Goal: Task Accomplishment & Management: Manage account settings

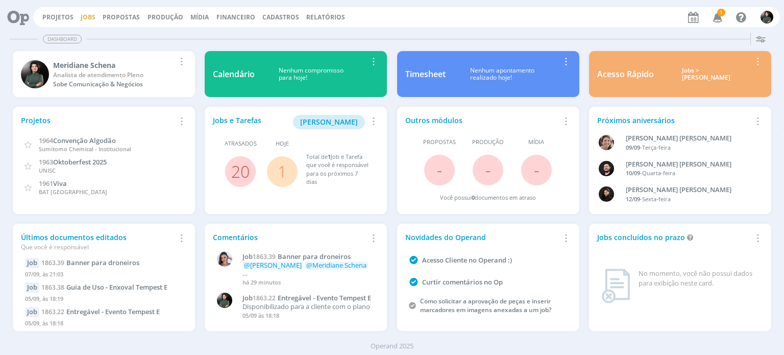
click at [87, 18] on link "Jobs" at bounding box center [88, 17] width 15 height 9
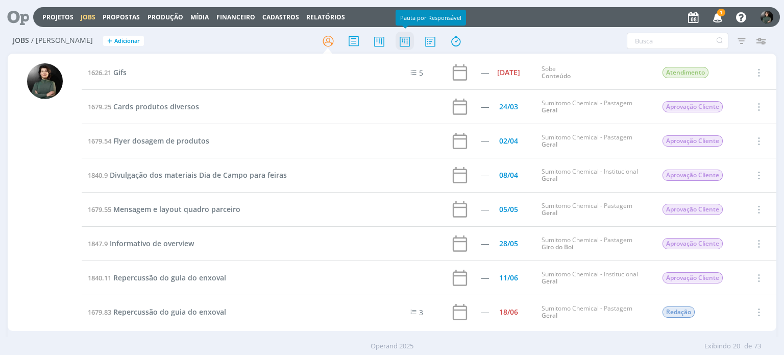
click at [411, 43] on icon at bounding box center [404, 41] width 18 height 20
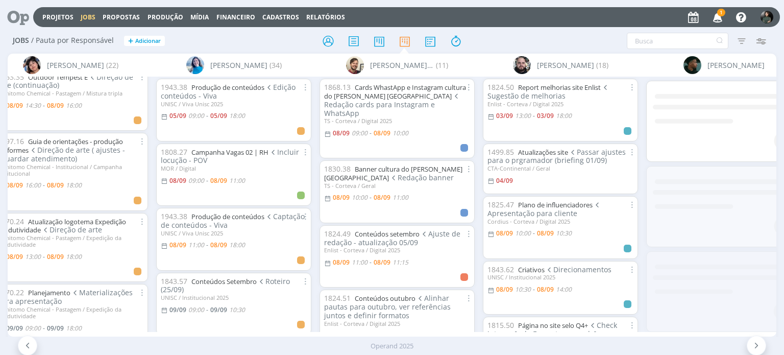
scroll to position [0, 1214]
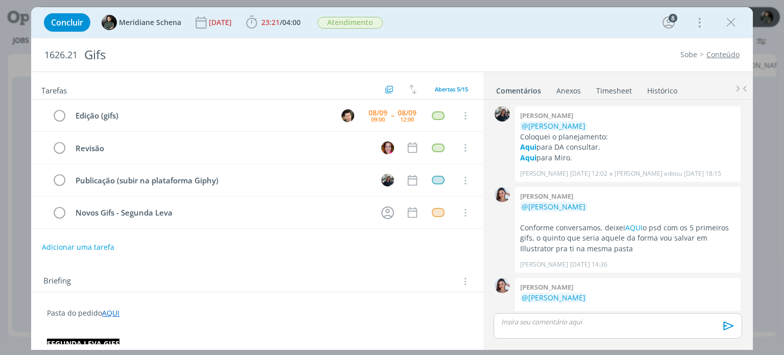
scroll to position [539, 0]
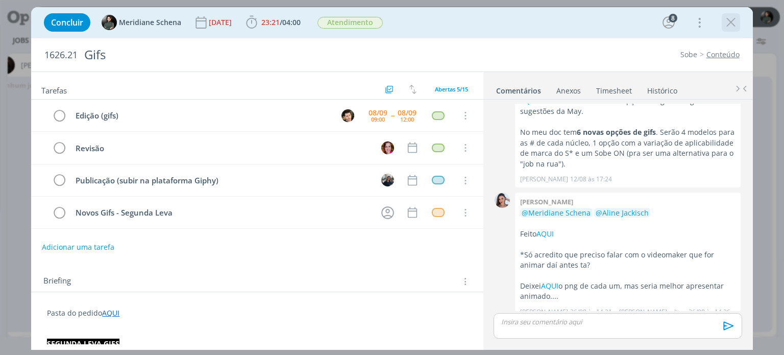
click at [729, 26] on icon "dialog" at bounding box center [730, 22] width 15 height 15
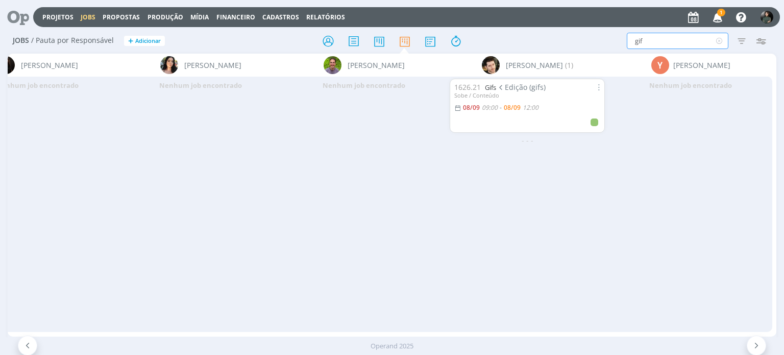
click at [694, 42] on input "gif" at bounding box center [677, 41] width 102 height 16
click at [722, 40] on icon at bounding box center [719, 41] width 13 height 16
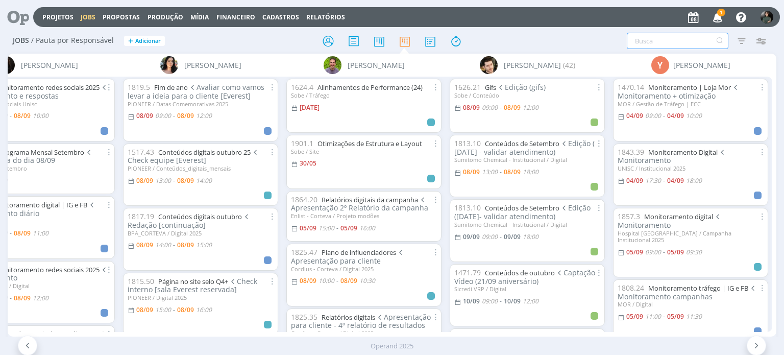
click at [715, 20] on icon "button" at bounding box center [718, 16] width 18 height 17
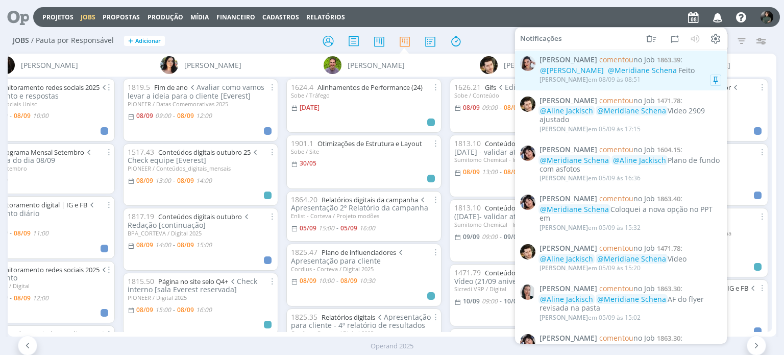
click at [676, 83] on div "Nicole Bartz em 08/09 às 08:51" at bounding box center [630, 79] width 182 height 10
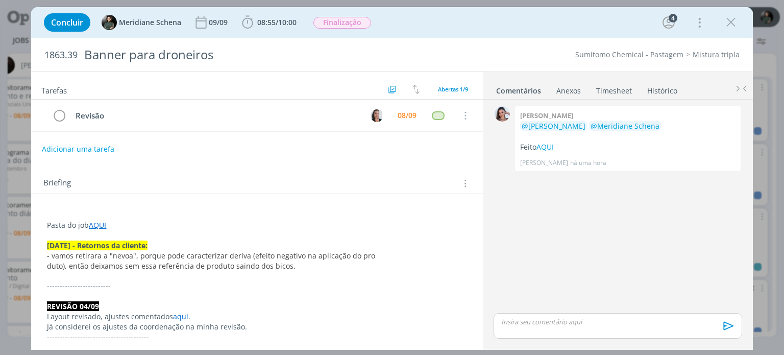
scroll to position [261, 0]
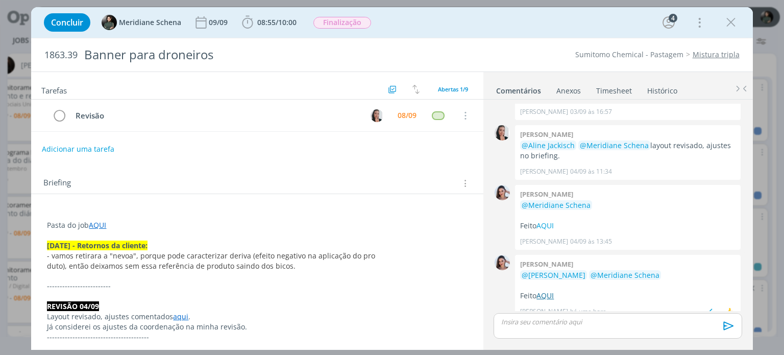
click at [546, 290] on link "AQUI" at bounding box center [544, 295] width 17 height 10
click at [399, 119] on div "08/09" at bounding box center [407, 115] width 24 height 15
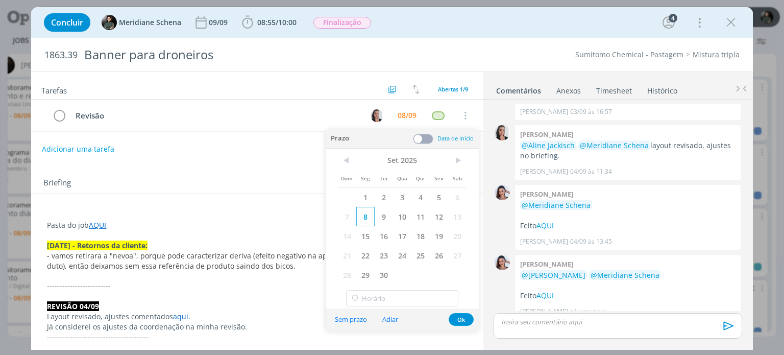
click at [362, 219] on span "8" at bounding box center [365, 216] width 18 height 19
click at [427, 135] on span at bounding box center [423, 139] width 20 height 10
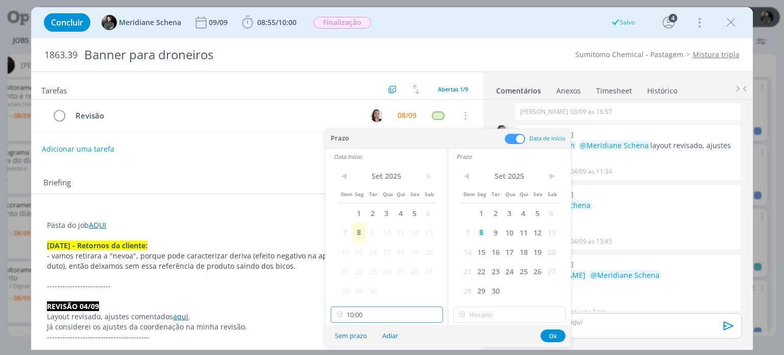
click at [358, 318] on input "10:00" at bounding box center [387, 314] width 112 height 16
click at [363, 249] on div "16:30" at bounding box center [388, 254] width 114 height 18
type input "16:30"
click at [477, 315] on input "16:30" at bounding box center [509, 314] width 112 height 16
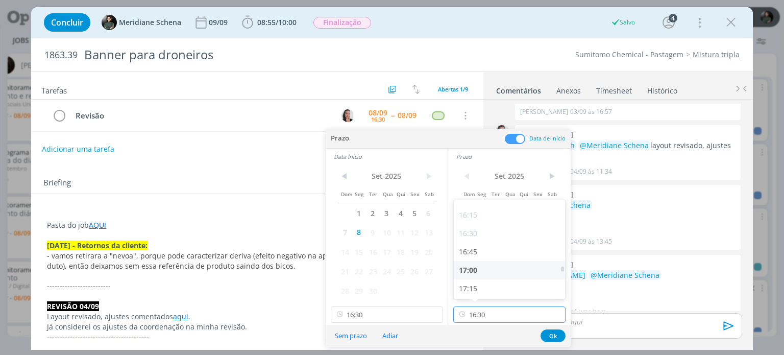
scroll to position [1237, 0]
click at [475, 226] on div "17:00" at bounding box center [511, 221] width 114 height 18
type input "17:00"
click at [548, 337] on button "Ok" at bounding box center [552, 335] width 25 height 13
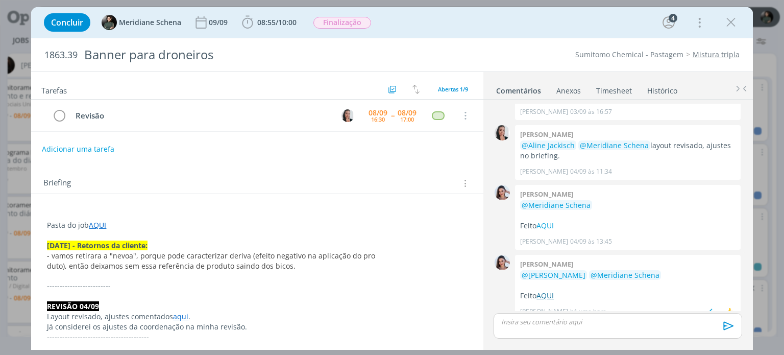
click at [547, 290] on link "AQUI" at bounding box center [544, 295] width 17 height 10
drag, startPoint x: 735, startPoint y: 27, endPoint x: 414, endPoint y: 72, distance: 323.6
click at [735, 27] on icon "dialog" at bounding box center [730, 22] width 15 height 15
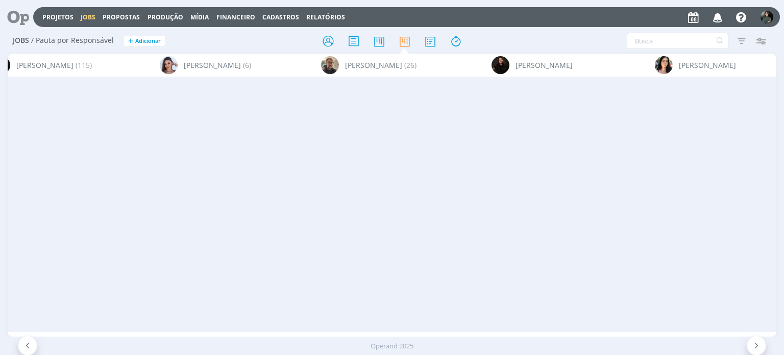
scroll to position [0, 1754]
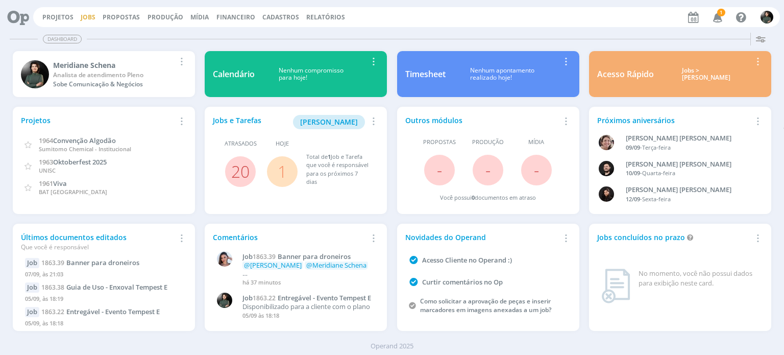
click at [84, 16] on link "Jobs" at bounding box center [88, 17] width 15 height 9
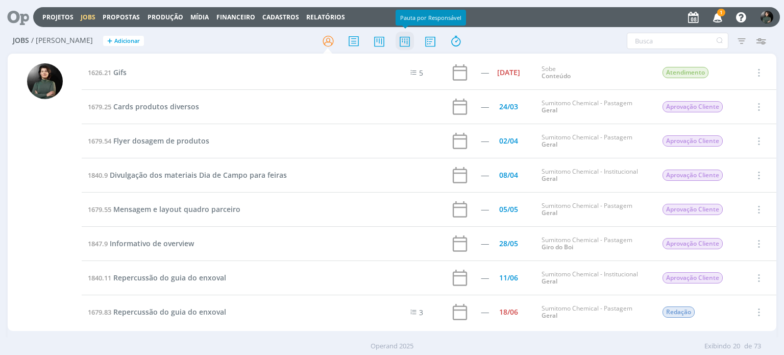
click at [403, 46] on icon at bounding box center [404, 41] width 18 height 20
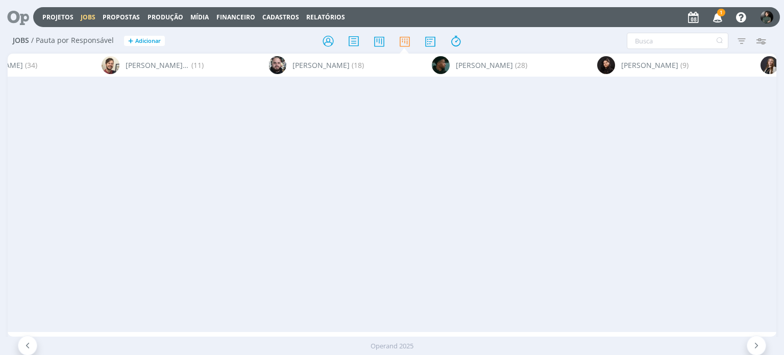
scroll to position [0, 3158]
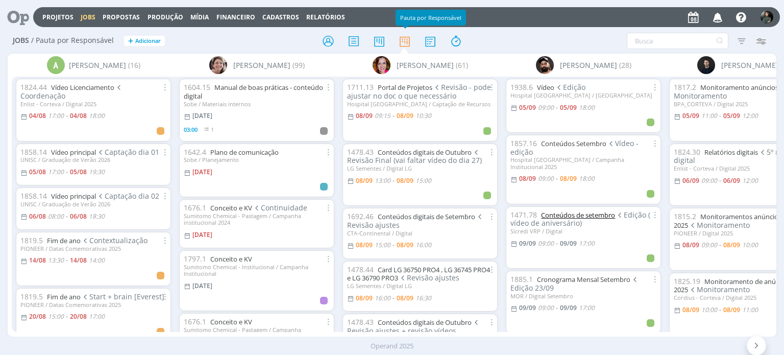
click at [578, 210] on link "Conteúdos de setembro" at bounding box center [578, 214] width 74 height 9
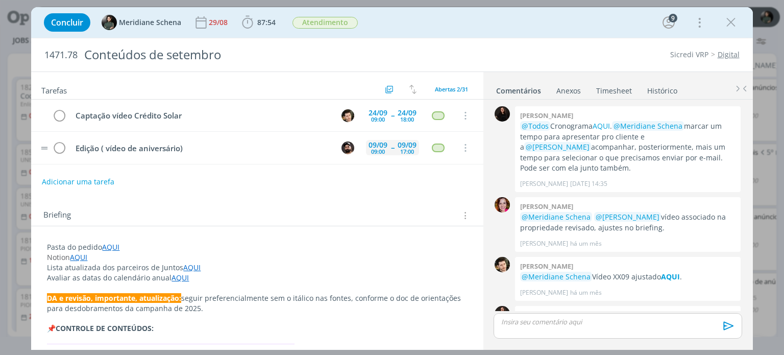
scroll to position [1492, 0]
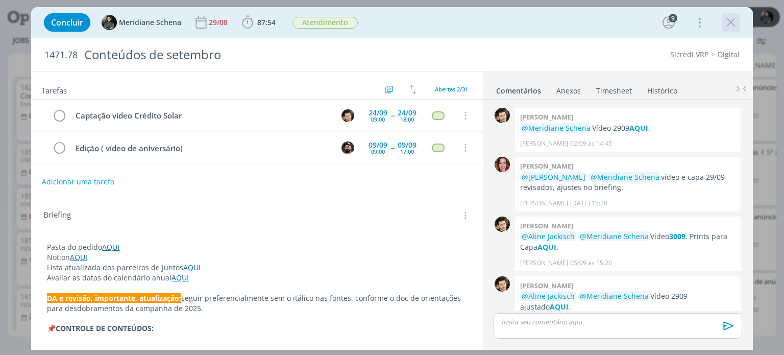
click at [735, 23] on icon "dialog" at bounding box center [730, 22] width 15 height 15
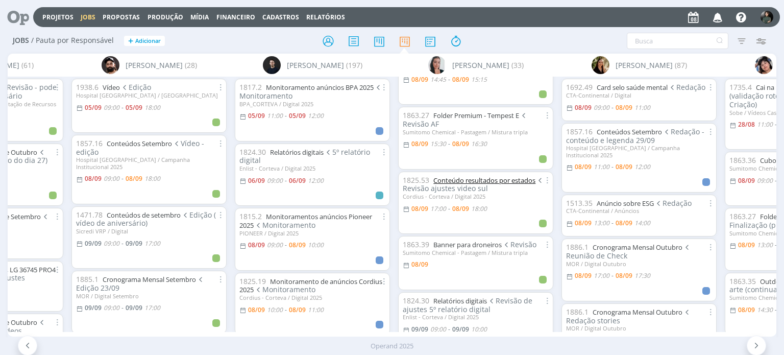
scroll to position [408, 0]
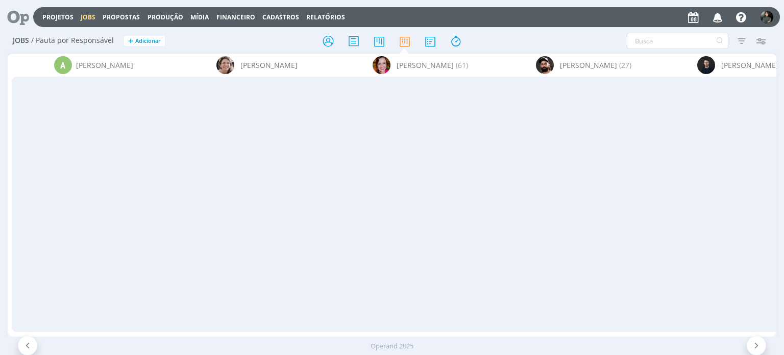
scroll to position [0, 3158]
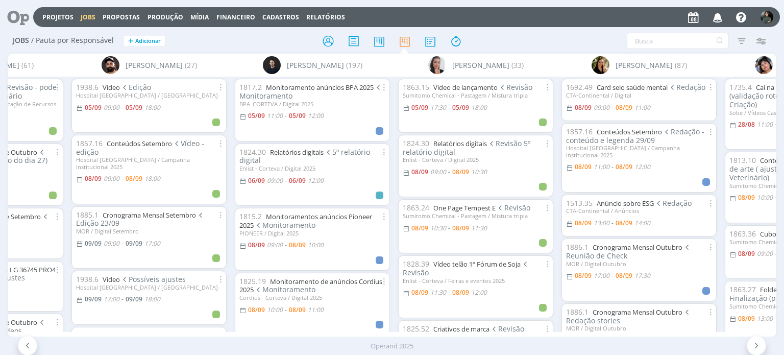
scroll to position [408, 0]
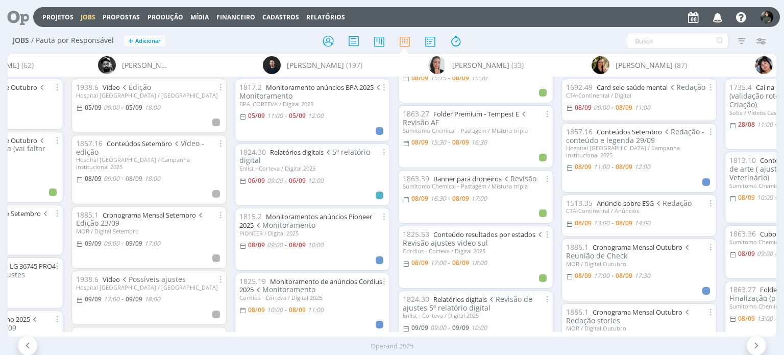
click at [639, 53] on div "Jobs / Pauta por Responsável + Adicionar Filtrar Filtrar [GEOGRAPHIC_DATA] Tipo…" at bounding box center [392, 42] width 768 height 26
click at [644, 45] on input "text" at bounding box center [677, 41] width 102 height 16
click at [648, 41] on input "text" at bounding box center [677, 41] width 102 height 16
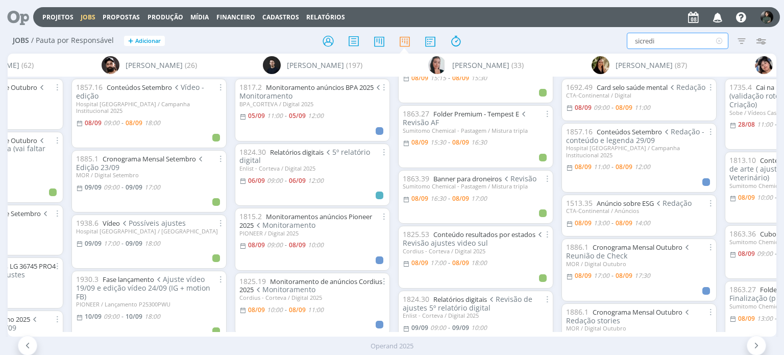
type input "sicredi"
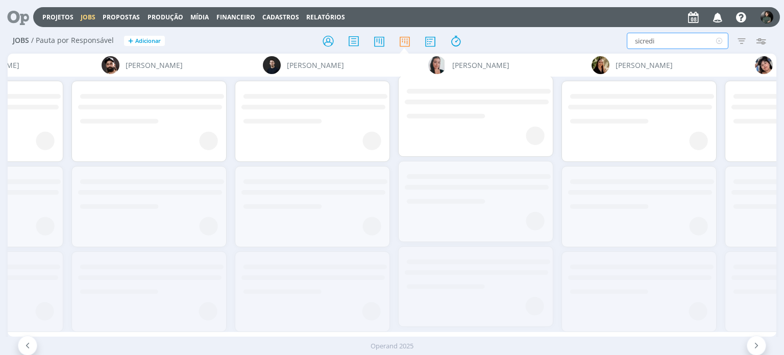
scroll to position [0, 0]
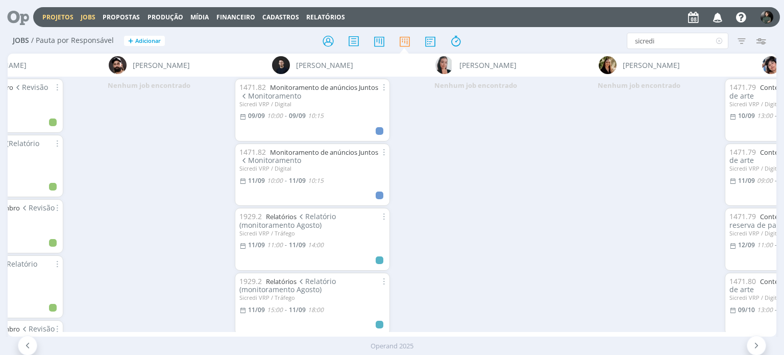
click at [64, 17] on link "Projetos" at bounding box center [57, 17] width 31 height 9
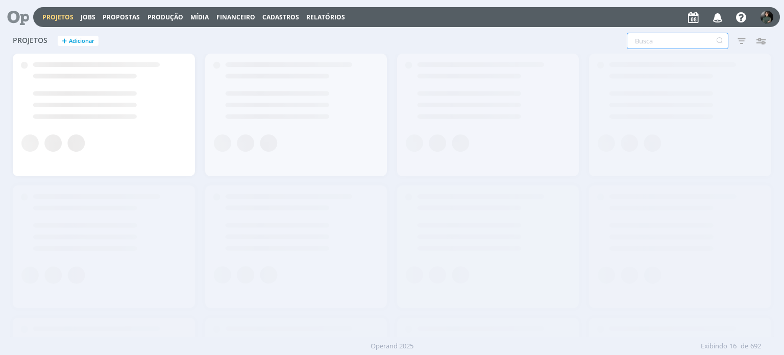
click at [641, 39] on input "text" at bounding box center [677, 41] width 102 height 16
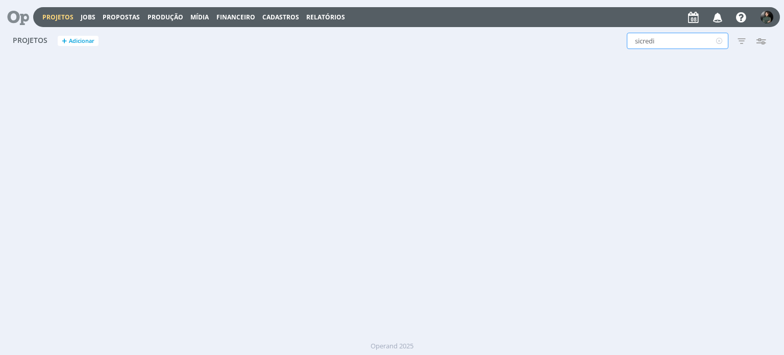
type input "sicredi"
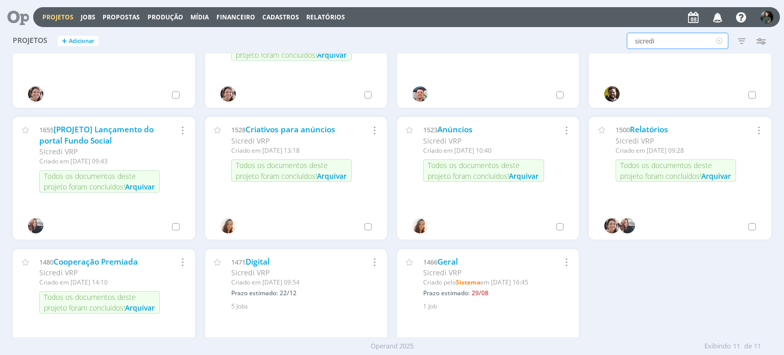
scroll to position [102, 0]
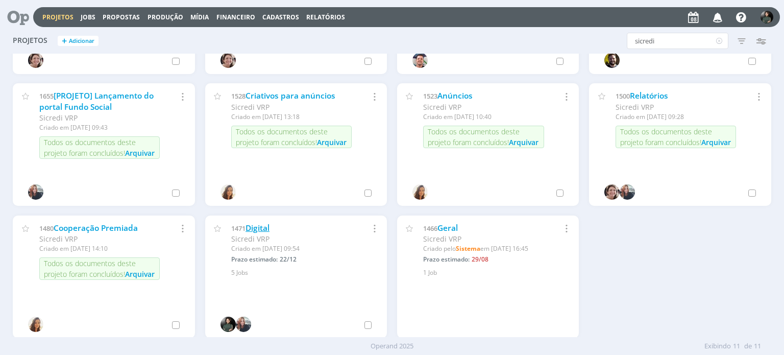
click at [261, 226] on link "Digital" at bounding box center [257, 227] width 24 height 11
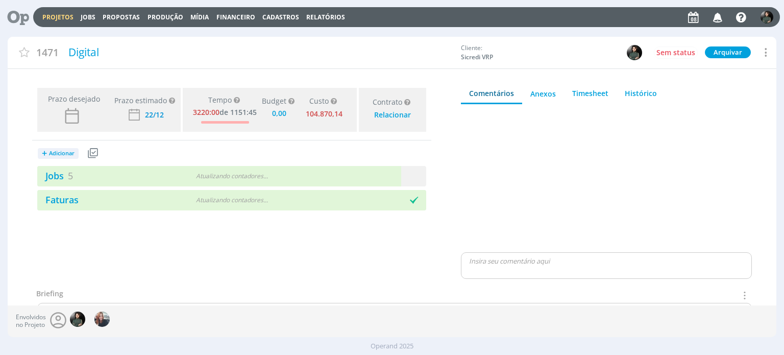
type input "0,00"
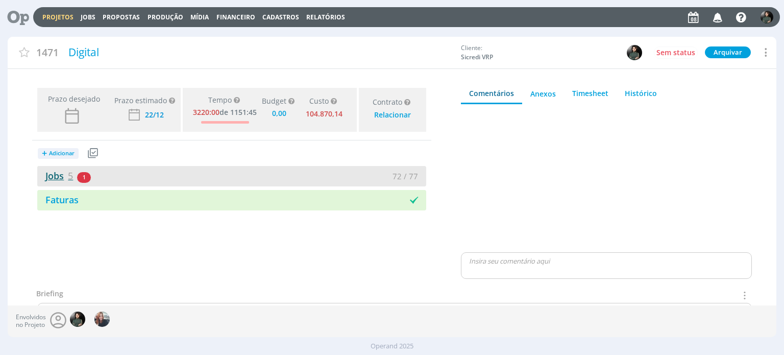
click at [59, 178] on link "Jobs 5" at bounding box center [55, 175] width 36 height 12
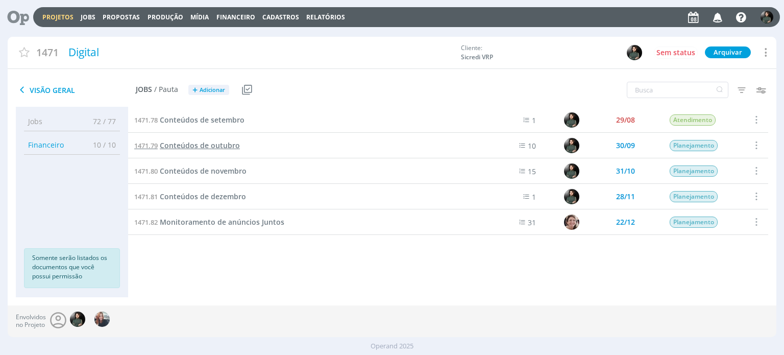
click at [203, 148] on span "Conteúdos de outubro" at bounding box center [200, 145] width 80 height 10
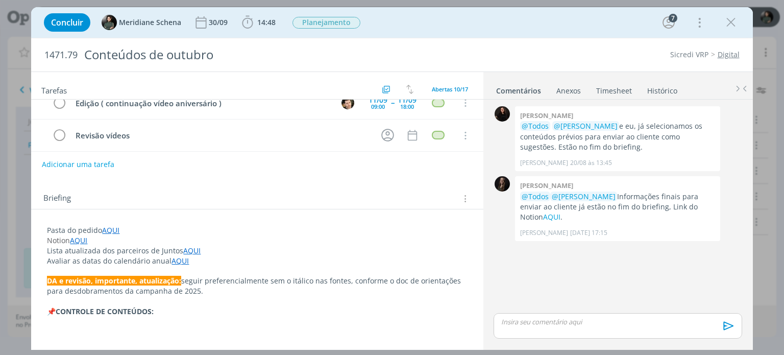
scroll to position [41, 0]
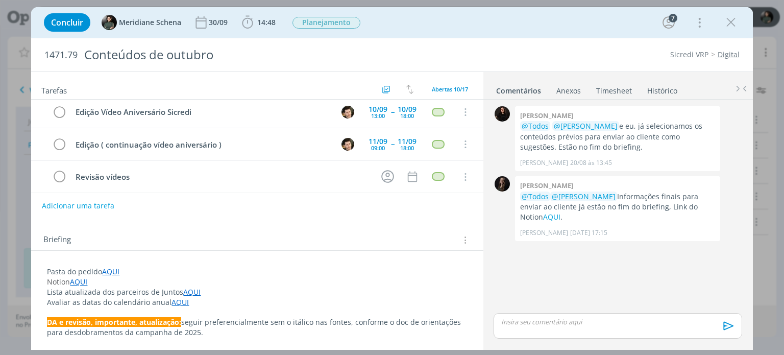
click at [81, 271] on p "Pasta do pedido AQUI" at bounding box center [257, 271] width 420 height 10
click at [76, 279] on link "AQUI" at bounding box center [78, 282] width 17 height 10
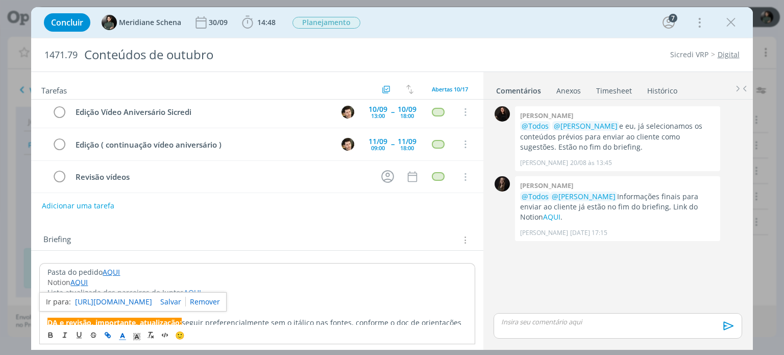
click at [86, 299] on link "https://sobe-ae.notion.site/f814bb3bb7a44638848835513bd93456?v=76c358fb4dd34183…" at bounding box center [113, 301] width 77 height 13
click at [272, 18] on span "14:48" at bounding box center [266, 22] width 18 height 10
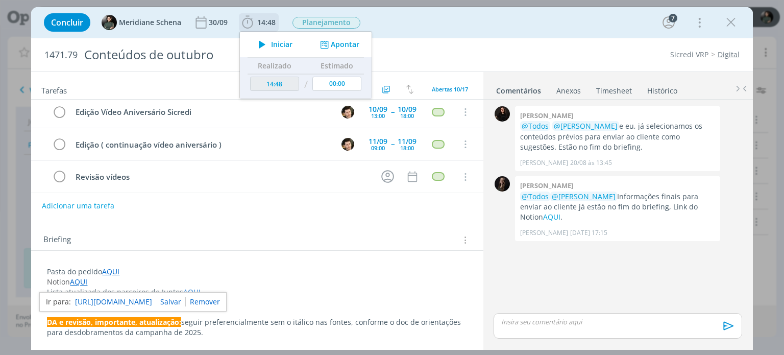
click at [284, 48] on span "Iniciar" at bounding box center [281, 44] width 21 height 7
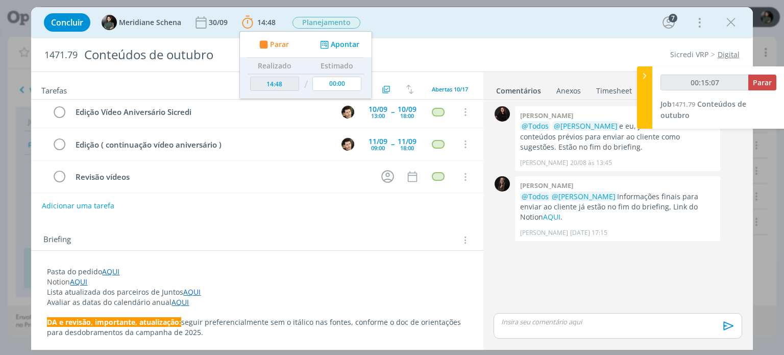
type input "00:15:08"
click at [762, 83] on span "Parar" at bounding box center [761, 83] width 19 height 10
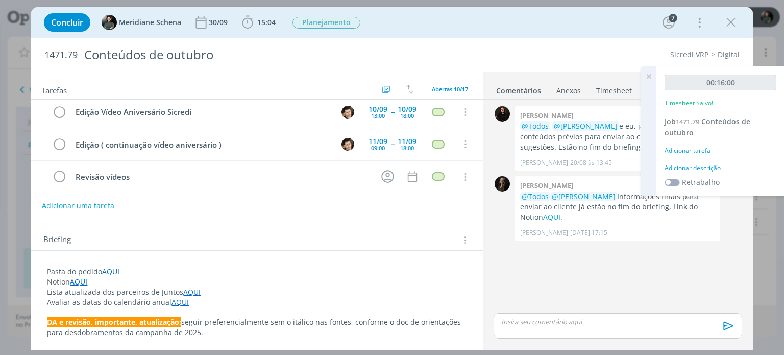
click at [675, 167] on div "Adicionar descrição" at bounding box center [720, 167] width 112 height 9
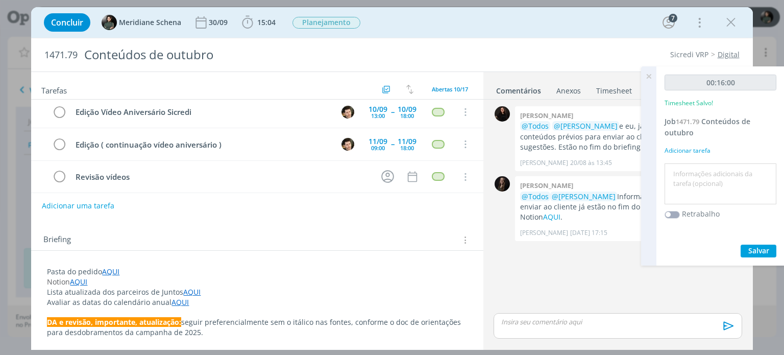
click at [674, 169] on textarea at bounding box center [720, 184] width 107 height 36
type textarea "Organização dos conteúdos para novas datas de captação"
click at [753, 245] on span "Salvar" at bounding box center [758, 250] width 21 height 10
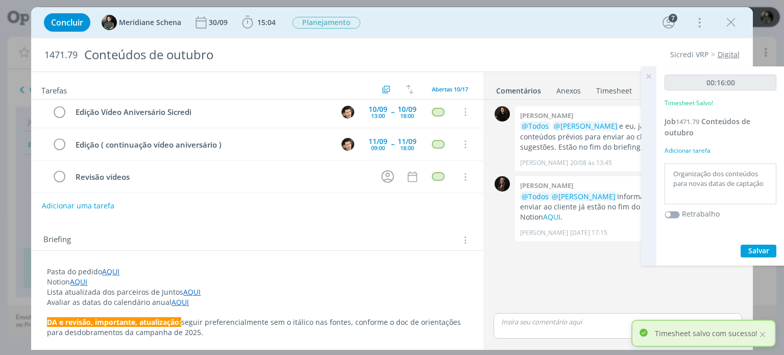
click at [647, 75] on icon at bounding box center [648, 76] width 18 height 20
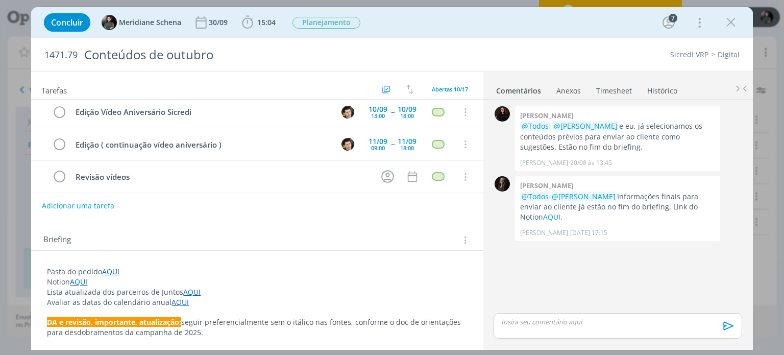
click at [727, 26] on icon "dialog" at bounding box center [730, 22] width 15 height 15
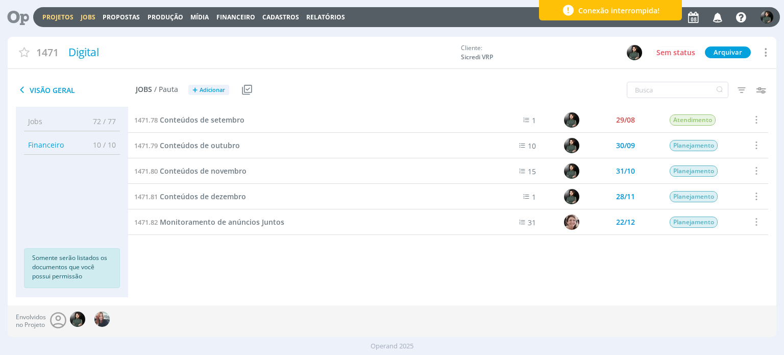
click at [92, 17] on link "Jobs" at bounding box center [88, 17] width 15 height 9
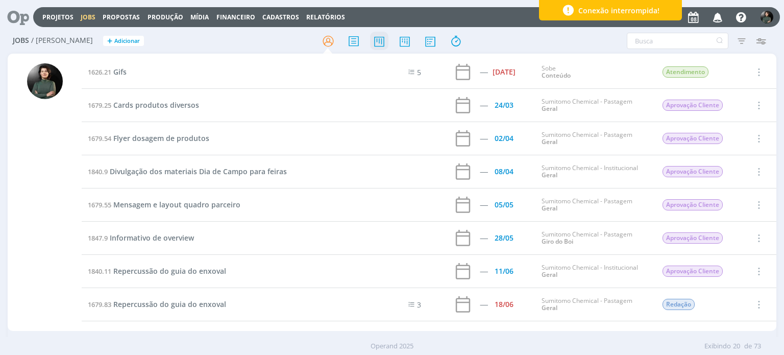
click at [380, 43] on icon at bounding box center [379, 41] width 18 height 20
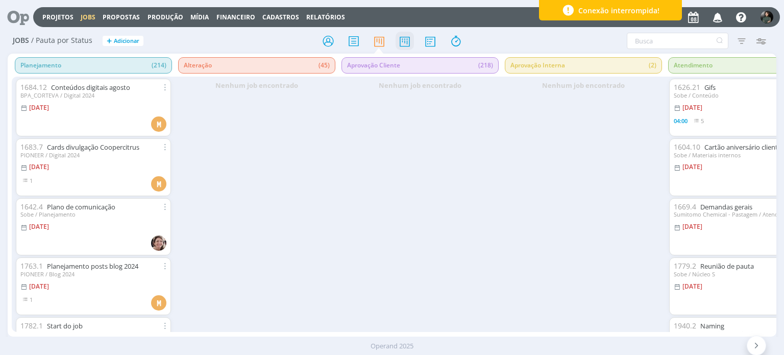
click at [407, 41] on icon at bounding box center [404, 41] width 18 height 20
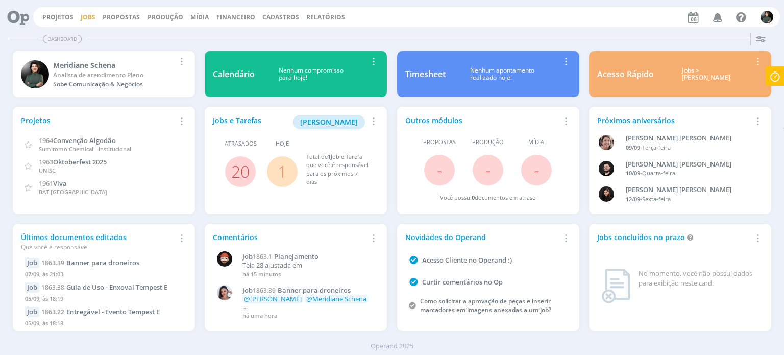
click at [83, 15] on link "Jobs" at bounding box center [88, 17] width 15 height 9
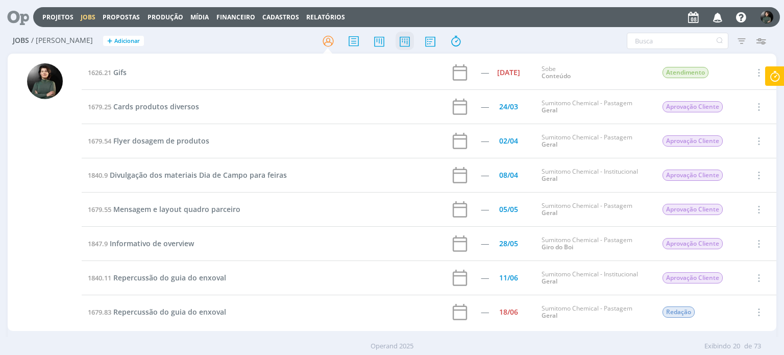
click at [401, 37] on icon at bounding box center [404, 41] width 18 height 20
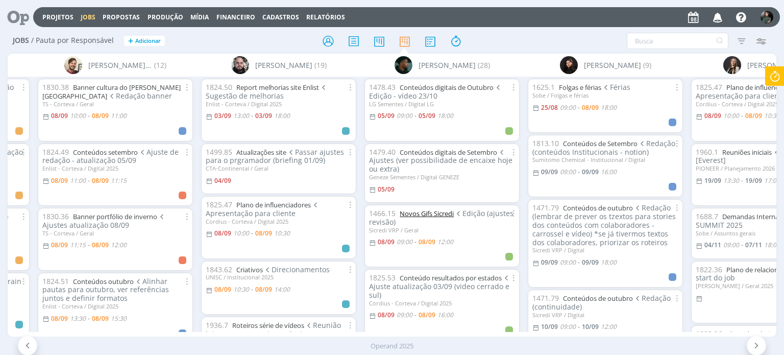
click at [433, 212] on link "Novos Gifs Sicredi" at bounding box center [426, 213] width 54 height 9
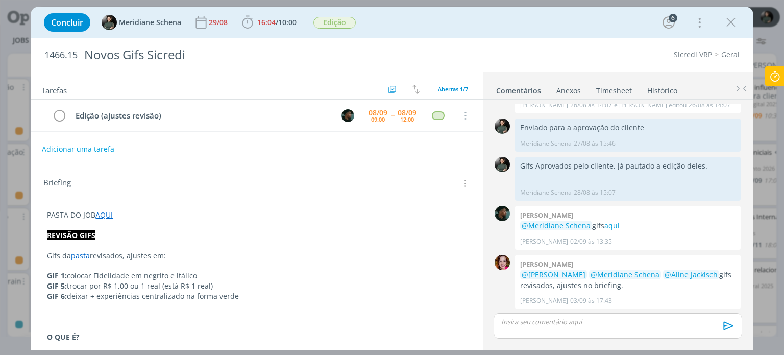
drag, startPoint x: 731, startPoint y: 23, endPoint x: 512, endPoint y: 171, distance: 263.5
click at [731, 23] on icon "dialog" at bounding box center [730, 22] width 15 height 15
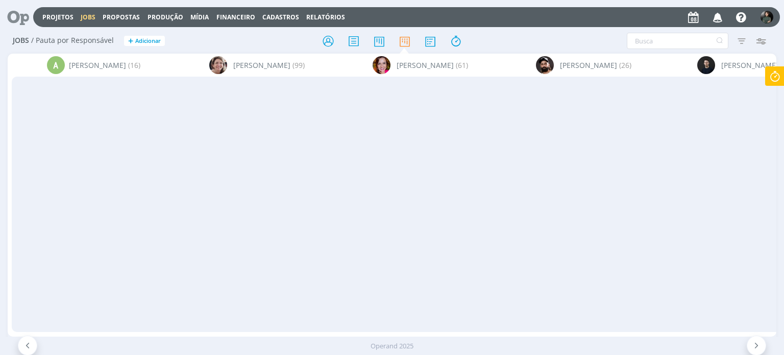
scroll to position [0, 1447]
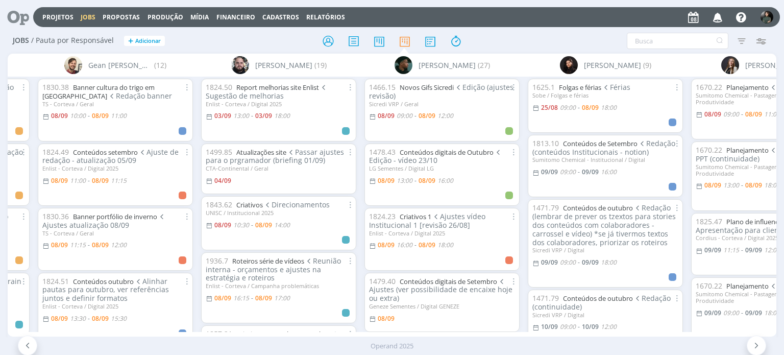
click at [323, 331] on div "A Alexandre Assumpção (16) Aline Jackisch (99) Bruna Bueno (61) Bruno Gassen (2…" at bounding box center [392, 195] width 768 height 283
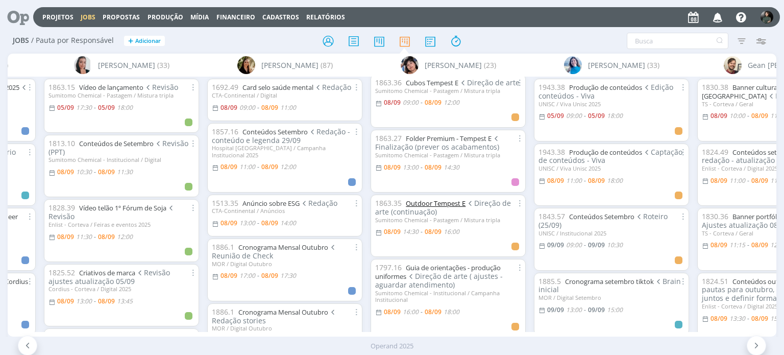
scroll to position [153, 0]
click at [423, 206] on link "Outdoor Tempest E" at bounding box center [436, 200] width 60 height 9
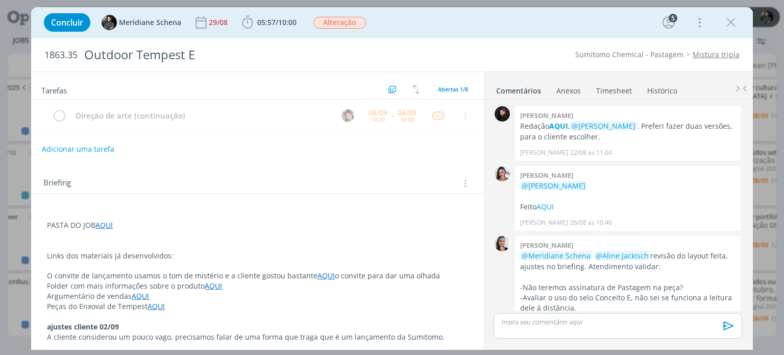
scroll to position [225, 0]
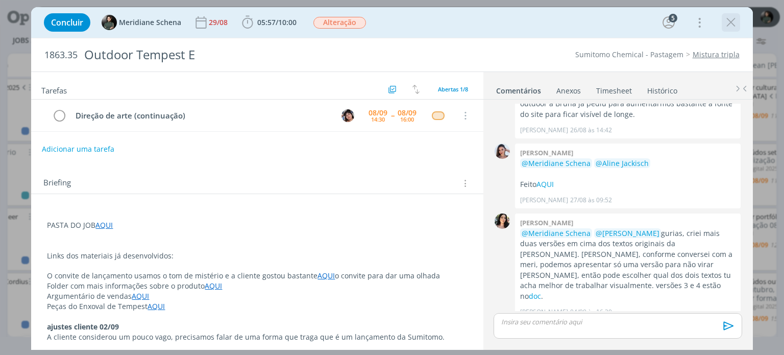
click at [726, 27] on icon "dialog" at bounding box center [730, 22] width 15 height 15
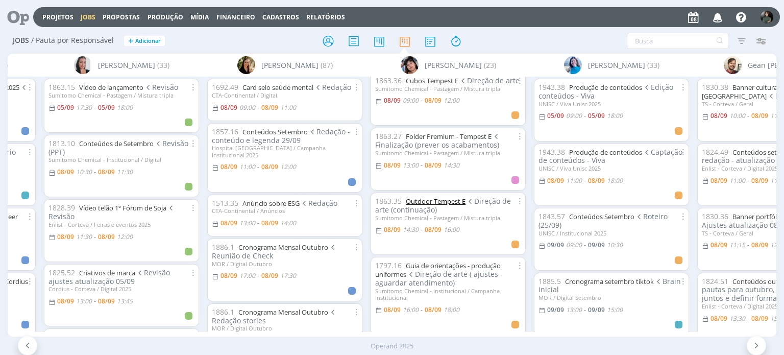
click at [425, 206] on link "Outdoor Tempest E" at bounding box center [436, 200] width 60 height 9
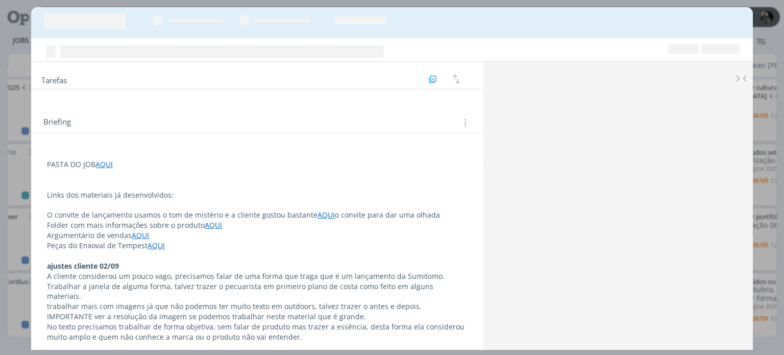
scroll to position [225, 0]
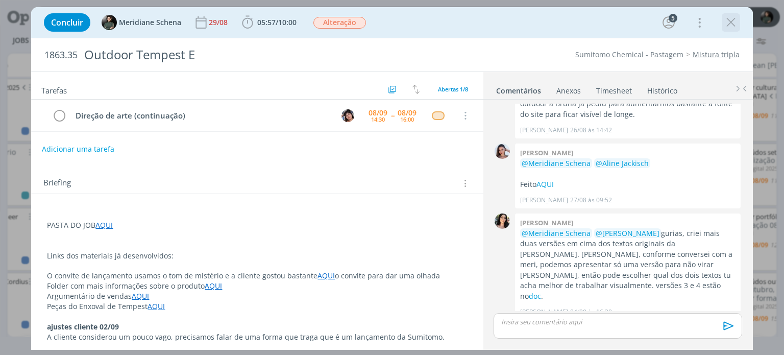
click at [734, 24] on icon "dialog" at bounding box center [730, 22] width 15 height 15
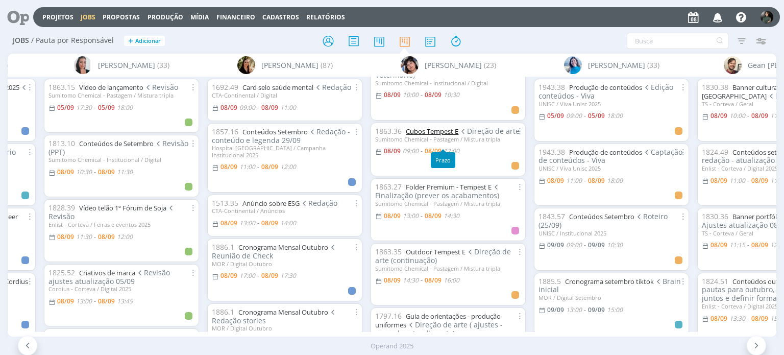
scroll to position [102, 0]
click at [433, 132] on link "Cubos Tempest E" at bounding box center [432, 131] width 53 height 9
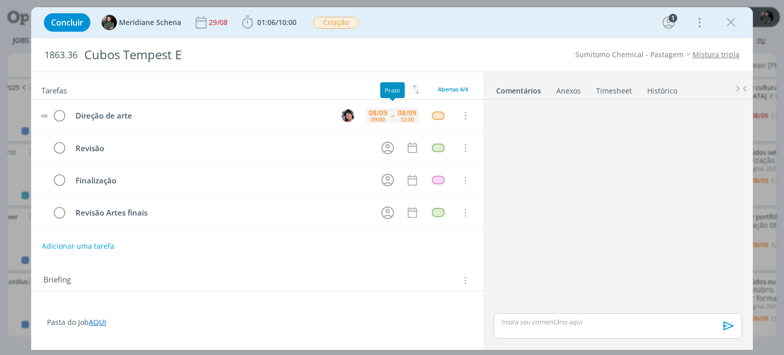
click at [400, 118] on div "12:00" at bounding box center [407, 119] width 14 height 6
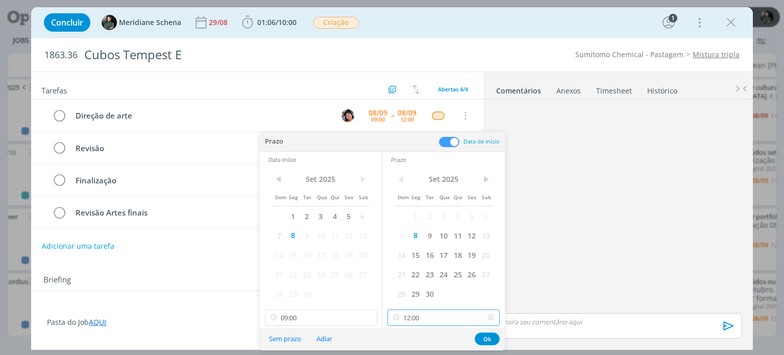
click at [420, 323] on input "12:00" at bounding box center [443, 317] width 112 height 16
click at [412, 220] on div "11:00" at bounding box center [445, 216] width 114 height 18
type input "11:00"
click at [484, 339] on button "Ok" at bounding box center [486, 338] width 25 height 13
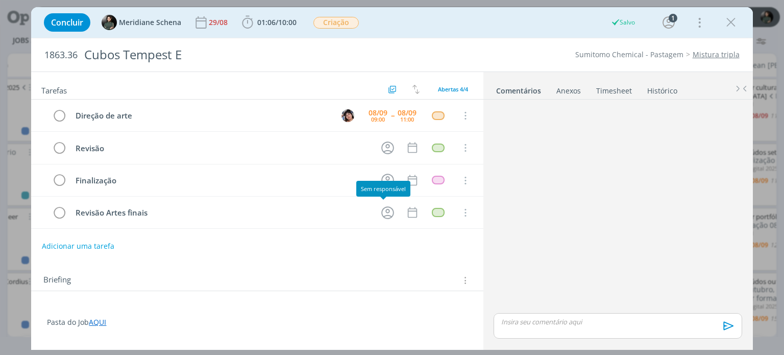
scroll to position [110, 0]
click at [730, 26] on icon "dialog" at bounding box center [730, 22] width 15 height 15
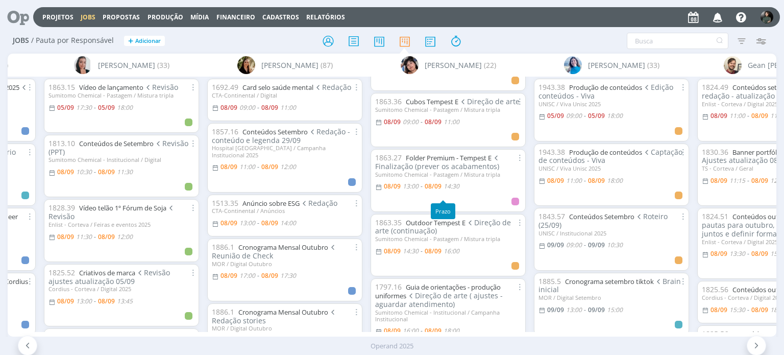
scroll to position [59, 0]
click at [439, 227] on link "Outdoor Tempest E" at bounding box center [436, 221] width 60 height 9
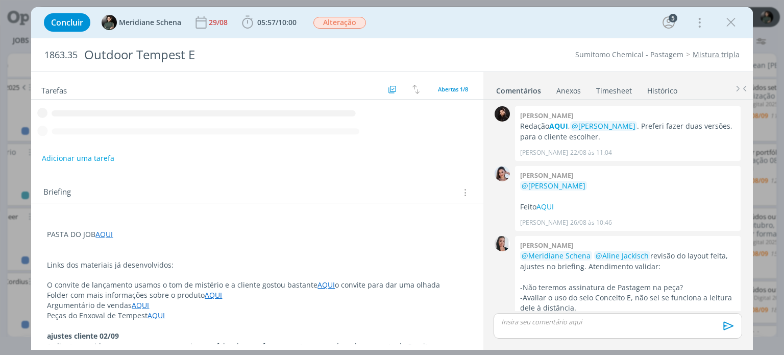
scroll to position [225, 0]
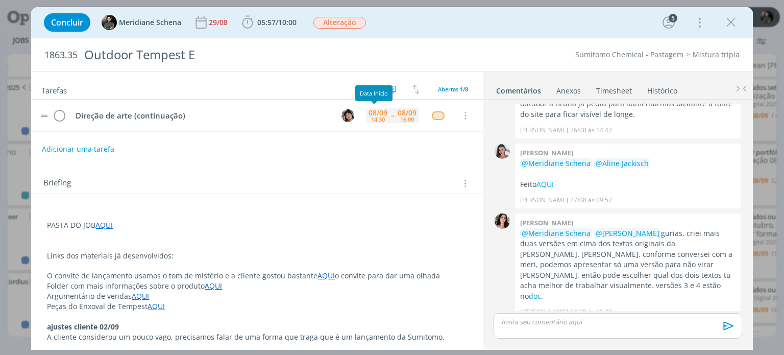
click at [382, 116] on div "08/09" at bounding box center [377, 112] width 19 height 7
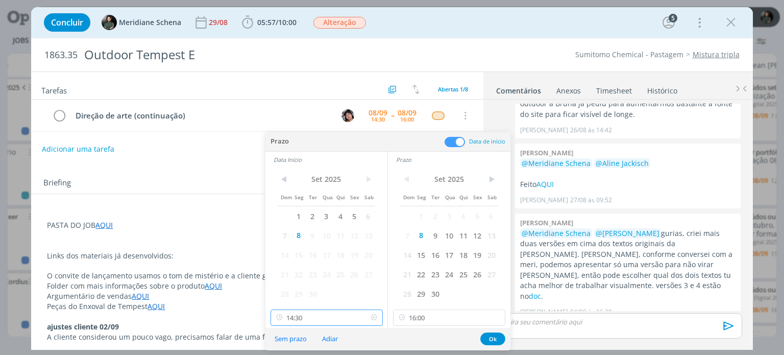
click at [303, 320] on input "14:30" at bounding box center [326, 317] width 112 height 16
click at [297, 285] on div "11:00" at bounding box center [327, 288] width 114 height 18
type input "11:00"
click at [429, 316] on input "16:00" at bounding box center [449, 317] width 112 height 16
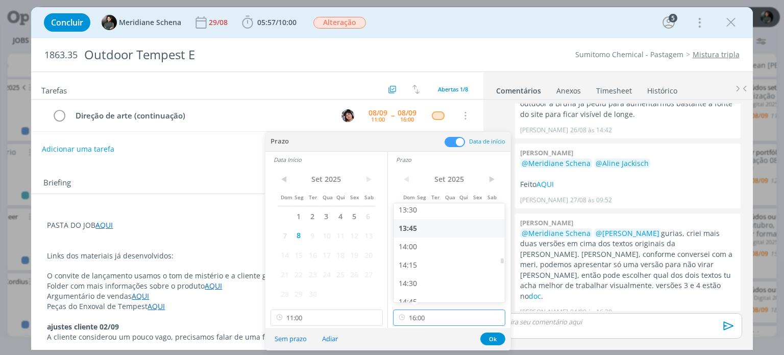
scroll to position [996, 0]
click at [423, 246] on div "14:00" at bounding box center [450, 245] width 114 height 18
type input "14:00"
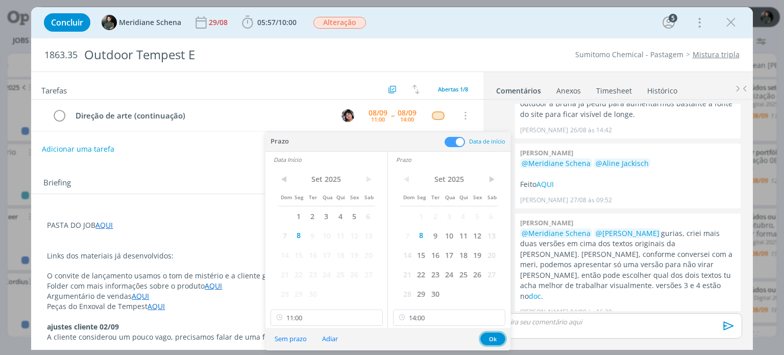
click at [489, 339] on button "Ok" at bounding box center [492, 338] width 25 height 13
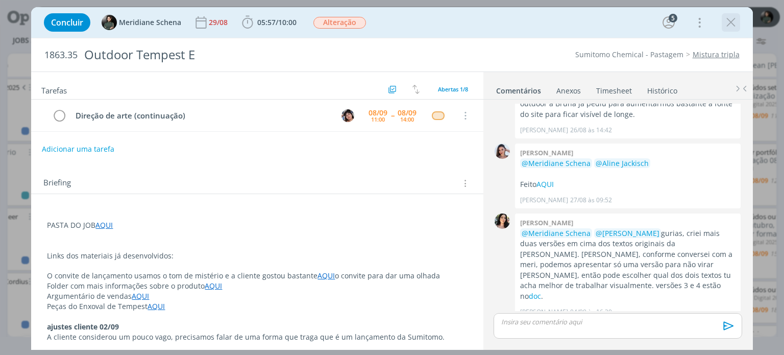
click at [731, 23] on icon "dialog" at bounding box center [730, 22] width 15 height 15
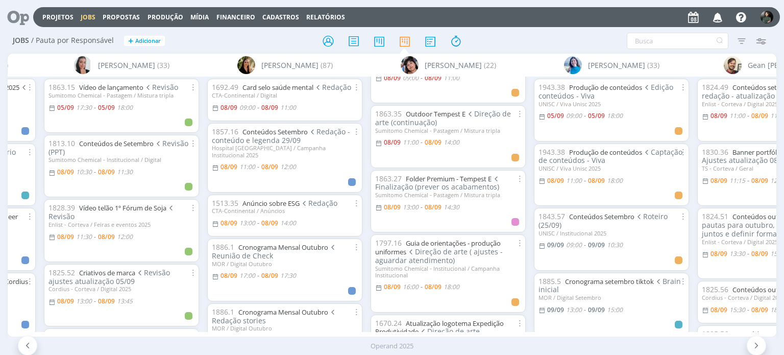
scroll to position [110, 0]
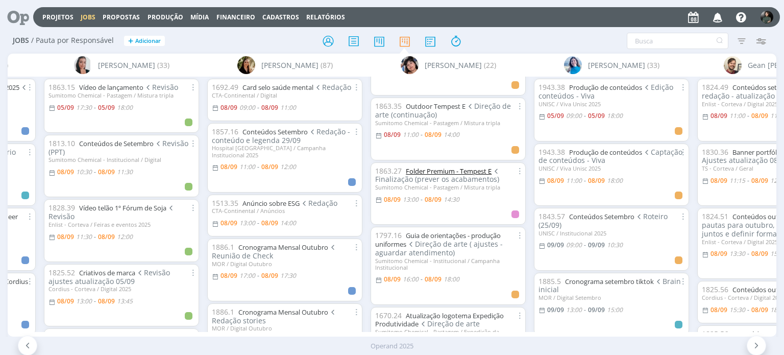
click at [432, 174] on link "Folder Premium - Tempest E" at bounding box center [449, 170] width 86 height 9
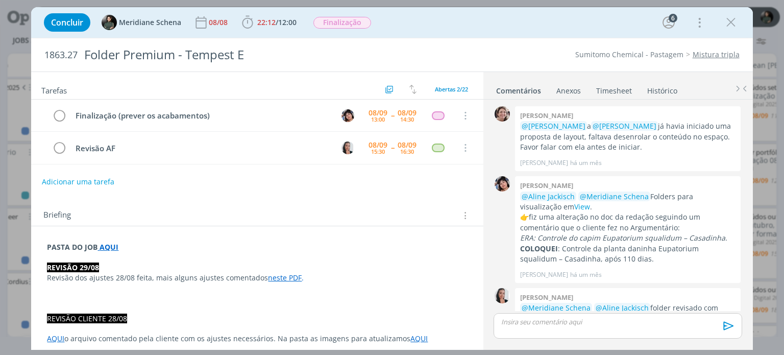
scroll to position [1053, 0]
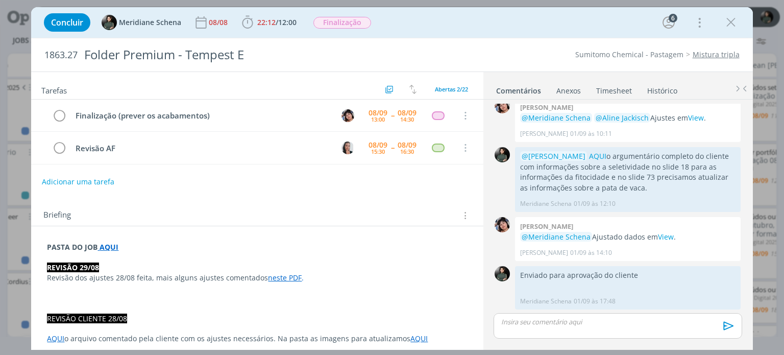
click at [122, 272] on p "Revisão dos ajustes 28/08 feita, mais alguns ajustes comentados neste PDF ." at bounding box center [257, 277] width 420 height 10
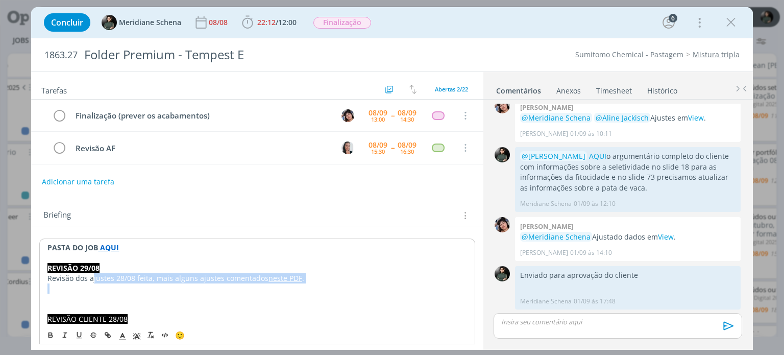
drag, startPoint x: 92, startPoint y: 271, endPoint x: 198, endPoint y: 283, distance: 106.2
click at [78, 278] on p "Revisão dos ajustes 28/08 feita, mais alguns ajustes comentados neste PDF ." at bounding box center [256, 278] width 419 height 10
drag, startPoint x: 182, startPoint y: 273, endPoint x: 300, endPoint y: 285, distance: 118.9
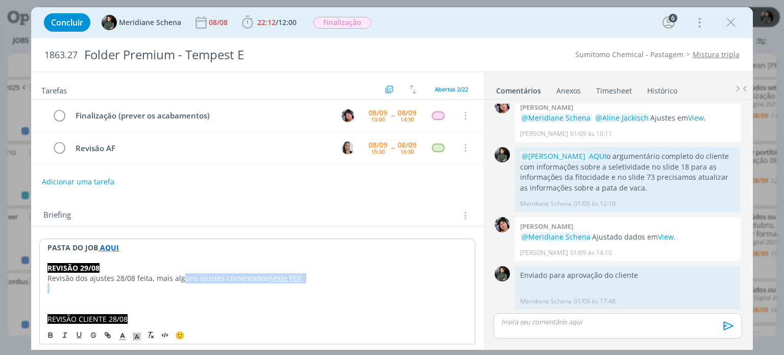
click at [336, 293] on p "dialog" at bounding box center [256, 298] width 419 height 10
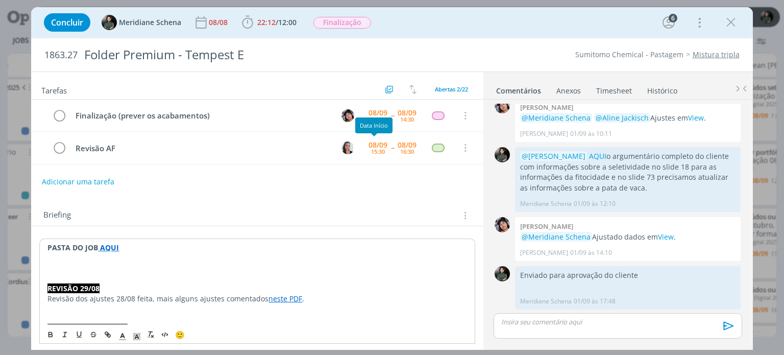
click at [390, 118] on div "Data Início" at bounding box center [373, 125] width 37 height 16
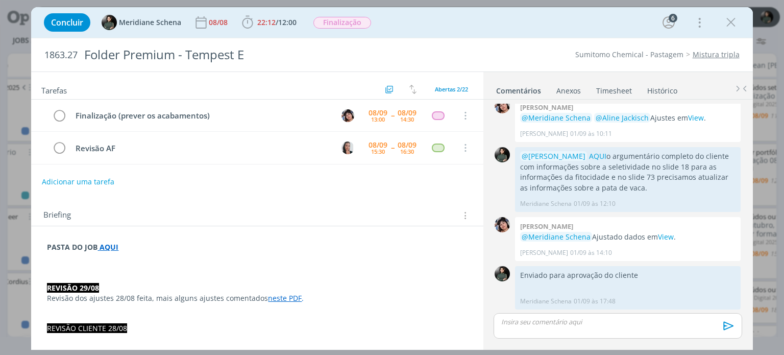
drag, startPoint x: 736, startPoint y: 16, endPoint x: 537, endPoint y: 115, distance: 222.7
click at [736, 16] on icon "dialog" at bounding box center [730, 22] width 15 height 15
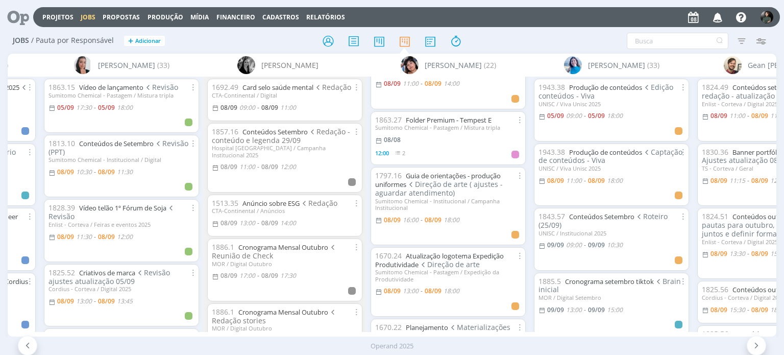
scroll to position [110, 0]
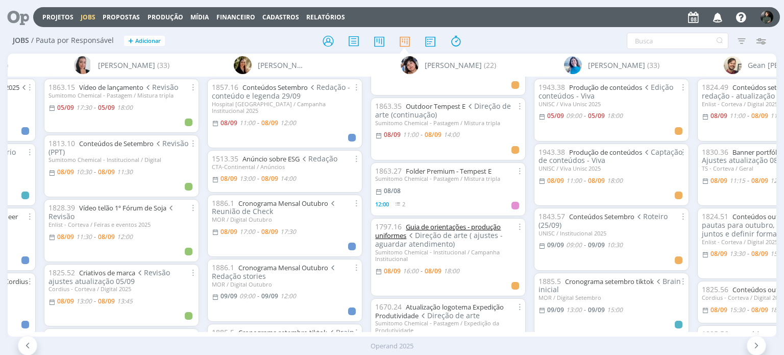
click at [454, 234] on link "Guia de orientações - produção uniformes" at bounding box center [437, 231] width 125 height 18
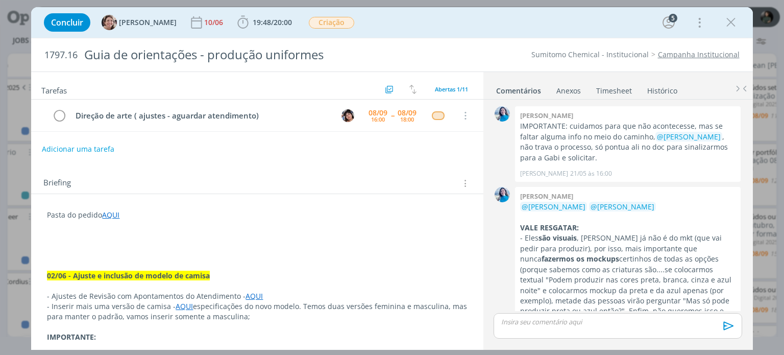
scroll to position [1133, 0]
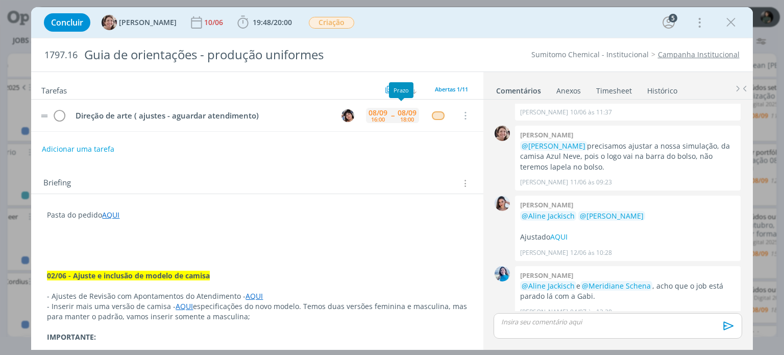
click at [400, 117] on div "18:00" at bounding box center [407, 119] width 14 height 6
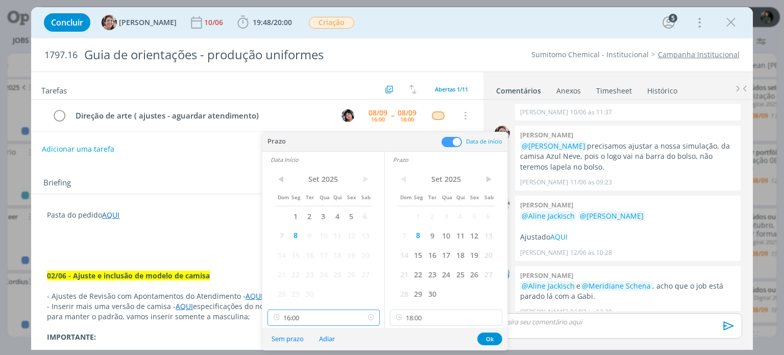
click at [322, 318] on input "16:00" at bounding box center [323, 317] width 112 height 16
click at [303, 243] on div "14:00" at bounding box center [324, 245] width 114 height 18
type input "14:00"
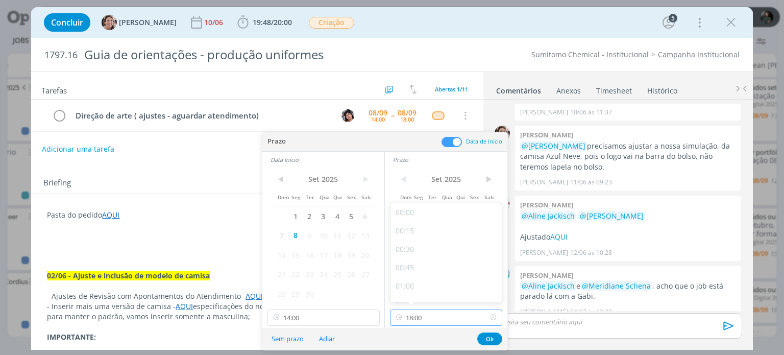
click at [437, 318] on input "18:00" at bounding box center [446, 317] width 112 height 16
click at [419, 245] on div "16:00" at bounding box center [447, 245] width 114 height 18
type input "16:00"
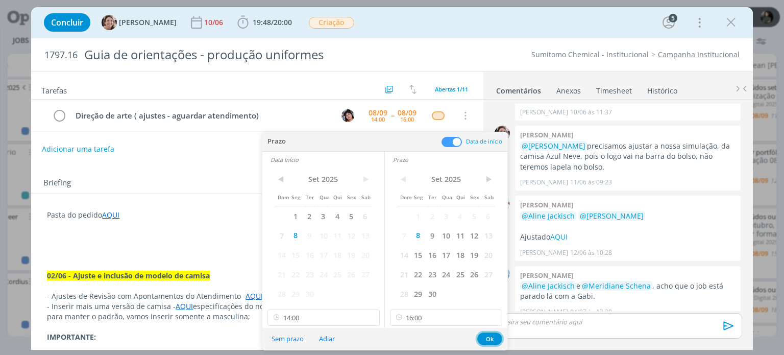
click at [491, 334] on button "Ok" at bounding box center [489, 338] width 25 height 13
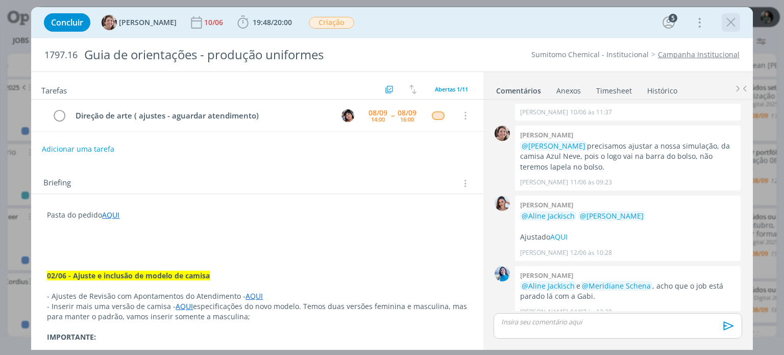
click at [728, 21] on icon "dialog" at bounding box center [730, 22] width 15 height 15
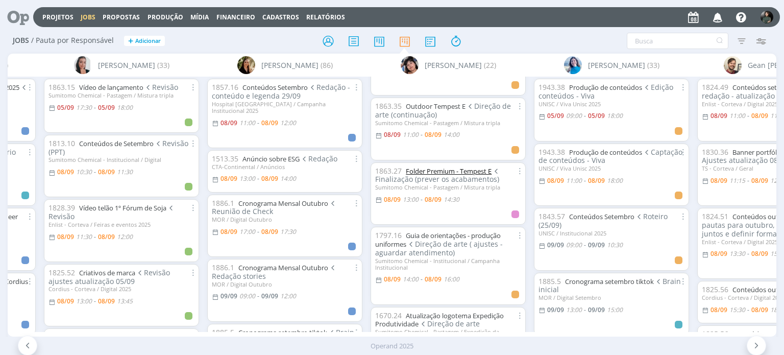
click at [435, 175] on link "Folder Premium - Tempest E" at bounding box center [449, 170] width 86 height 9
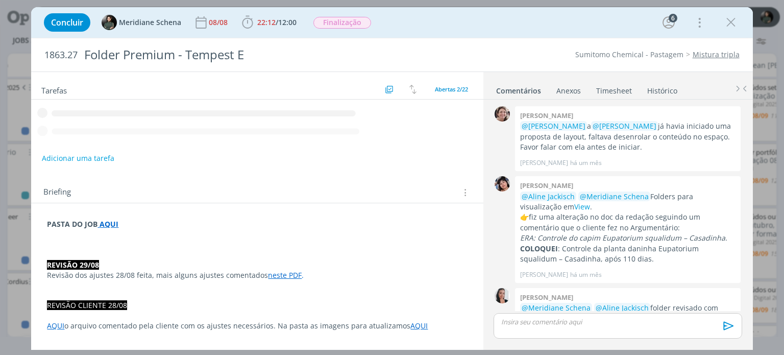
scroll to position [1053, 0]
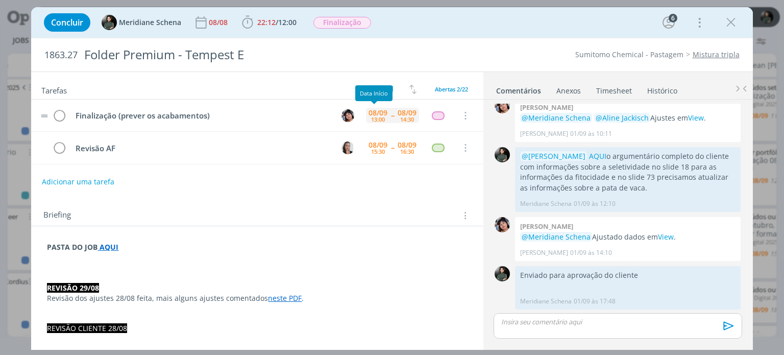
click at [379, 114] on div "08/09" at bounding box center [377, 112] width 19 height 7
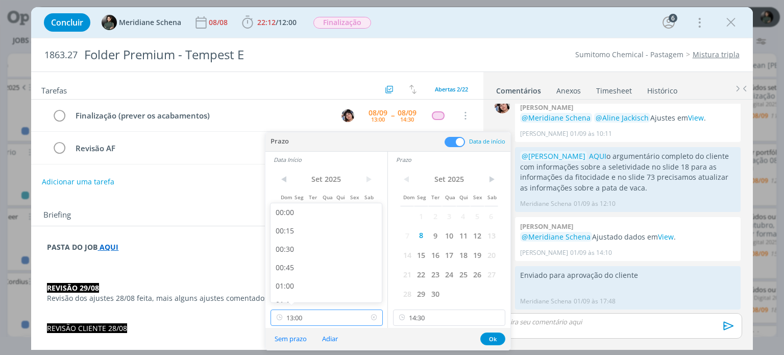
click at [339, 316] on input "13:00" at bounding box center [326, 317] width 112 height 16
click at [441, 315] on input "14:30" at bounding box center [449, 317] width 112 height 16
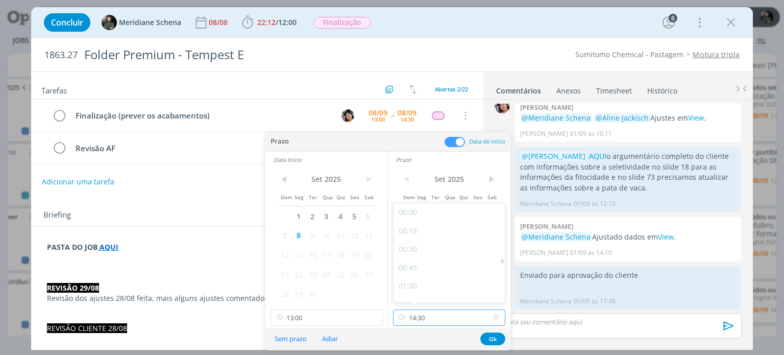
scroll to position [988, 0]
click at [497, 318] on icon at bounding box center [496, 317] width 13 height 16
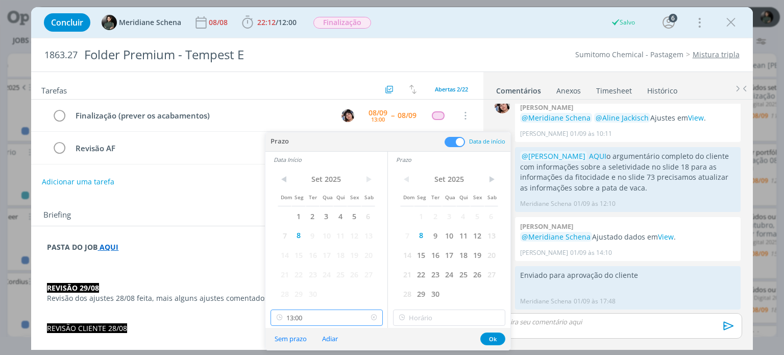
click at [329, 312] on input "13:00" at bounding box center [326, 317] width 112 height 16
click at [291, 250] on div "16:00" at bounding box center [327, 255] width 114 height 18
type input "16:00"
click at [434, 317] on input "16:00" at bounding box center [449, 317] width 112 height 16
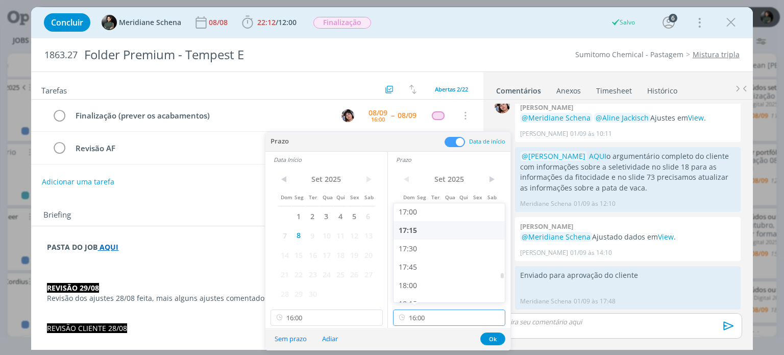
scroll to position [1251, 0]
click at [418, 242] on div "17:30" at bounding box center [450, 247] width 114 height 18
type input "17:30"
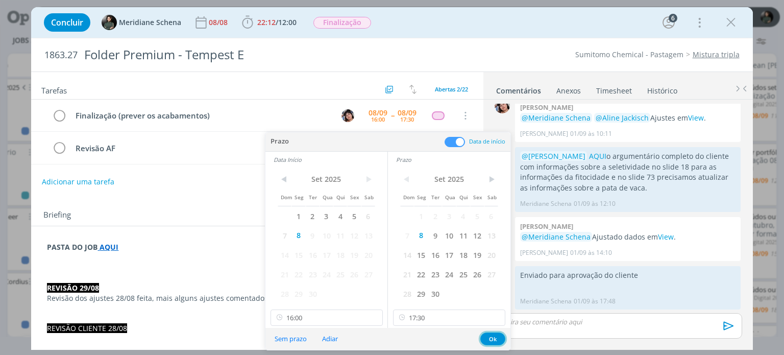
click at [492, 336] on button "Ok" at bounding box center [492, 338] width 25 height 13
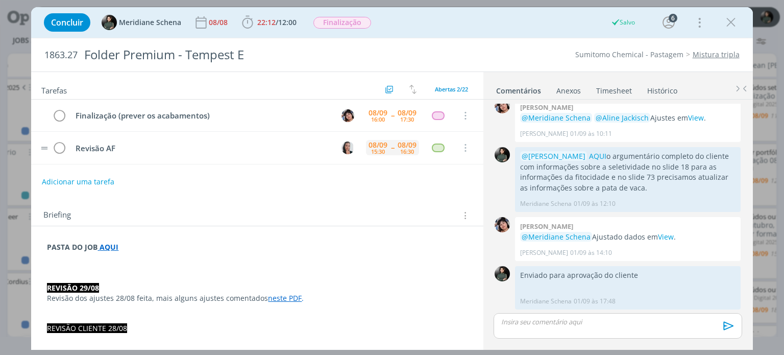
click at [374, 145] on div "08/09" at bounding box center [377, 144] width 19 height 7
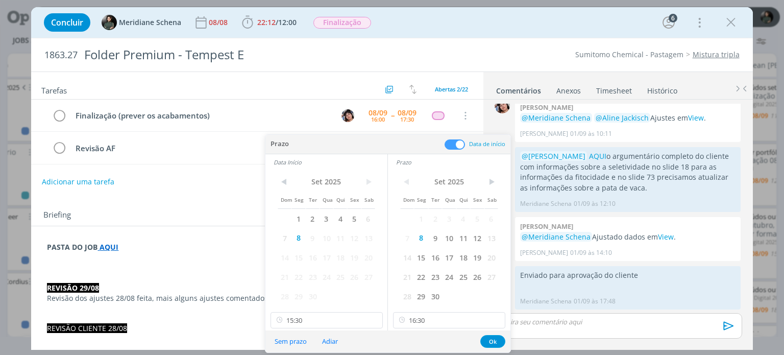
click at [477, 47] on div "1863.27 Folder Premium - Tempest E Sumitomo Chemical - Pastagem Mistura tripla" at bounding box center [391, 54] width 721 height 33
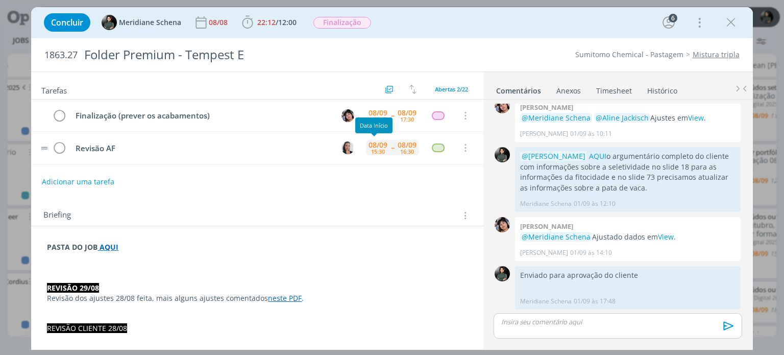
click at [385, 147] on div "08/09 15:30" at bounding box center [378, 147] width 24 height 15
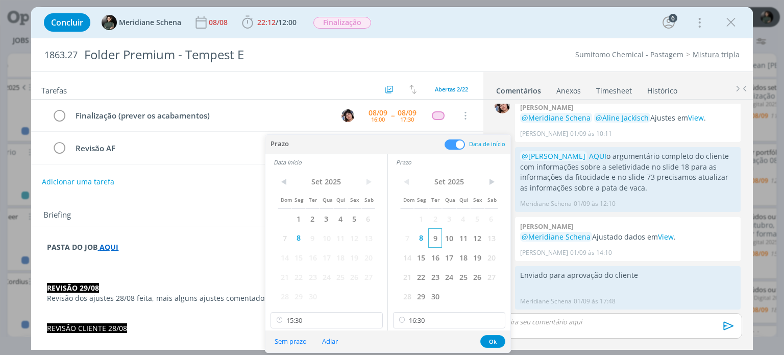
click at [436, 238] on span "9" at bounding box center [435, 237] width 14 height 19
click at [308, 238] on span "9" at bounding box center [313, 237] width 14 height 19
click at [430, 316] on input "16:30" at bounding box center [449, 320] width 112 height 16
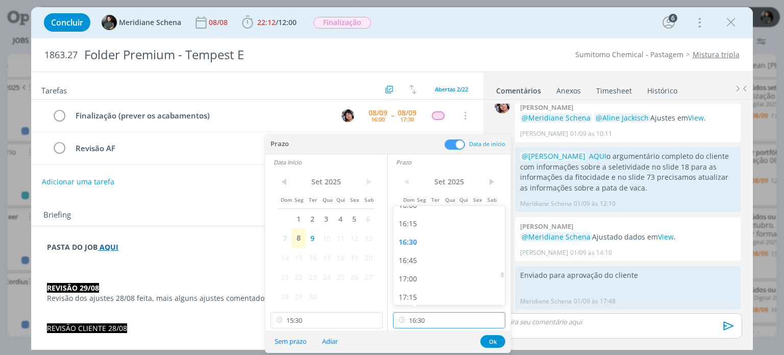
scroll to position [1186, 0]
click at [498, 320] on icon at bounding box center [496, 320] width 13 height 16
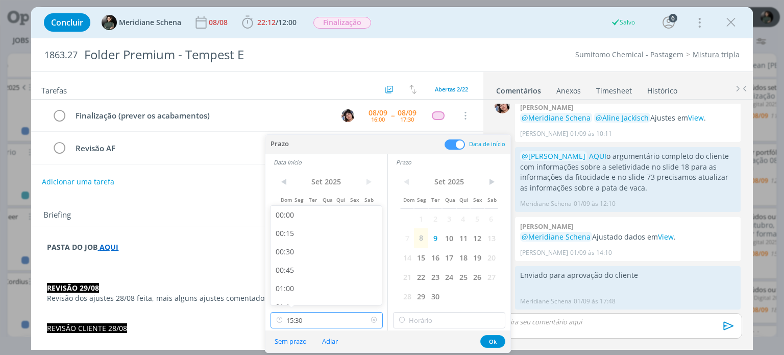
click at [321, 315] on input "15:30" at bounding box center [326, 320] width 112 height 16
click at [374, 320] on icon at bounding box center [373, 320] width 13 height 16
drag, startPoint x: 318, startPoint y: 313, endPoint x: 314, endPoint y: 318, distance: 6.9
click at [317, 316] on input "12:00" at bounding box center [326, 320] width 112 height 16
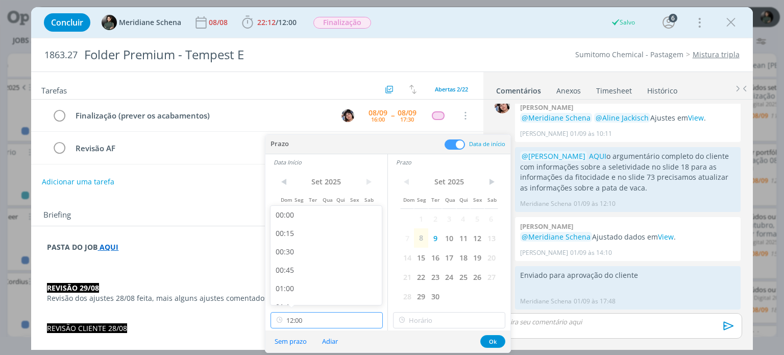
scroll to position [804, 0]
click at [307, 233] on div "11:15" at bounding box center [327, 237] width 114 height 18
type input "11:15"
click at [422, 329] on div "< Set 2025 > Dom Seg Ter Qua Qui Sex Sab 1 2 3 4 5 6 7 8 9 10 11 12 13 14 15 16…" at bounding box center [449, 250] width 122 height 160
type input "12:00"
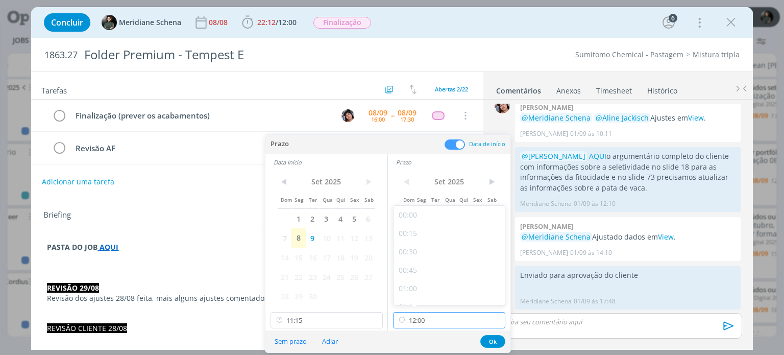
click at [420, 312] on input "12:00" at bounding box center [449, 320] width 112 height 16
click at [488, 339] on button "Ok" at bounding box center [492, 341] width 25 height 13
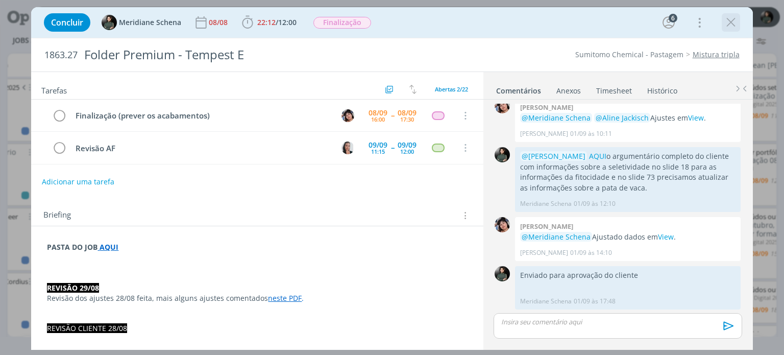
click at [733, 21] on icon "dialog" at bounding box center [730, 22] width 15 height 15
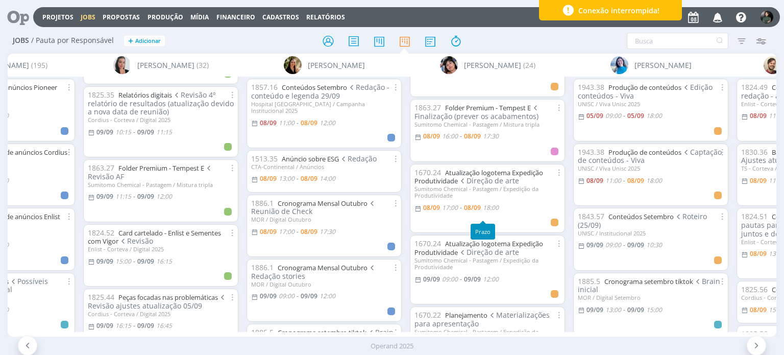
scroll to position [255, 0]
click at [465, 179] on link "Atualização logotema Expedição Produtividade" at bounding box center [478, 175] width 129 height 18
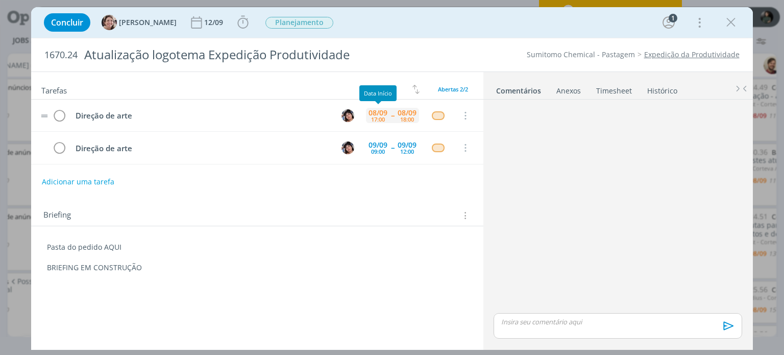
click at [386, 114] on div "08/09" at bounding box center [377, 112] width 19 height 7
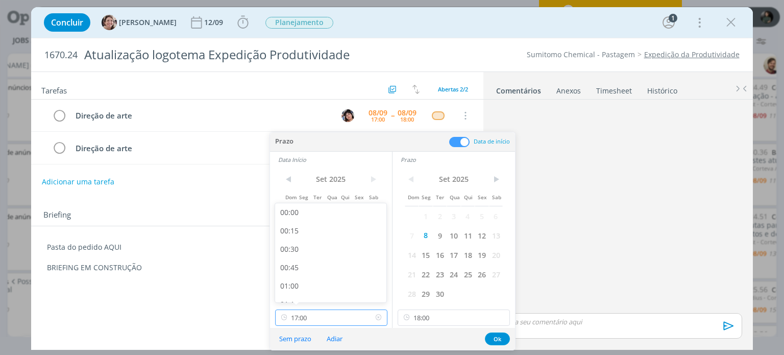
click at [310, 319] on input "17:00" at bounding box center [331, 317] width 112 height 16
click at [300, 273] on div "17:30" at bounding box center [332, 275] width 114 height 18
type input "17:30"
click at [493, 338] on button "Ok" at bounding box center [497, 338] width 25 height 13
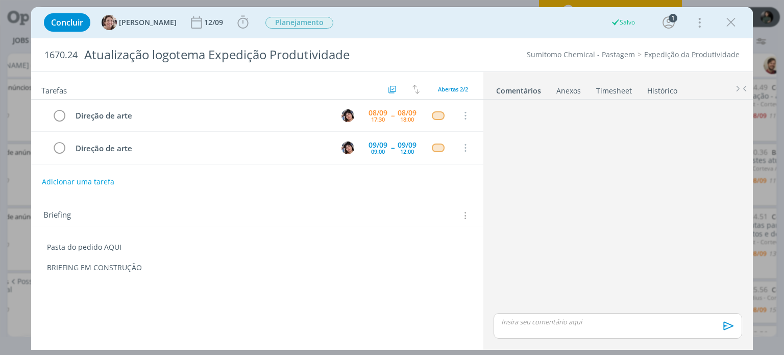
click at [728, 23] on icon "dialog" at bounding box center [730, 22] width 15 height 15
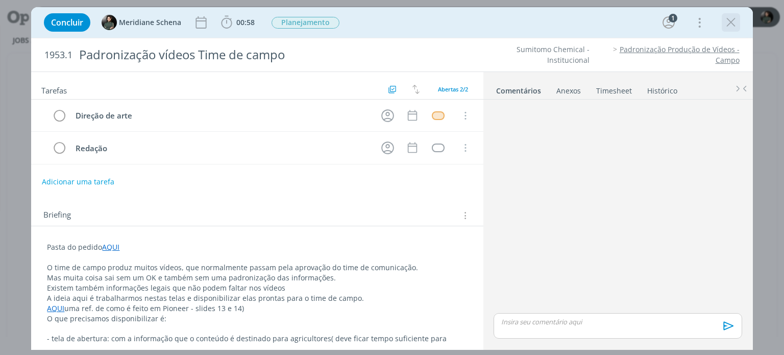
click at [726, 24] on icon "dialog" at bounding box center [730, 22] width 15 height 15
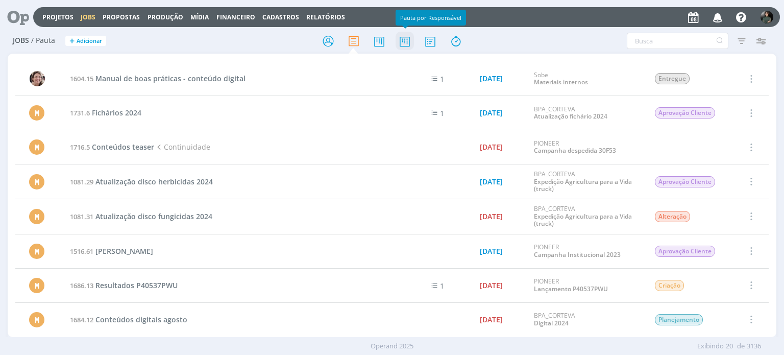
click at [412, 44] on icon at bounding box center [404, 41] width 18 height 20
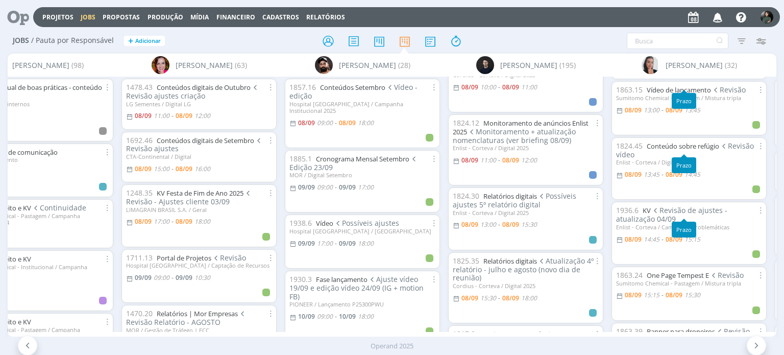
scroll to position [153, 0]
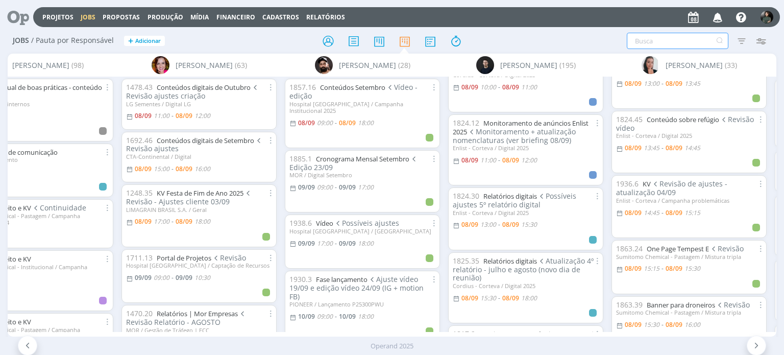
click at [640, 40] on input "text" at bounding box center [677, 41] width 102 height 16
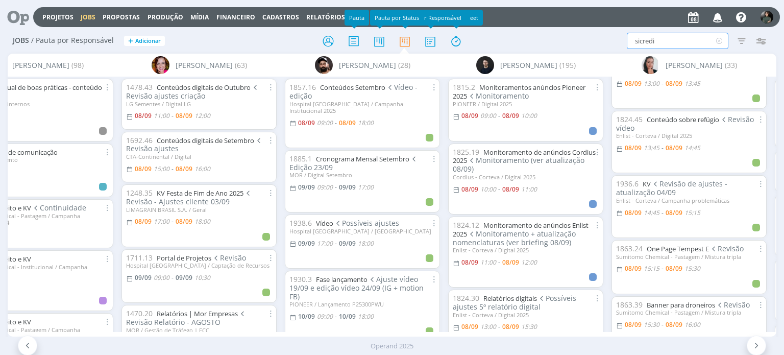
scroll to position [0, 0]
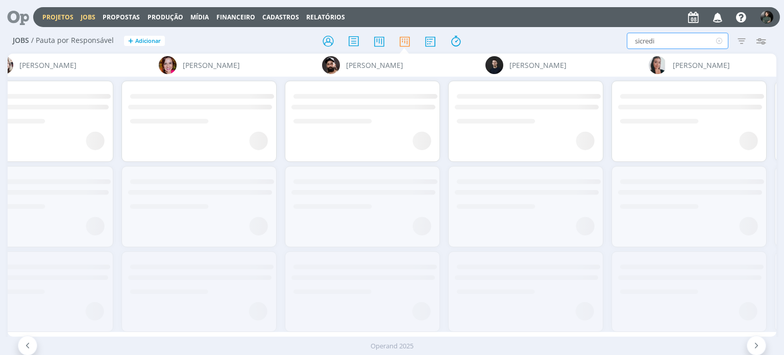
type input "sicredi"
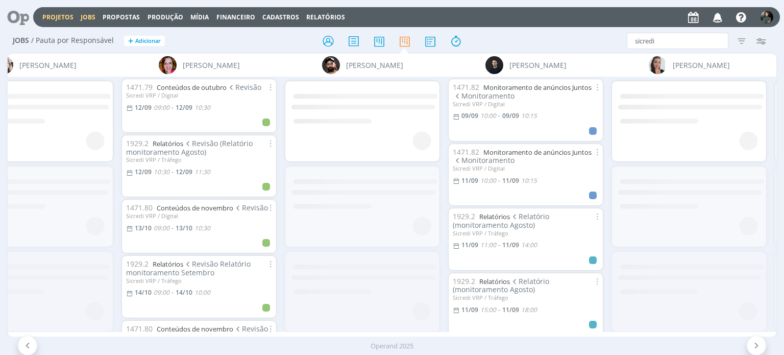
click at [61, 20] on link "Projetos" at bounding box center [57, 17] width 31 height 9
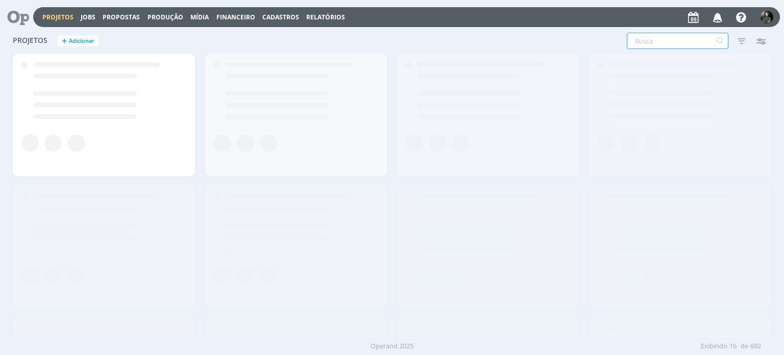
click at [647, 41] on input "text" at bounding box center [677, 41] width 102 height 16
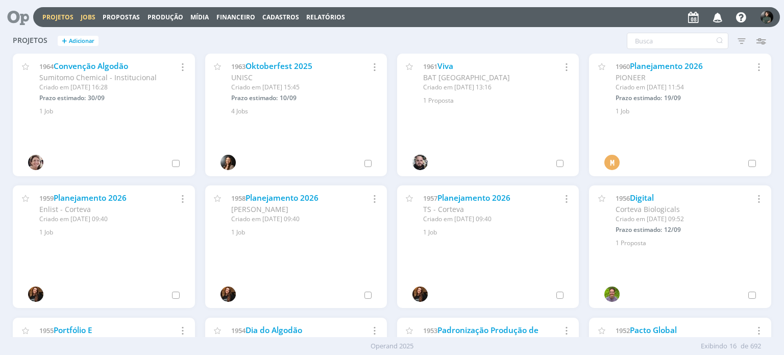
click at [86, 15] on link "Jobs" at bounding box center [88, 17] width 15 height 9
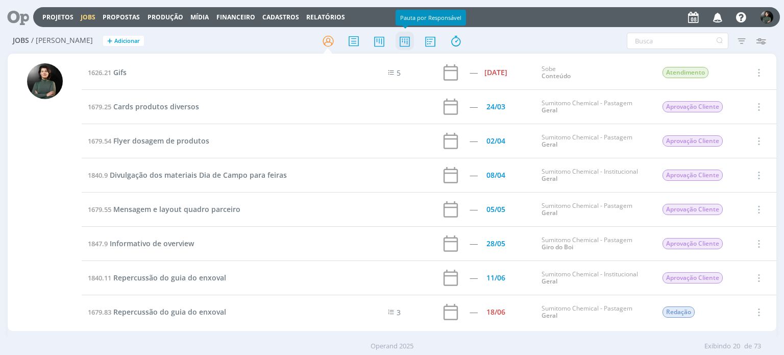
click at [406, 42] on icon at bounding box center [404, 41] width 18 height 20
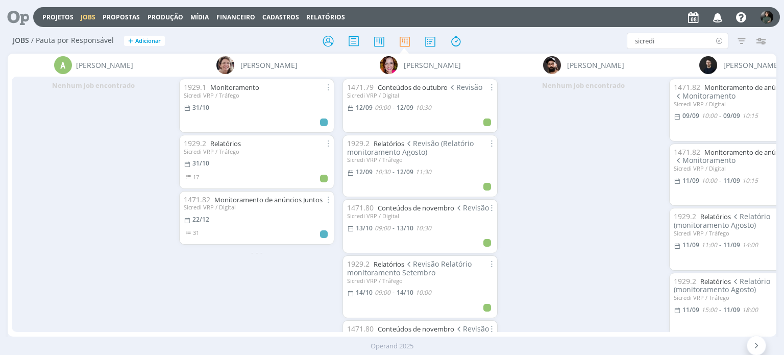
click at [720, 41] on icon at bounding box center [719, 41] width 13 height 16
click at [56, 14] on link "Projetos" at bounding box center [57, 17] width 31 height 9
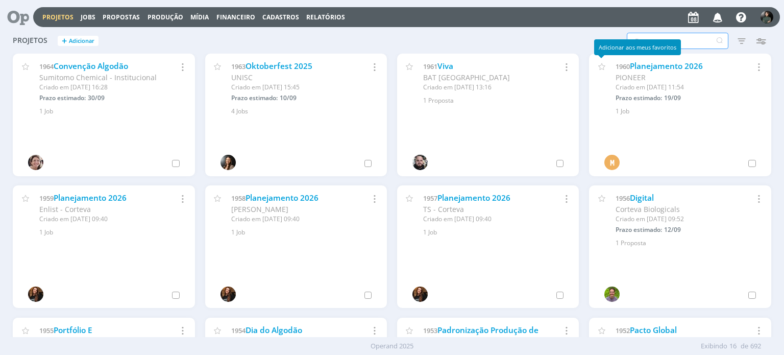
click at [637, 38] on input "text" at bounding box center [677, 41] width 102 height 16
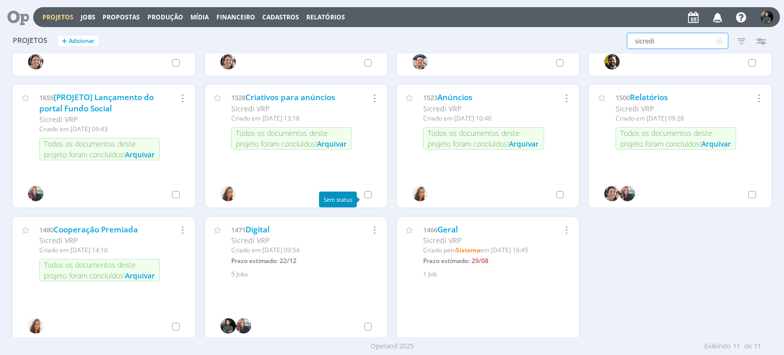
scroll to position [102, 0]
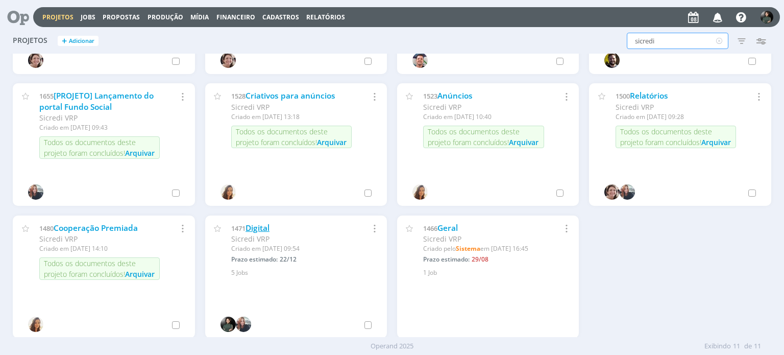
type input "sicredi"
click at [269, 225] on link "Digital" at bounding box center [257, 227] width 24 height 11
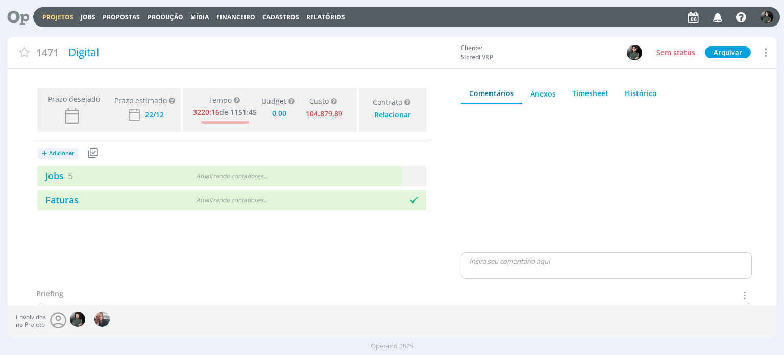
type input "0,00"
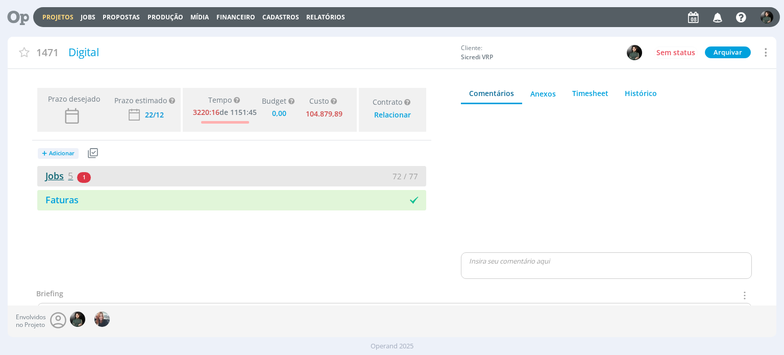
click at [51, 171] on link "Jobs 5" at bounding box center [55, 175] width 36 height 12
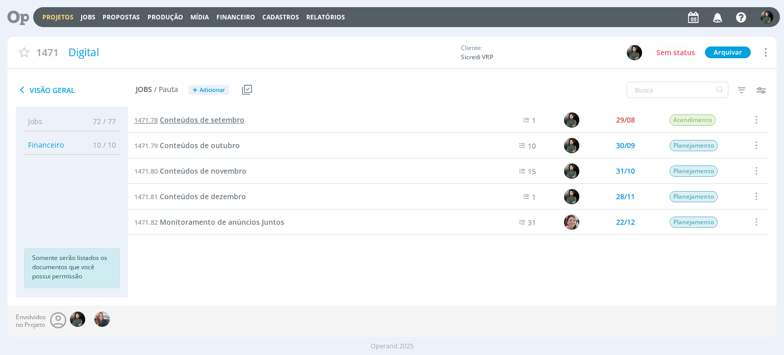
click at [193, 121] on span "Conteúdos de setembro" at bounding box center [202, 120] width 85 height 10
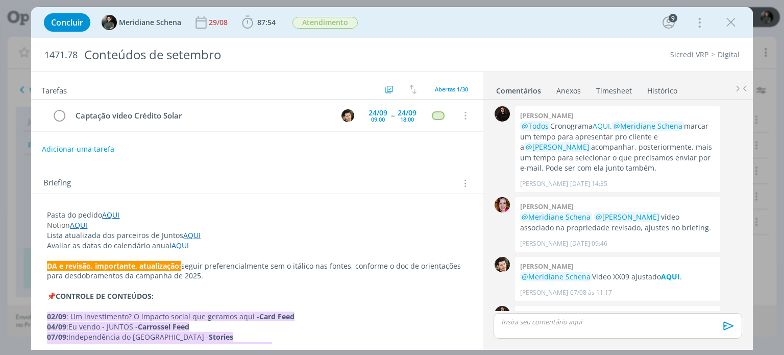
scroll to position [1523, 0]
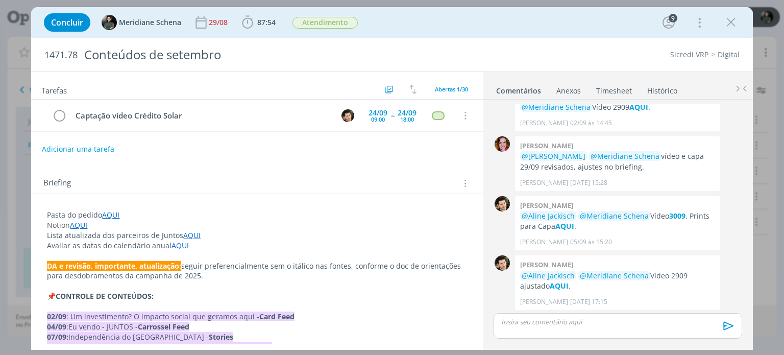
click at [615, 89] on link "Timesheet" at bounding box center [613, 88] width 37 height 15
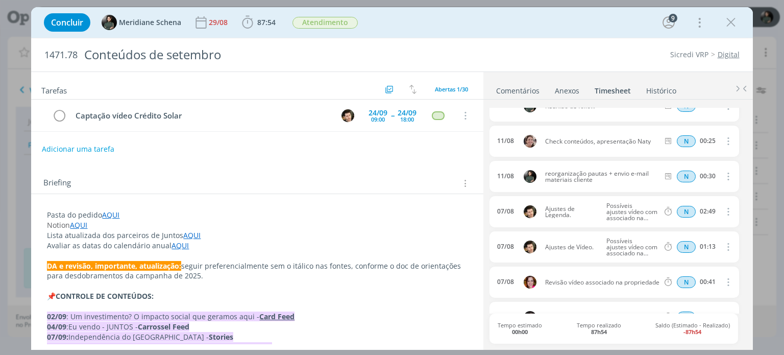
scroll to position [1622, 0]
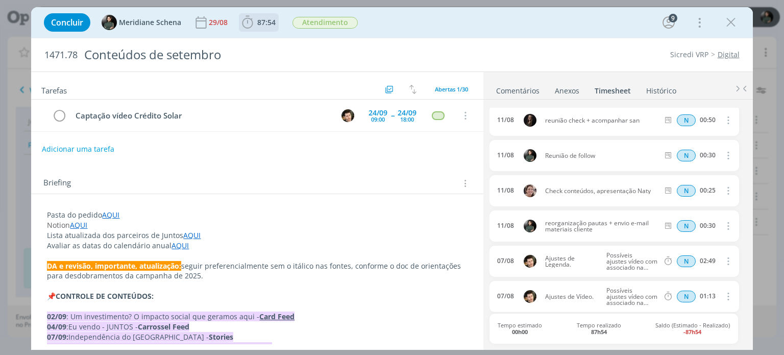
click at [270, 19] on span "87:54" at bounding box center [266, 22] width 18 height 10
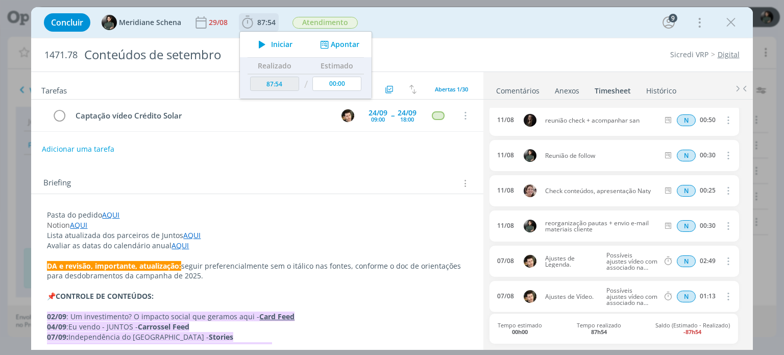
click at [328, 44] on icon "dialog" at bounding box center [324, 45] width 13 height 10
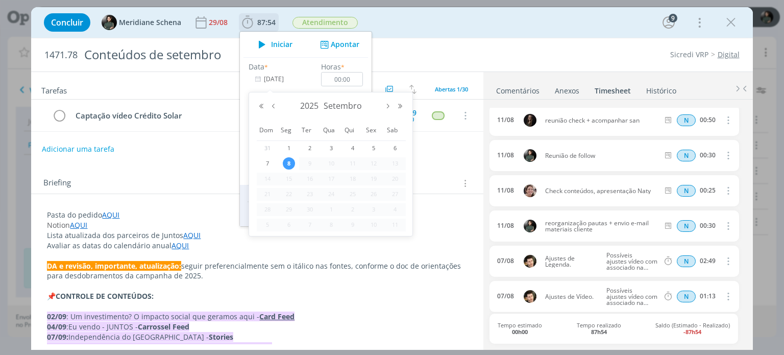
click at [271, 79] on input "[DATE]" at bounding box center [280, 79] width 64 height 14
click at [269, 108] on button "Mês anterior" at bounding box center [273, 106] width 12 height 7
click at [290, 164] on span "4" at bounding box center [289, 163] width 12 height 12
type input "04/08/2025"
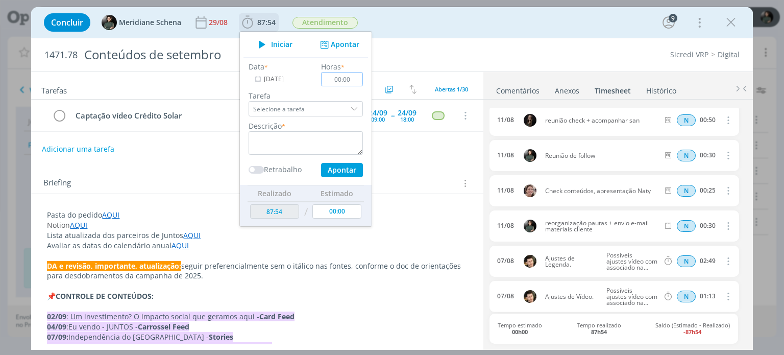
click at [355, 79] on input "00:00" at bounding box center [342, 79] width 42 height 14
type input "00:20"
click at [271, 139] on textarea "dialog" at bounding box center [305, 142] width 114 height 23
click at [332, 169] on button "Apontar" at bounding box center [342, 170] width 42 height 14
type textarea "alinhamentos conteúdos"
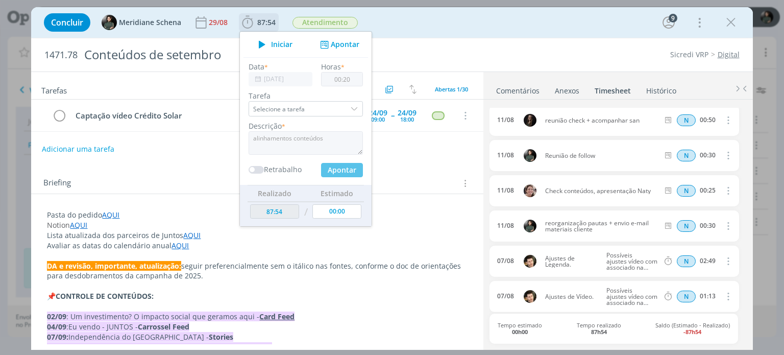
type input "08/09/2025"
type input "00:00"
type input "88:14"
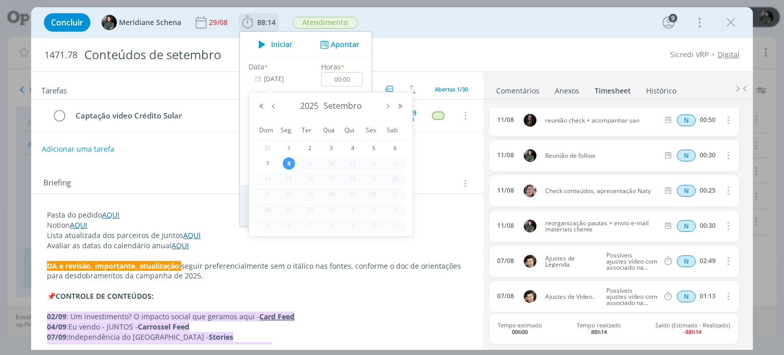
click at [277, 80] on input "08/09/2025" at bounding box center [280, 79] width 64 height 14
click at [272, 104] on button "Mês anterior" at bounding box center [273, 106] width 12 height 7
click at [327, 164] on span "6" at bounding box center [331, 163] width 12 height 12
type input "06/08/2025"
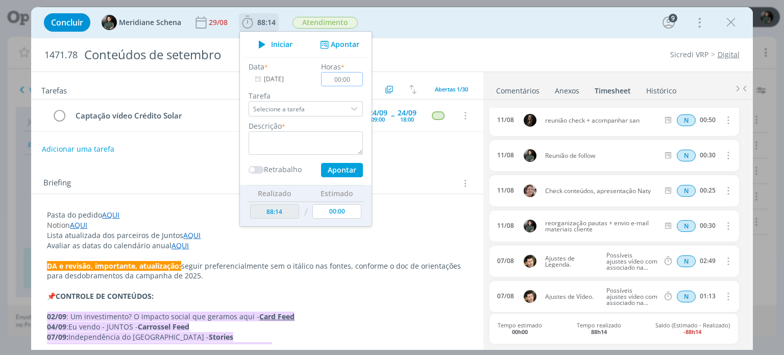
click at [355, 79] on input "00:00" at bounding box center [342, 79] width 42 height 14
type input "00:20"
drag, startPoint x: 322, startPoint y: 122, endPoint x: 315, endPoint y: 141, distance: 20.8
click at [322, 122] on div "Descrição *" at bounding box center [305, 137] width 124 height 34
click at [314, 143] on textarea "dialog" at bounding box center [305, 142] width 114 height 23
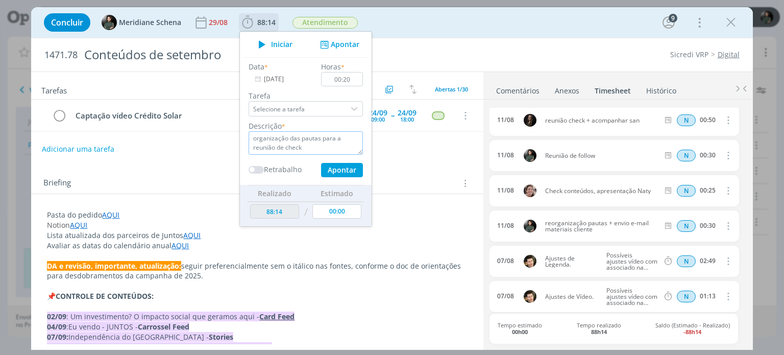
type textarea "organização das pautas para a reunião de check"
click at [341, 165] on button "Apontar" at bounding box center [342, 170] width 42 height 14
type input "88:34"
type input "08/09/2025"
type input "00:00"
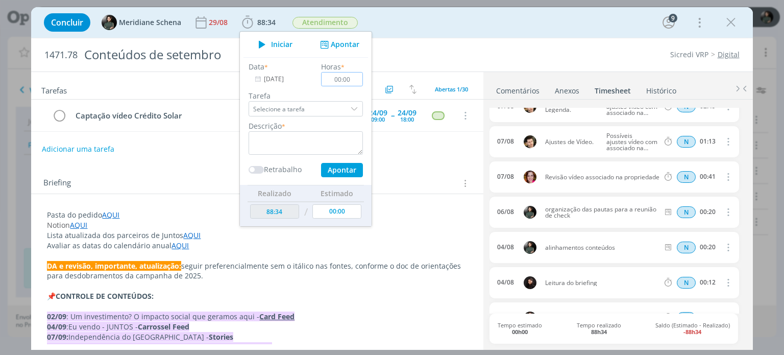
scroll to position [1775, 0]
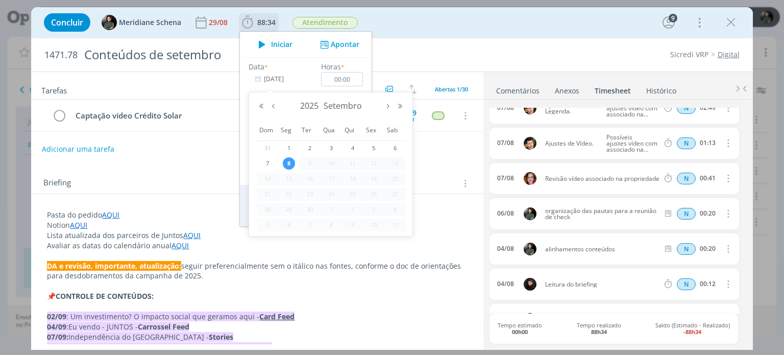
click at [273, 78] on input "08/09/2025" at bounding box center [280, 79] width 64 height 14
click at [271, 108] on button "Mês anterior" at bounding box center [273, 106] width 12 height 7
click at [372, 163] on span "8" at bounding box center [373, 163] width 12 height 12
type input "08/08/2025"
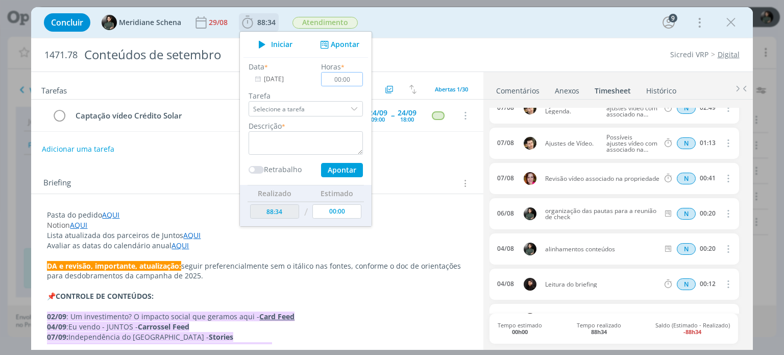
click at [357, 80] on input "00:00" at bounding box center [342, 79] width 42 height 14
type input "00:30"
click at [326, 135] on textarea "dialog" at bounding box center [305, 142] width 114 height 23
type textarea "e"
type textarea "s"
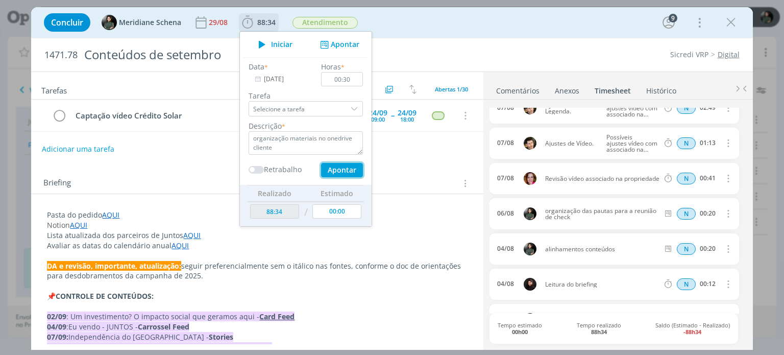
click at [342, 167] on button "Apontar" at bounding box center [342, 170] width 42 height 14
type textarea "organização materiais no onedrive cliente"
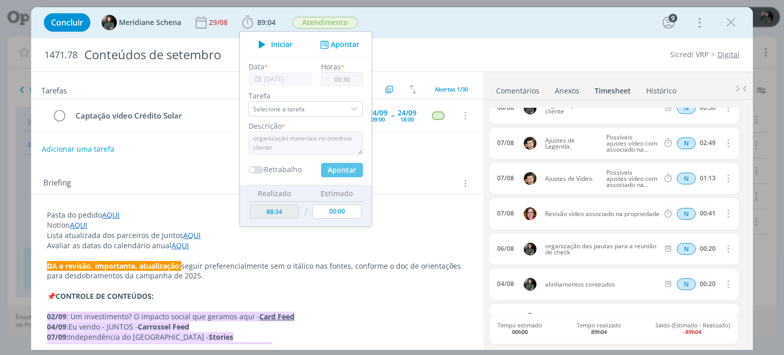
type input "89:04"
type input "08/09/2025"
type input "00:00"
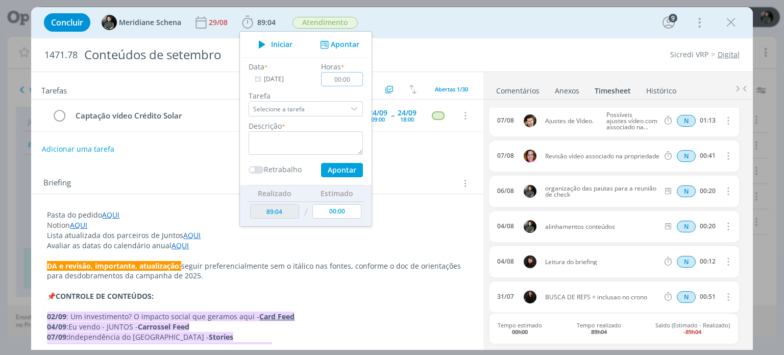
scroll to position [1830, 0]
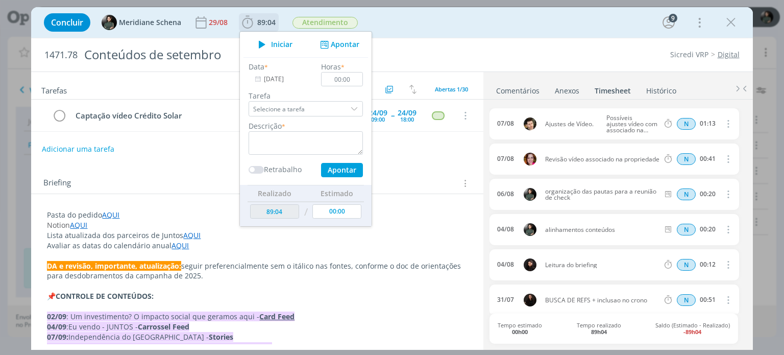
click at [268, 81] on input "08/09/2025" at bounding box center [280, 79] width 64 height 14
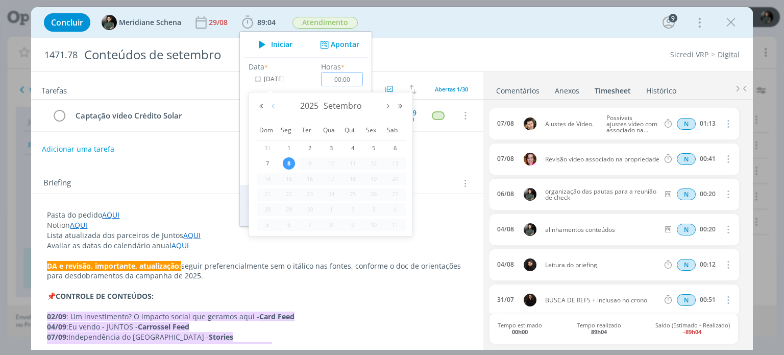
click at [274, 106] on button "Mês anterior" at bounding box center [273, 106] width 12 height 7
click at [289, 194] on span "18" at bounding box center [289, 194] width 12 height 12
type input "18/08/2025"
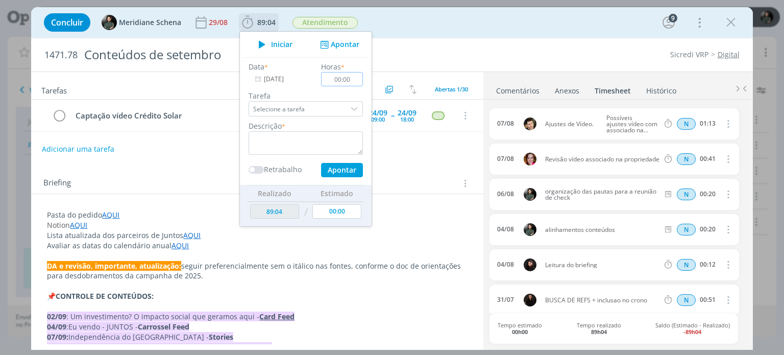
click at [354, 76] on input "00:00" at bounding box center [342, 79] width 42 height 14
type input "00:30"
click at [348, 143] on textarea "dialog" at bounding box center [305, 142] width 114 height 23
type textarea "p"
click at [345, 167] on button "Apontar" at bounding box center [342, 170] width 42 height 14
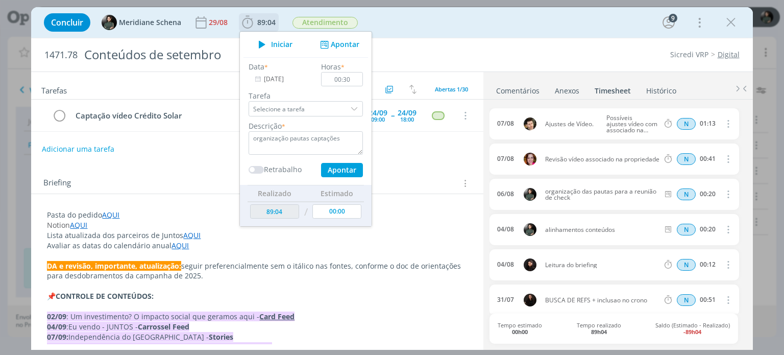
type textarea "organização pautas captações"
type input "08/09/2025"
type input "00:00"
type input "89:34"
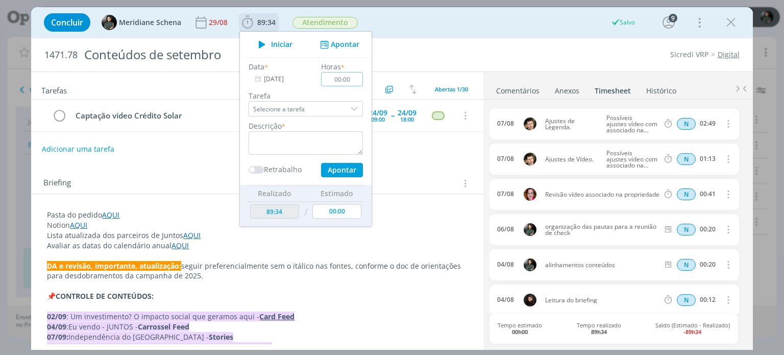
scroll to position [1865, 0]
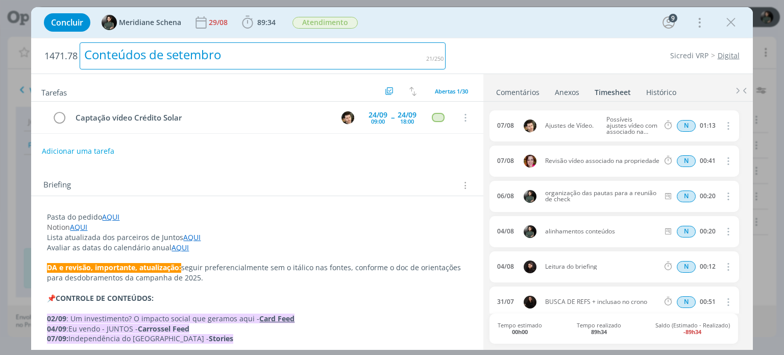
click at [428, 59] on div "Conteúdos de setembro" at bounding box center [263, 55] width 366 height 27
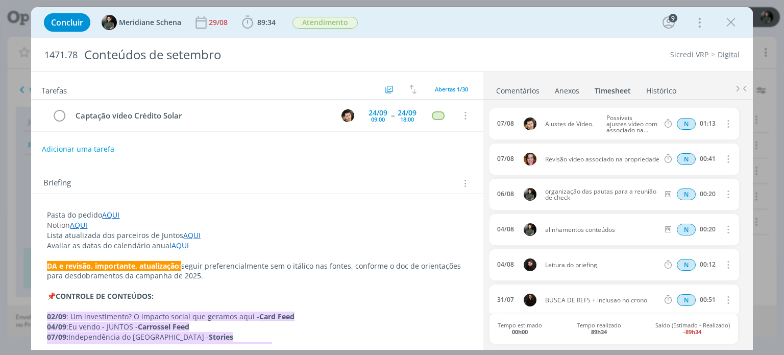
click at [524, 42] on div "1471.78 Conteúdos de setembro Sicredi VRP Digital" at bounding box center [391, 54] width 721 height 33
click at [731, 26] on icon "dialog" at bounding box center [730, 22] width 15 height 15
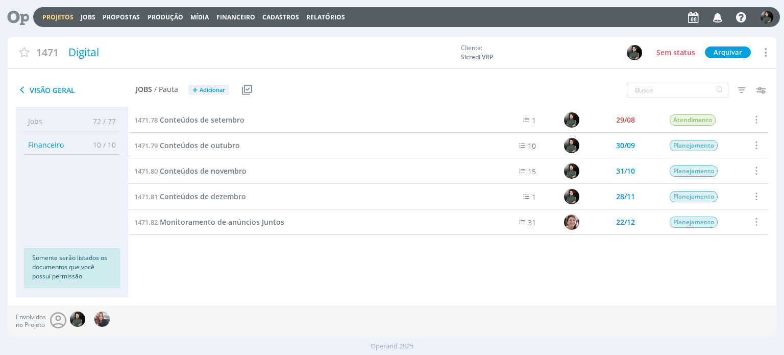
click at [53, 16] on link "Projetos" at bounding box center [57, 17] width 31 height 9
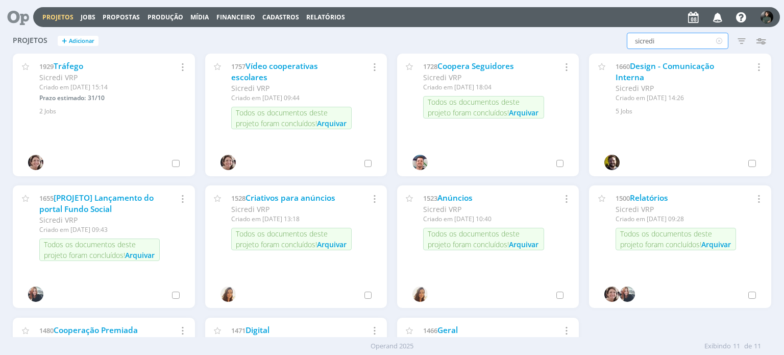
click at [659, 38] on input "sicredi" at bounding box center [677, 41] width 102 height 16
type input "s"
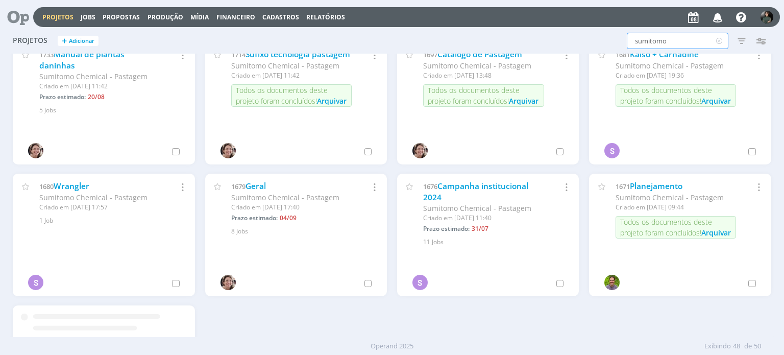
scroll to position [1377, 0]
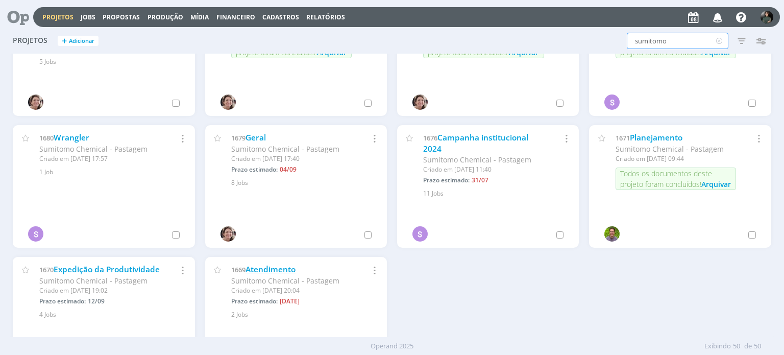
type input "sumitomo"
click at [288, 267] on link "Atendimento" at bounding box center [270, 269] width 50 height 11
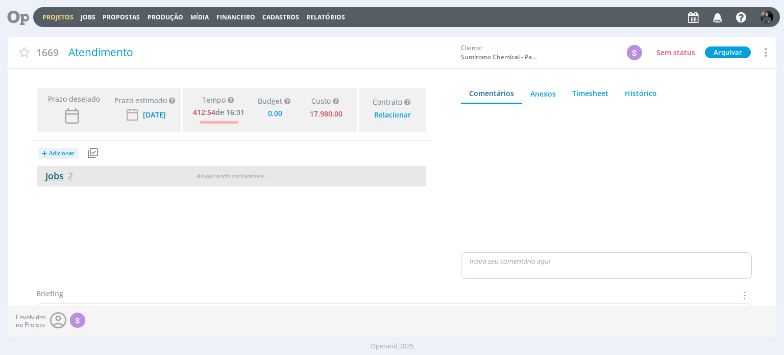
type input "0,00"
click at [48, 173] on link "Jobs 2" at bounding box center [55, 175] width 36 height 12
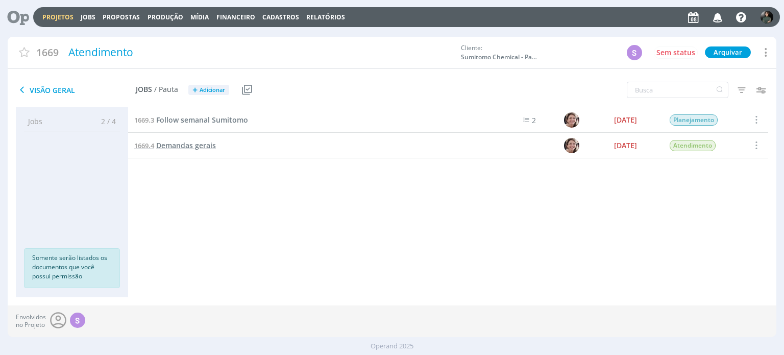
click at [204, 142] on span "Demandas gerais" at bounding box center [186, 145] width 60 height 10
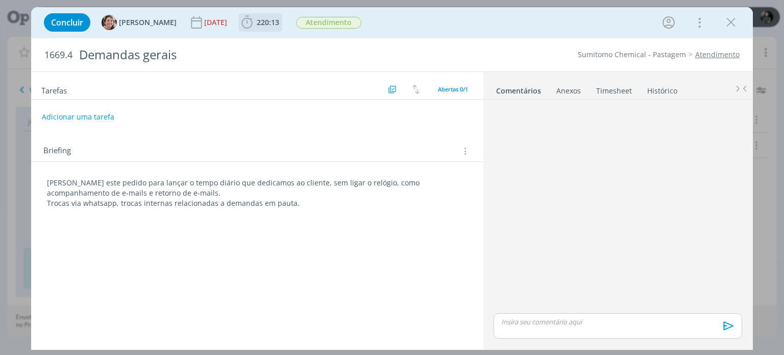
click at [262, 30] on span "220:13" at bounding box center [260, 22] width 42 height 15
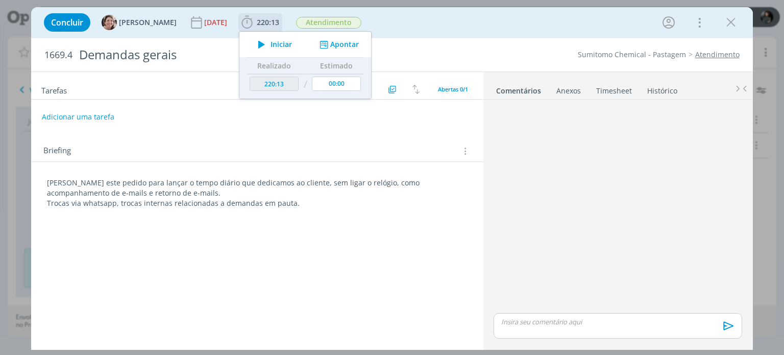
click at [333, 45] on button "Apontar" at bounding box center [338, 44] width 42 height 11
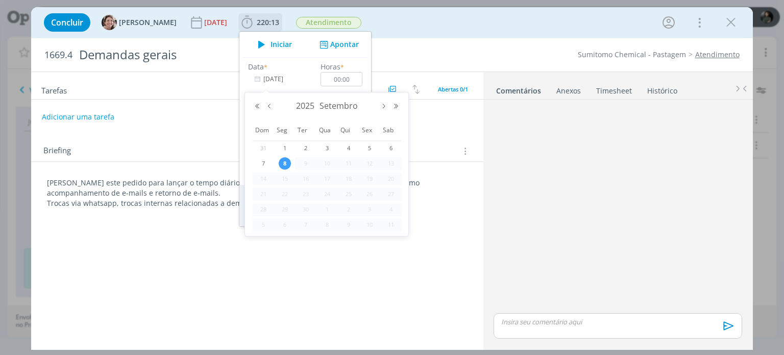
click at [275, 72] on input "08/09/2025" at bounding box center [280, 79] width 64 height 14
click at [269, 110] on div "2025 Setembro" at bounding box center [326, 105] width 151 height 15
click at [272, 106] on button "Mês anterior" at bounding box center [269, 106] width 12 height 7
click at [365, 149] on span "1" at bounding box center [369, 148] width 12 height 12
type input "01/08/2025"
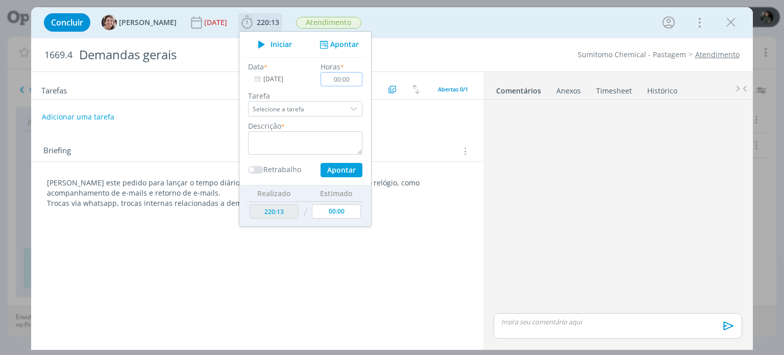
click at [351, 81] on input "00:00" at bounding box center [342, 79] width 42 height 14
type input "01:30"
click at [302, 143] on textarea "dialog" at bounding box center [305, 142] width 114 height 23
drag, startPoint x: 272, startPoint y: 139, endPoint x: 261, endPoint y: 153, distance: 17.4
click at [261, 153] on textarea "trocas whatsapp" at bounding box center [305, 142] width 114 height 23
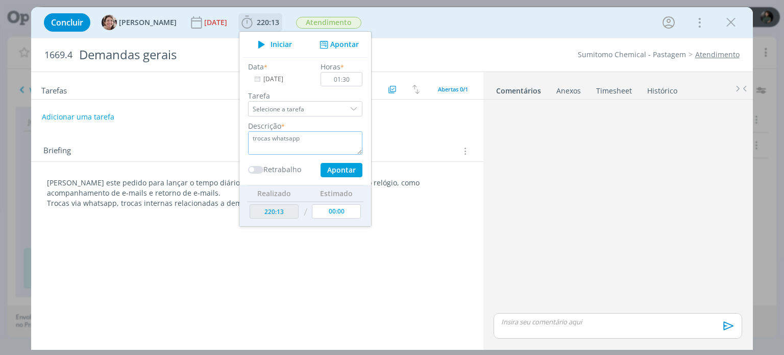
click at [298, 140] on textarea "trocas whatsapp" at bounding box center [305, 142] width 114 height 23
type textarea "trocas whatsapp - materiais Tempest"
click at [324, 168] on button "Apontar" at bounding box center [341, 170] width 42 height 14
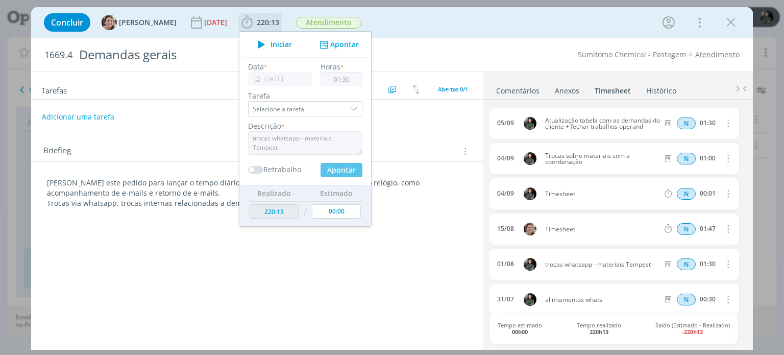
type input "08/09/2025"
type input "00:00"
type input "221:43"
click at [278, 74] on input "08/09/2025" at bounding box center [280, 79] width 64 height 14
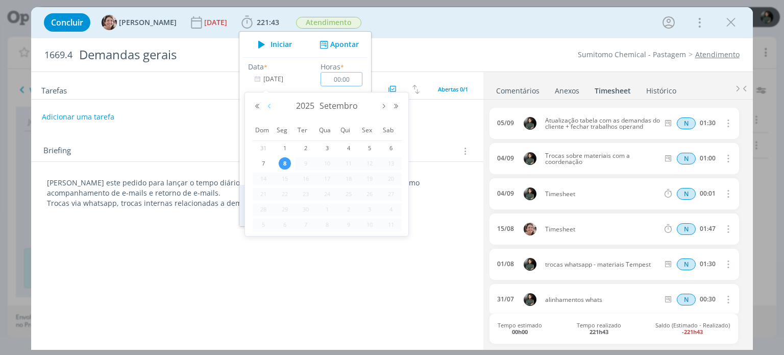
click at [273, 106] on button "Mês anterior" at bounding box center [269, 106] width 12 height 7
click at [284, 165] on span "4" at bounding box center [285, 163] width 12 height 12
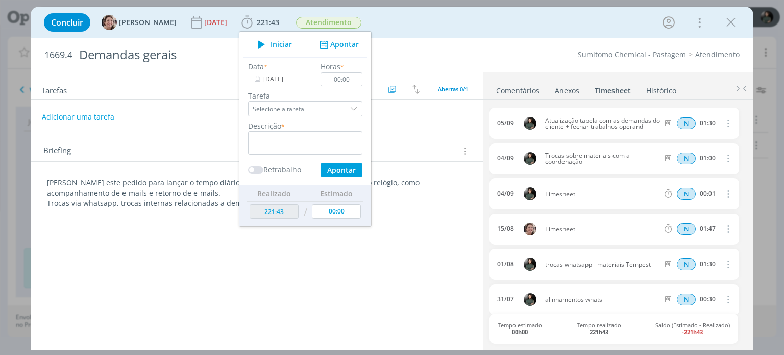
type input "04/08/2025"
click at [331, 140] on textarea "dialog" at bounding box center [305, 142] width 114 height 23
click at [356, 81] on input "00:00" at bounding box center [342, 79] width 42 height 14
type input "00:15"
click at [299, 134] on textarea "dialog" at bounding box center [305, 142] width 114 height 23
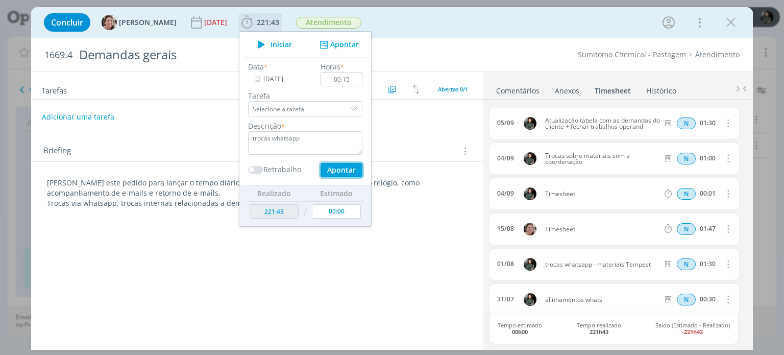
click at [329, 169] on button "Apontar" at bounding box center [341, 170] width 42 height 14
type textarea "trocas whatsapp"
type input "221:58"
type input "08/09/2025"
type input "00:00"
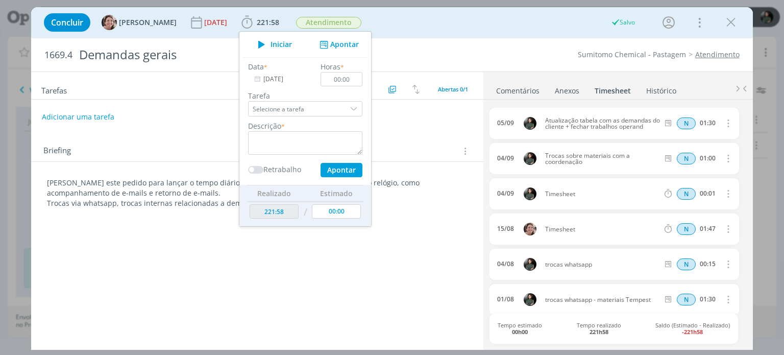
click at [488, 29] on div "Concluir Aline Jackisch 23/12/24 221:58 Iniciar Apontar Data * 08/09/2025 Horas…" at bounding box center [392, 22] width 706 height 24
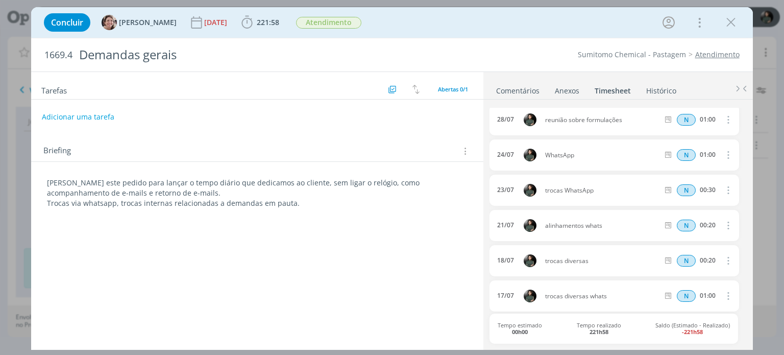
scroll to position [357, 0]
click at [725, 222] on icon "dialog" at bounding box center [726, 223] width 11 height 12
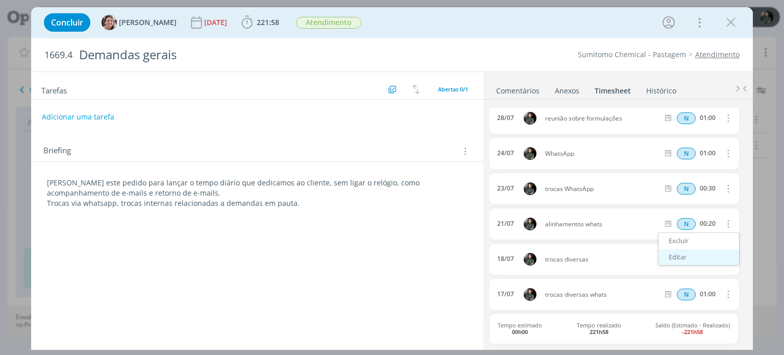
drag, startPoint x: 680, startPoint y: 251, endPoint x: 664, endPoint y: 255, distance: 15.7
click at [680, 251] on link "Editar" at bounding box center [698, 257] width 81 height 16
click at [568, 229] on div "alinhamentos whats" at bounding box center [572, 224] width 55 height 18
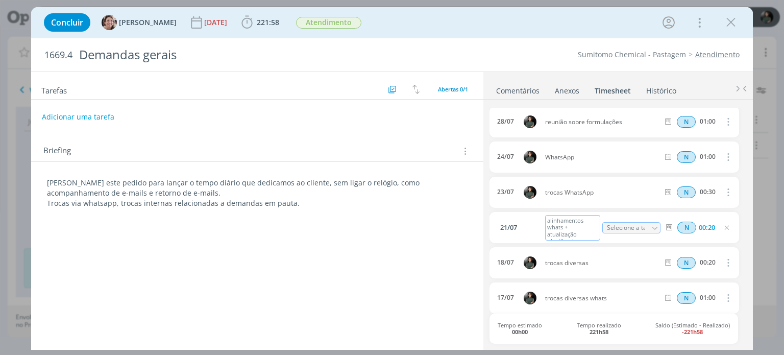
scroll to position [353, 0]
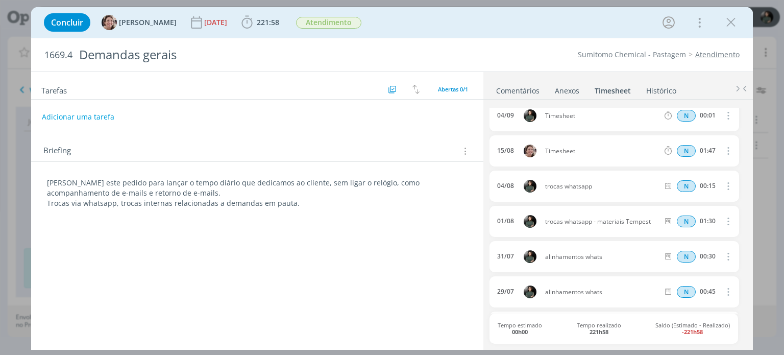
scroll to position [0, 0]
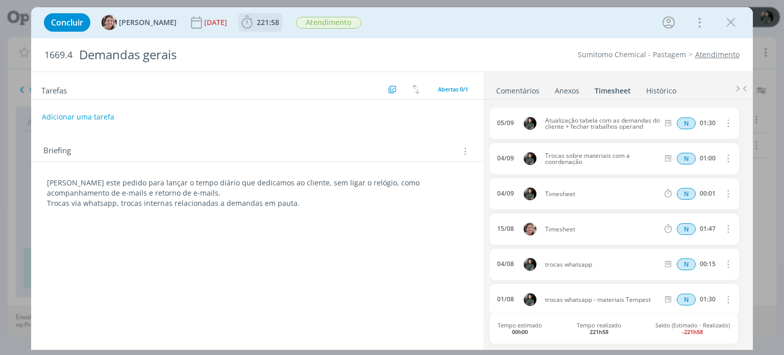
click at [259, 22] on span "221:58" at bounding box center [268, 22] width 22 height 10
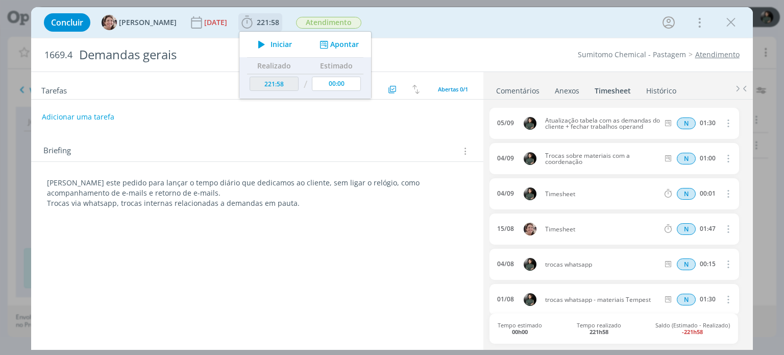
click at [278, 48] on span "Iniciar" at bounding box center [280, 44] width 21 height 7
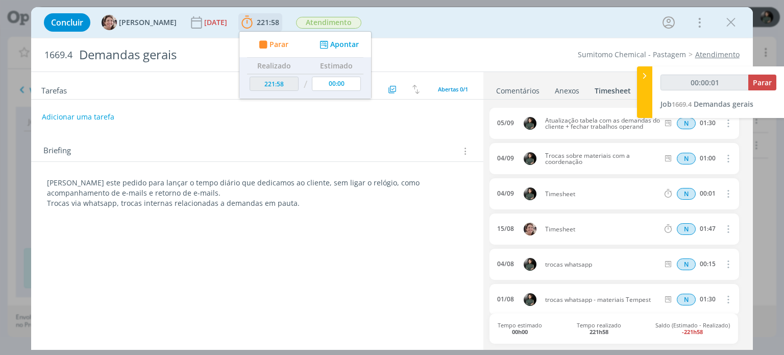
click at [263, 41] on icon "dialog" at bounding box center [263, 45] width 13 height 10
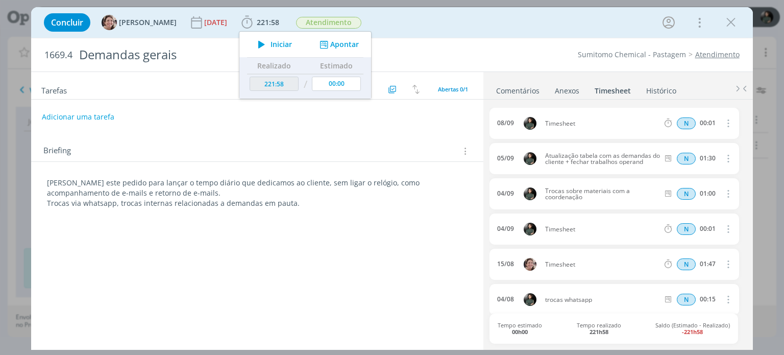
type input "221:59"
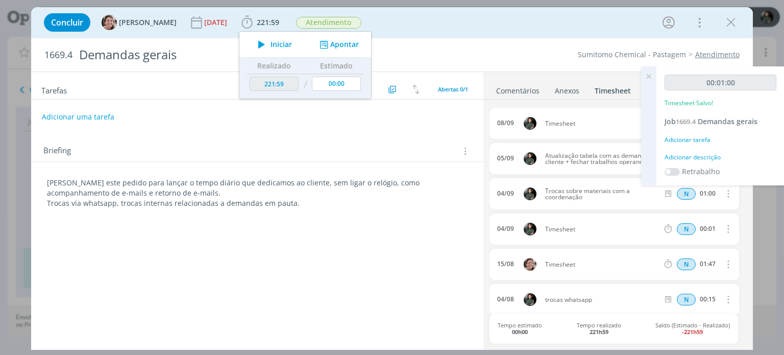
click at [675, 157] on div "Adicionar descrição" at bounding box center [720, 157] width 112 height 9
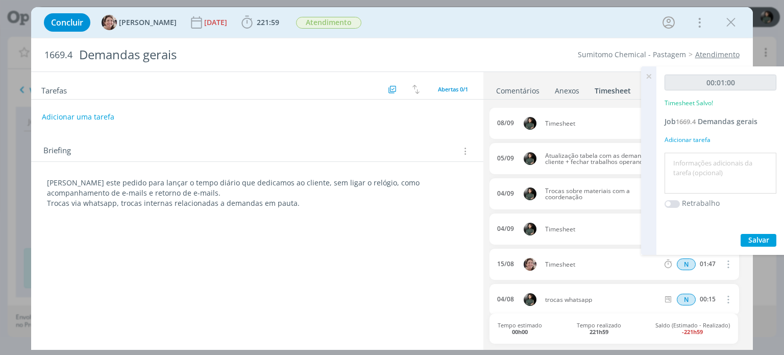
click at [675, 160] on textarea at bounding box center [720, 173] width 107 height 36
type textarea "trocas WhatsApp sobre o vídeo de lançamento"
click at [765, 232] on div "00:01:00 Timesheet Salvo! Job 1669.4 Demandas gerais Adicionar tarefa trocas Wh…" at bounding box center [720, 160] width 128 height 188
click at [748, 240] on span "Salvar" at bounding box center [758, 240] width 21 height 10
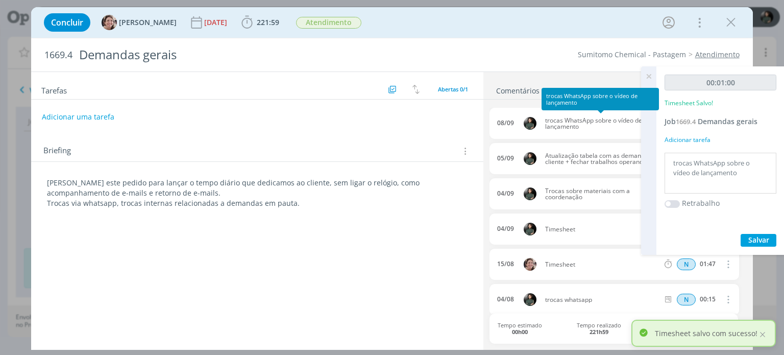
click at [614, 128] on span "trocas WhatsApp sobre o vídeo de lançamento" at bounding box center [602, 123] width 122 height 12
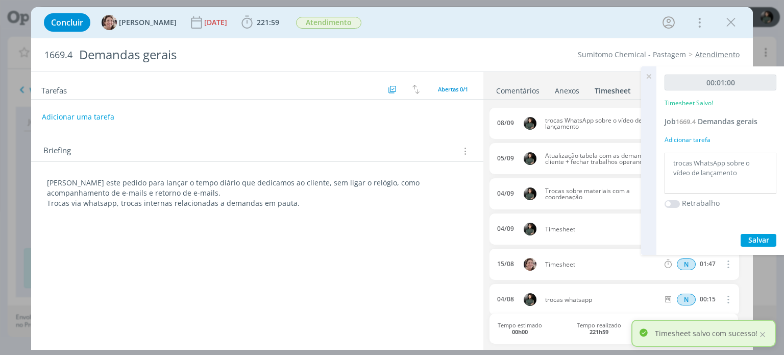
click at [645, 76] on icon at bounding box center [648, 76] width 18 height 20
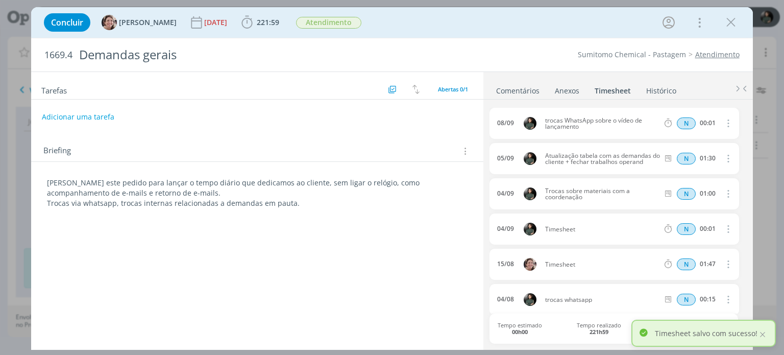
click at [722, 124] on icon "dialog" at bounding box center [726, 123] width 11 height 12
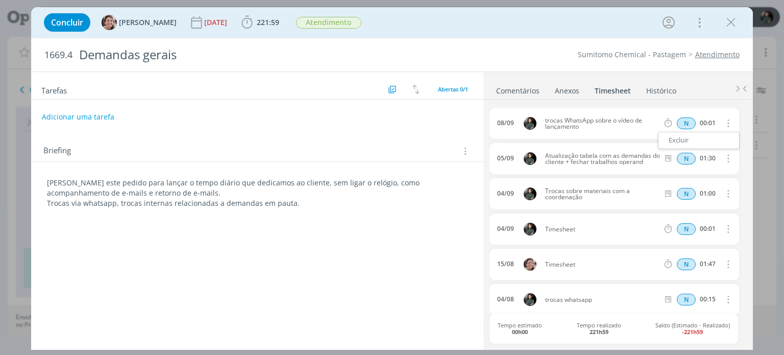
click at [520, 139] on div "08/09 trocas WhatsApp sobre o vídeo de lançamento N 00:01 Excluir" at bounding box center [613, 124] width 249 height 33
click at [715, 124] on button "dialog" at bounding box center [727, 123] width 24 height 17
click at [721, 123] on icon "dialog" at bounding box center [726, 123] width 11 height 12
click at [721, 125] on icon "dialog" at bounding box center [726, 123] width 11 height 12
click at [702, 133] on link "Excluir" at bounding box center [698, 140] width 81 height 16
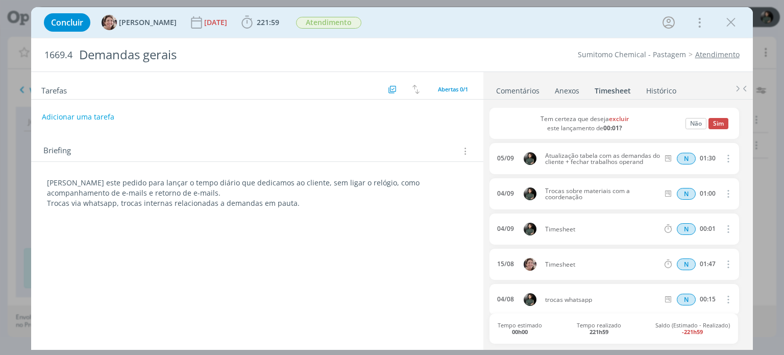
click at [725, 118] on div "Tem certeza que deseja excluir este lançamento de 00:01? Não Sim" at bounding box center [613, 123] width 249 height 31
click at [720, 121] on button "Sim" at bounding box center [718, 123] width 20 height 11
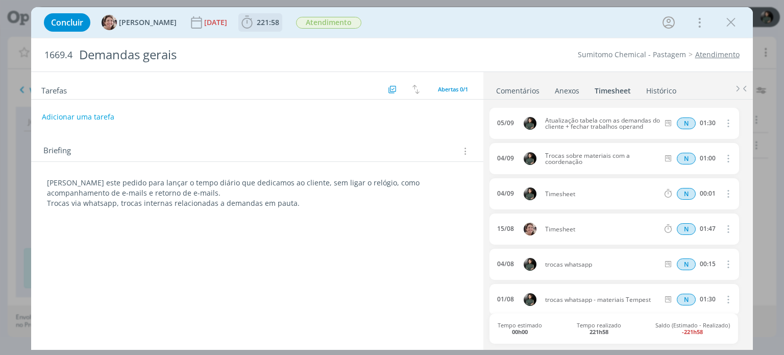
click at [243, 29] on icon "dialog" at bounding box center [246, 22] width 15 height 15
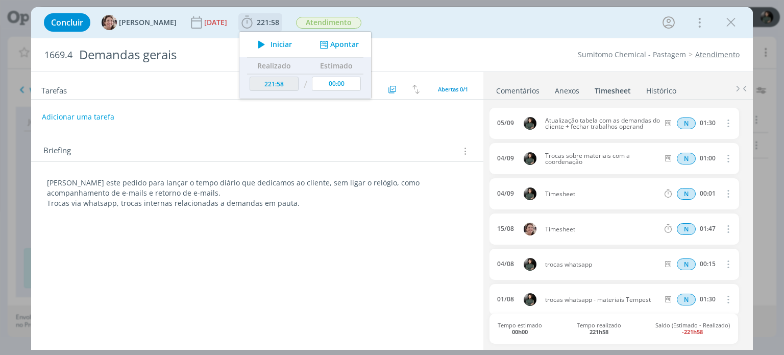
click at [351, 44] on button "Apontar" at bounding box center [338, 44] width 42 height 11
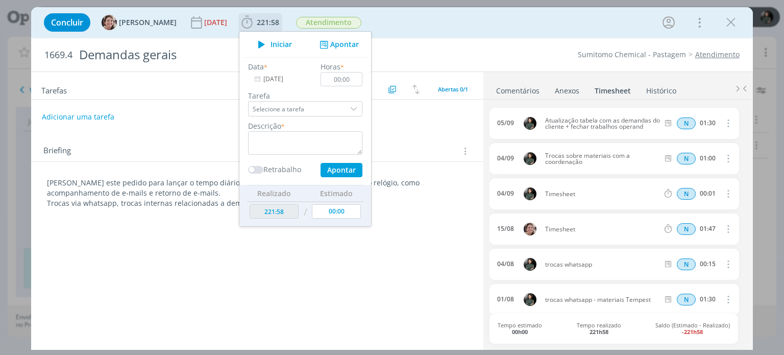
click at [267, 76] on input "08/09/2025" at bounding box center [280, 79] width 64 height 14
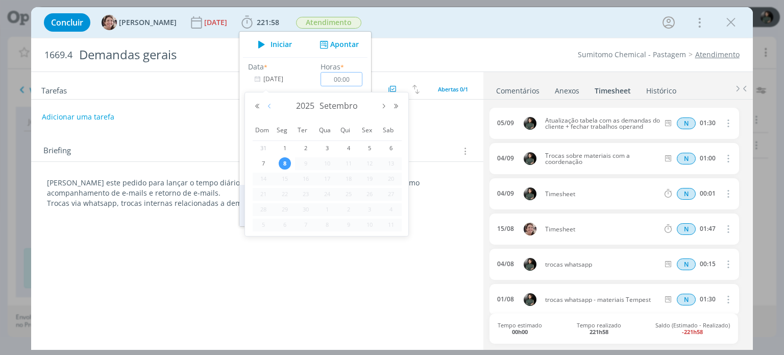
click at [270, 107] on button "Mês anterior" at bounding box center [269, 106] width 12 height 7
click at [371, 152] on span "1" at bounding box center [369, 148] width 12 height 12
type input "01/08/2025"
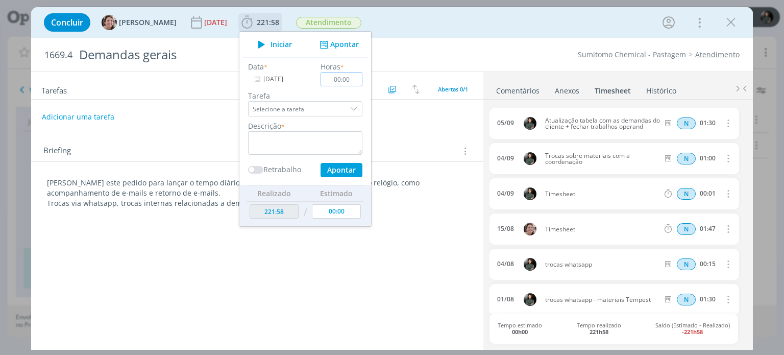
click at [353, 80] on input "00:00" at bounding box center [342, 79] width 42 height 14
type input "00:15"
click at [302, 134] on textarea "dialog" at bounding box center [305, 142] width 114 height 23
click at [343, 166] on button "Apontar" at bounding box center [341, 170] width 42 height 14
type textarea "Trocas whatsapp sobre o vídeo de lançamento de Tempest"
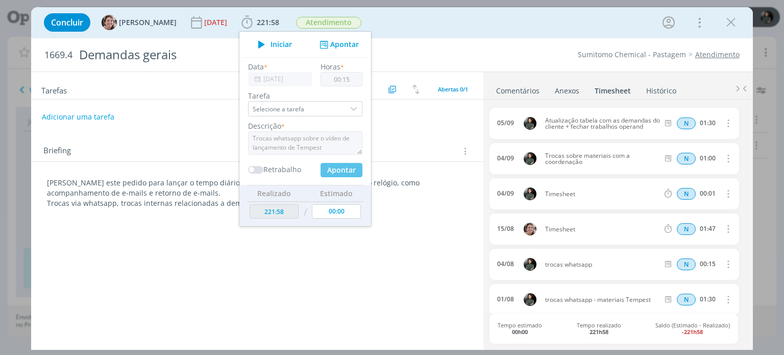
type input "08/09/2025"
type input "00:00"
type input "222:13"
type input "00:20"
click at [286, 83] on input "08/09/2025" at bounding box center [280, 79] width 64 height 14
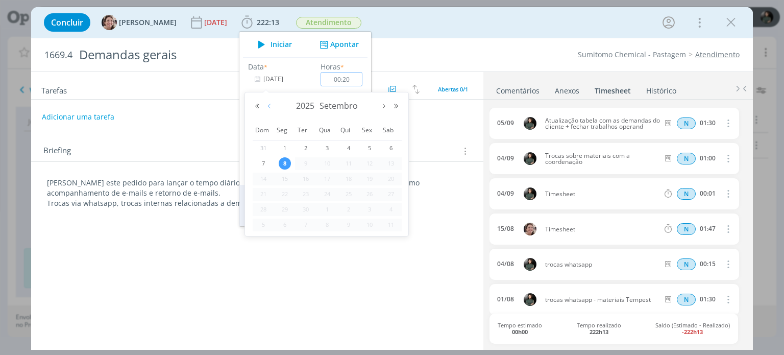
click at [266, 103] on button "Mês anterior" at bounding box center [269, 106] width 12 height 7
click at [369, 150] on span "1" at bounding box center [369, 148] width 12 height 12
type input "01/08/2025"
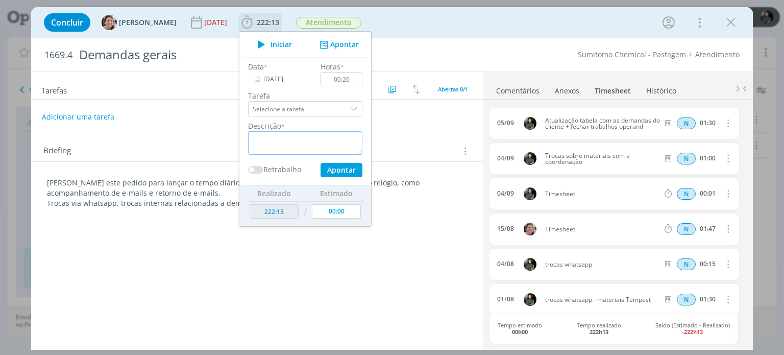
click at [300, 133] on textarea "dialog" at bounding box center [305, 142] width 114 height 23
type textarea "trocas WhatsApp - peças enxoval"
click at [345, 165] on button "Apontar" at bounding box center [341, 170] width 42 height 14
type input "08/09/2025"
type input "00:00"
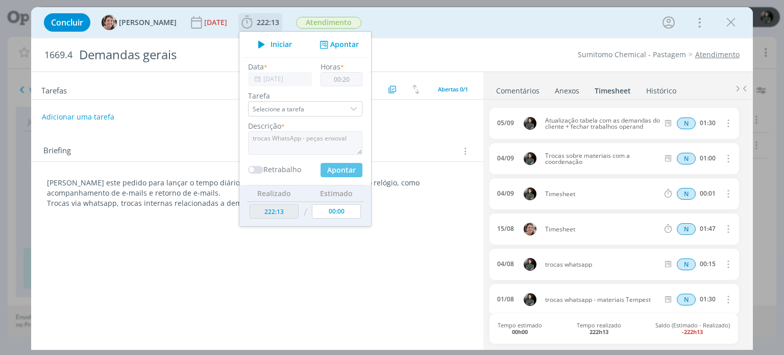
type input "222:33"
click at [265, 82] on input "08/09/2025" at bounding box center [280, 79] width 64 height 14
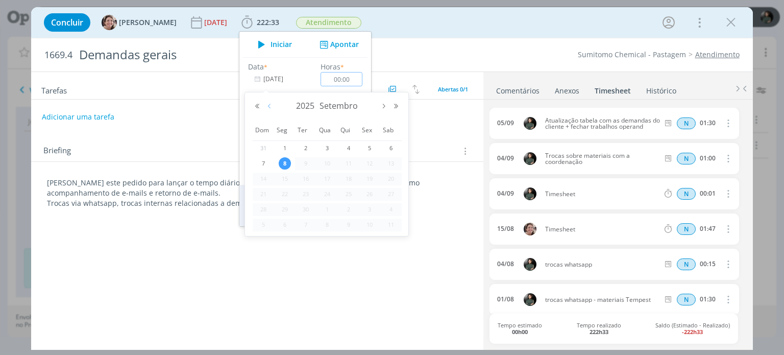
click at [269, 106] on button "Mês anterior" at bounding box center [269, 106] width 12 height 7
click at [286, 162] on span "4" at bounding box center [285, 163] width 12 height 12
type input "04/08/2025"
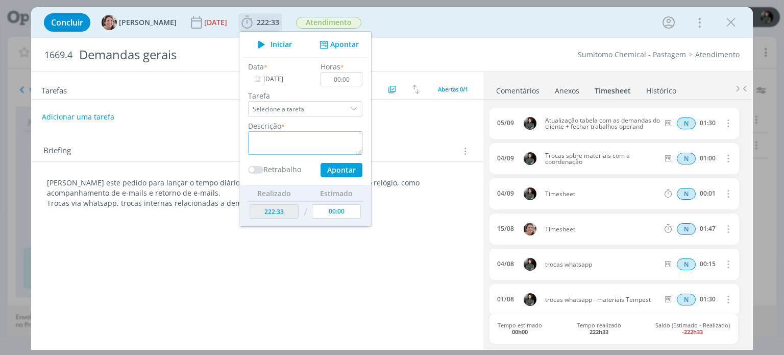
click at [291, 144] on textarea "dialog" at bounding box center [305, 142] width 114 height 23
click at [351, 78] on input "00:00" at bounding box center [342, 79] width 42 height 14
type input "00:20"
click at [314, 137] on textarea "dialog" at bounding box center [305, 142] width 114 height 23
type textarea "trocas diversas whatsapp"
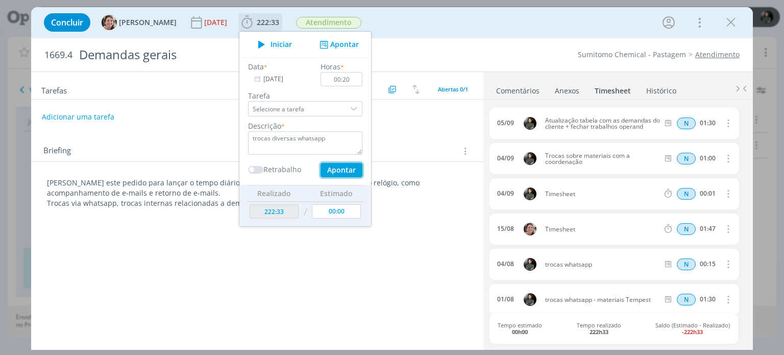
click at [347, 171] on button "Apontar" at bounding box center [341, 170] width 42 height 14
type input "08/09/2025"
type input "00:00"
type input "222:53"
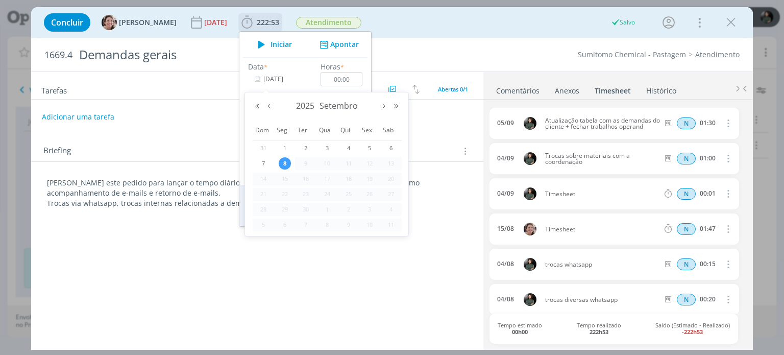
click at [275, 82] on input "08/09/2025" at bounding box center [280, 79] width 64 height 14
click at [266, 109] on button "Mês anterior" at bounding box center [269, 106] width 12 height 7
click at [308, 163] on span "5" at bounding box center [305, 163] width 12 height 12
type input "05/08/2025"
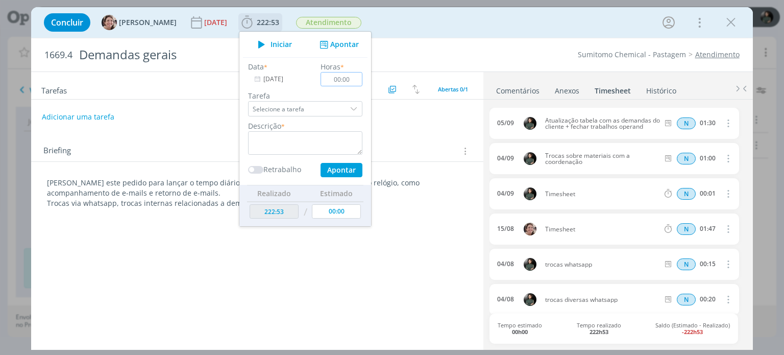
click at [351, 80] on input "00:00" at bounding box center [342, 79] width 42 height 14
type input "00:15"
click at [283, 142] on textarea "dialog" at bounding box center [305, 142] width 114 height 23
type textarea "trocas whatsapp - organização prioridades das demandas"
click at [338, 164] on button "Apontar" at bounding box center [341, 170] width 42 height 14
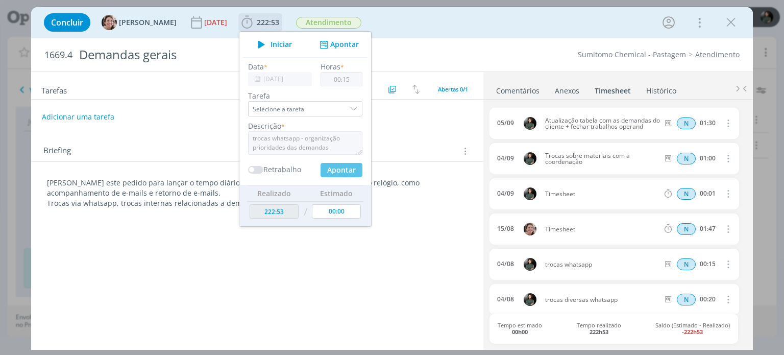
type input "08/09/2025"
type input "00:00"
type input "223:08"
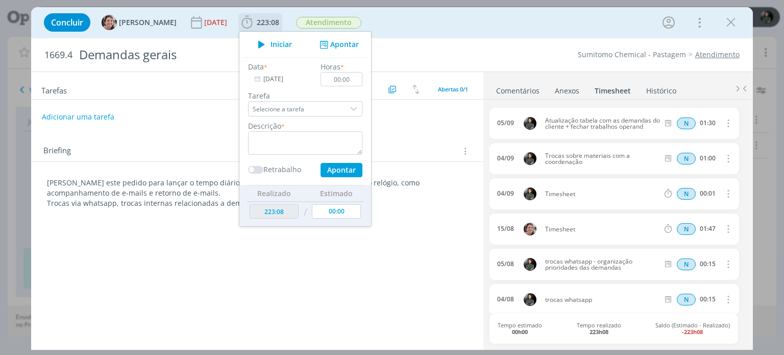
click at [326, 44] on button "Apontar" at bounding box center [338, 44] width 42 height 11
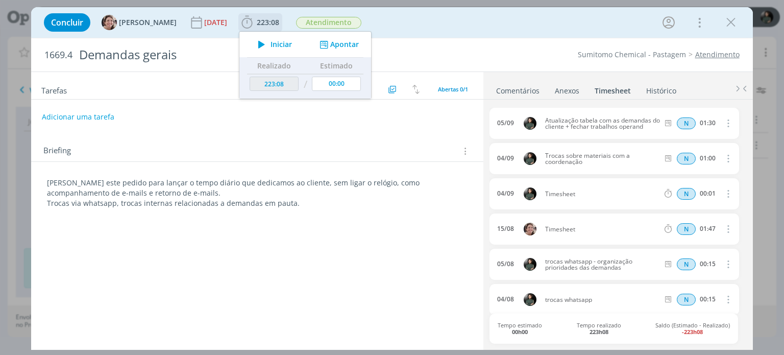
click at [339, 44] on button "Apontar" at bounding box center [338, 44] width 42 height 11
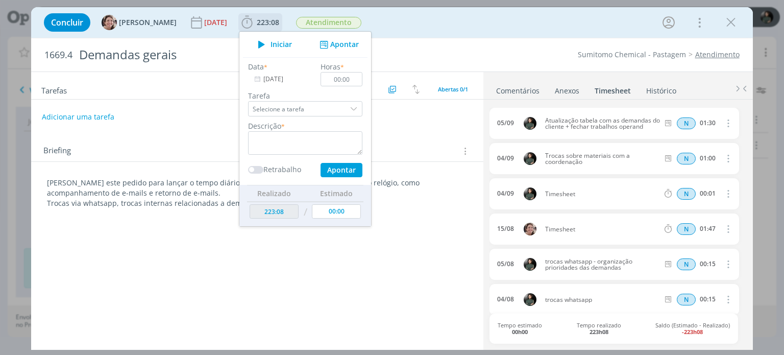
click at [284, 78] on input "08/09/2025" at bounding box center [280, 79] width 64 height 14
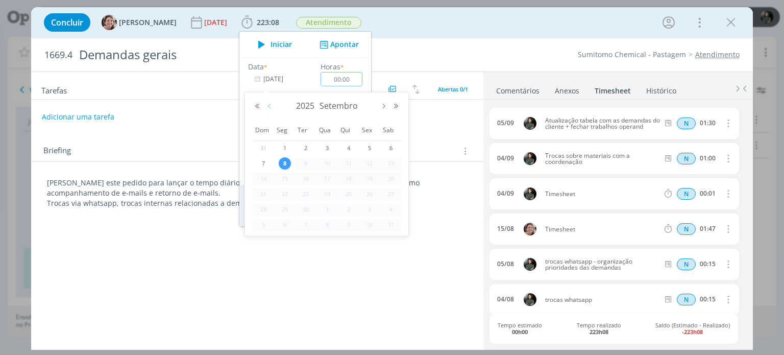
click at [267, 104] on button "Mês anterior" at bounding box center [269, 106] width 12 height 7
click at [350, 160] on span "7" at bounding box center [348, 163] width 12 height 12
type input "07/08/2025"
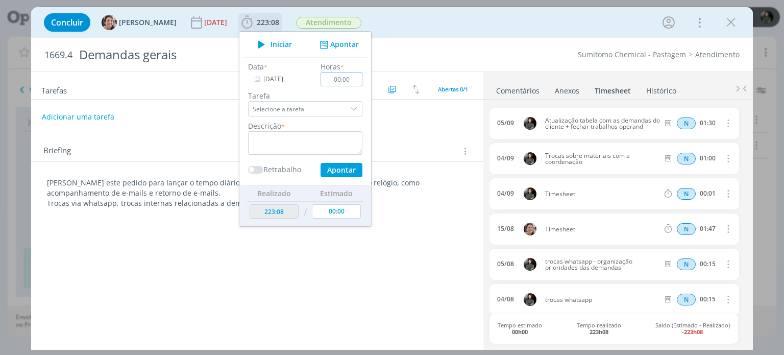
click at [357, 78] on input "00:00" at bounding box center [342, 79] width 42 height 14
type input "00:30"
click at [301, 116] on input "Selecione a tarefa" at bounding box center [305, 108] width 114 height 15
click at [229, 138] on div "Briefing Briefings Predefinidos Versões do Briefing Ver Briefing do Projeto" at bounding box center [256, 148] width 451 height 28
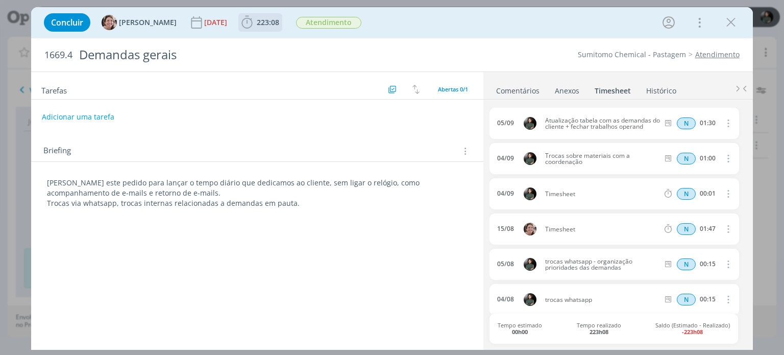
click at [264, 25] on span "223:08" at bounding box center [268, 22] width 22 height 10
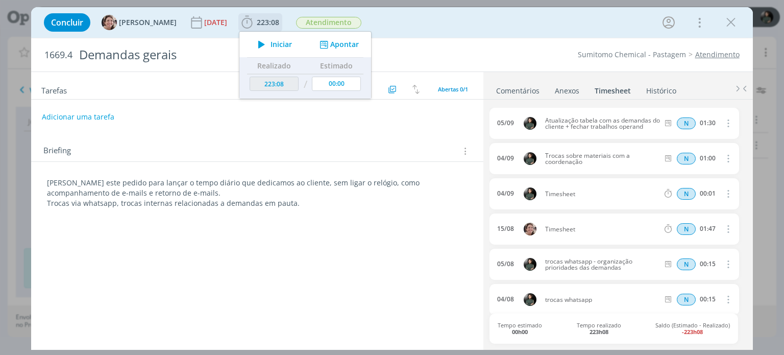
click at [335, 48] on button "Apontar" at bounding box center [338, 44] width 42 height 11
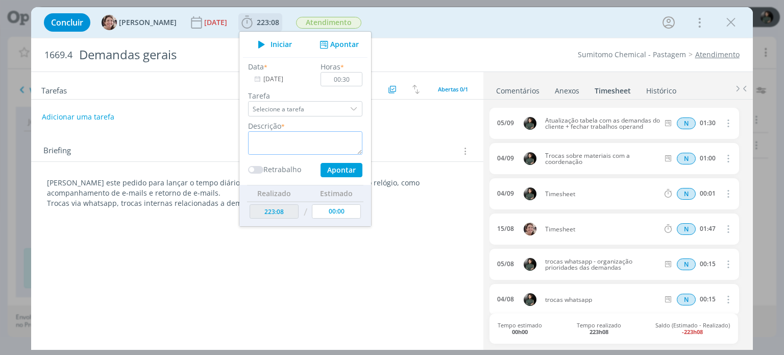
click at [278, 136] on textarea "dialog" at bounding box center [305, 142] width 114 height 23
type textarea "trocas whatsapp"
click at [333, 172] on button "Apontar" at bounding box center [341, 170] width 42 height 14
type input "08/09/2025"
type input "00:00"
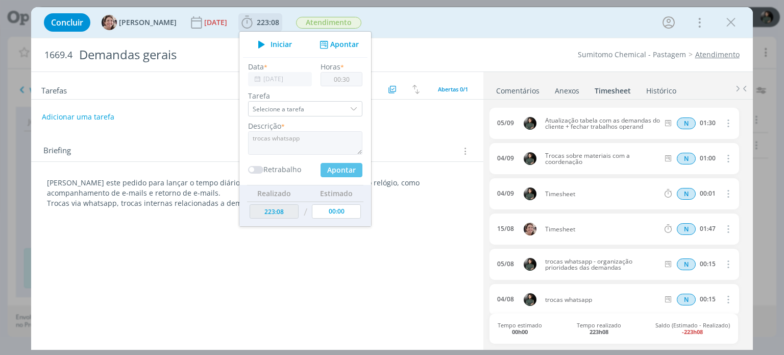
type input "223:38"
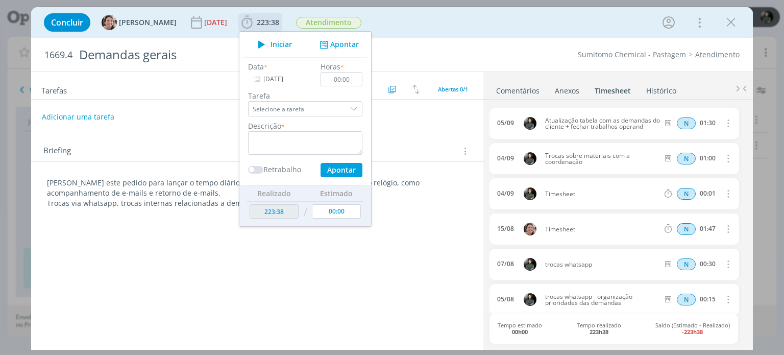
click at [263, 78] on input "08/09/2025" at bounding box center [280, 79] width 64 height 14
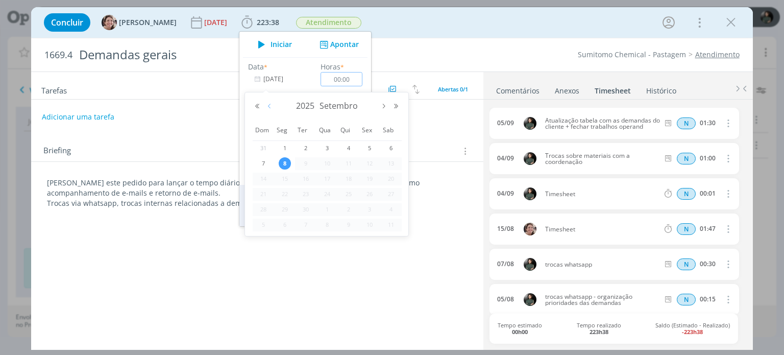
click at [271, 106] on button "Mês anterior" at bounding box center [269, 106] width 12 height 7
click at [286, 177] on span "11" at bounding box center [285, 178] width 12 height 12
type input "11/08/2025"
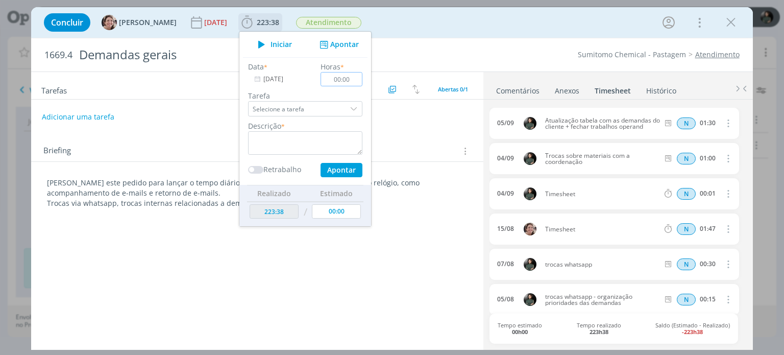
click at [347, 78] on input "00:00" at bounding box center [342, 79] width 42 height 14
type input "00:15"
click at [304, 132] on textarea "dialog" at bounding box center [305, 142] width 114 height 23
type textarea "p"
click at [322, 172] on button "Apontar" at bounding box center [341, 170] width 42 height 14
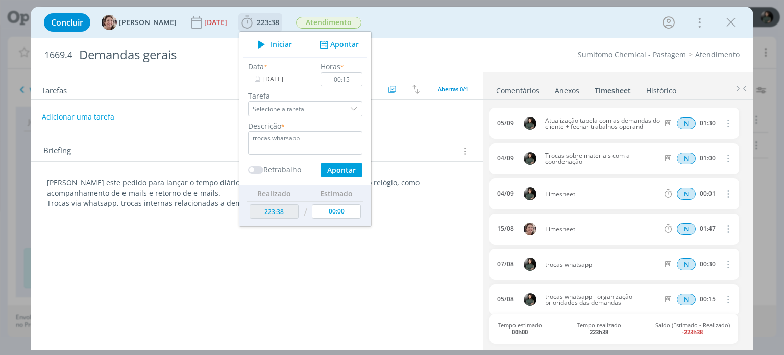
type textarea "trocas whatsapp"
type input "223:53"
type input "08/09/2025"
type input "00:00"
click at [275, 81] on input "08/09/2025" at bounding box center [280, 79] width 64 height 14
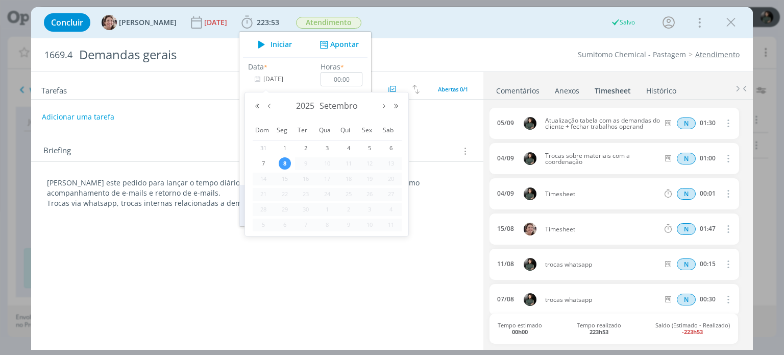
click at [269, 110] on div "2025 Setembro" at bounding box center [326, 105] width 151 height 15
click at [273, 109] on button "Mês anterior" at bounding box center [269, 106] width 12 height 7
click at [372, 177] on span "15" at bounding box center [369, 178] width 12 height 12
type input "15/08/2025"
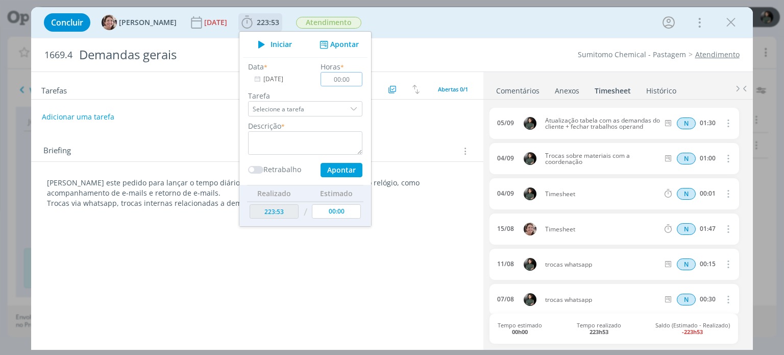
click at [354, 82] on input "00:00" at bounding box center [342, 79] width 42 height 14
type input "00:10"
click at [328, 146] on textarea "dialog" at bounding box center [305, 142] width 114 height 23
type textarea "trocas whatsaap sobre alteração KV Tempest"
click at [355, 167] on button "Apontar" at bounding box center [341, 170] width 42 height 14
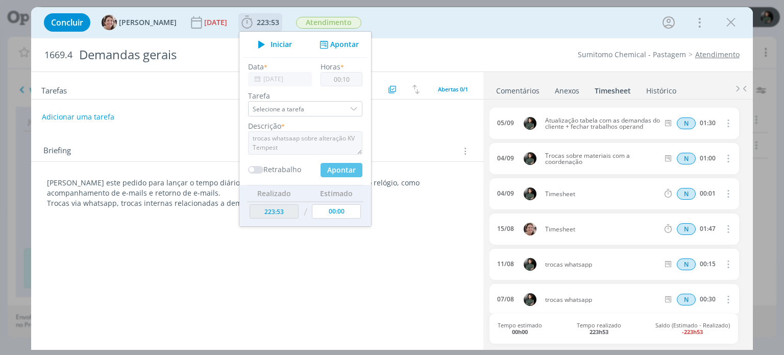
type input "08/09/2025"
type input "00:00"
type input "224:03"
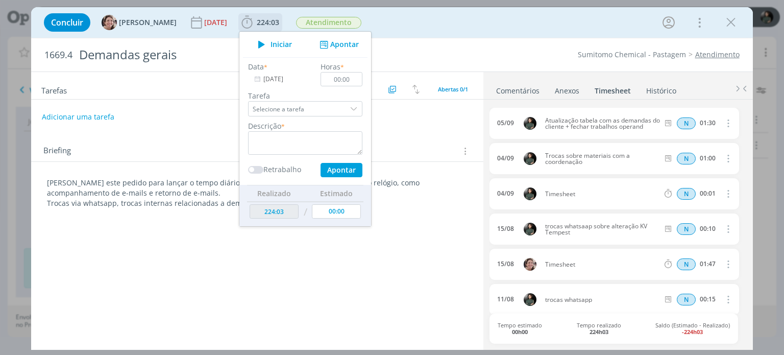
click at [280, 75] on input "08/09/2025" at bounding box center [280, 79] width 64 height 14
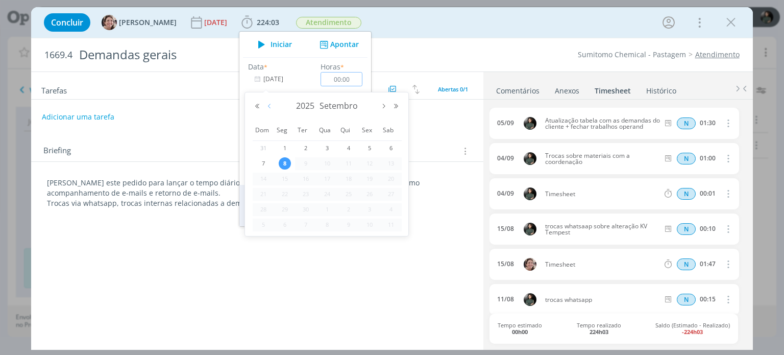
click at [270, 106] on button "Mês anterior" at bounding box center [269, 106] width 12 height 7
click at [346, 195] on span "21" at bounding box center [348, 194] width 12 height 12
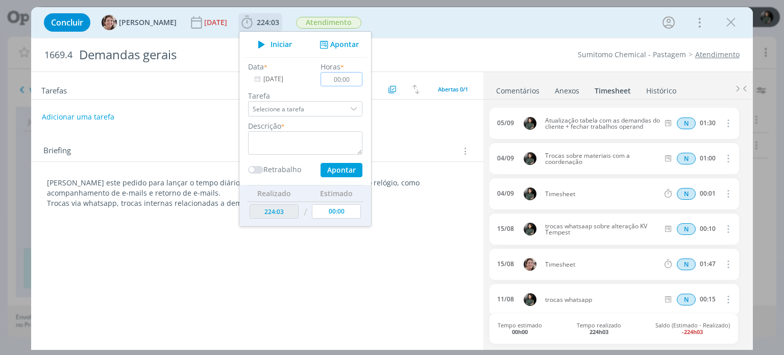
click at [357, 80] on input "00:00" at bounding box center [342, 79] width 42 height 14
click at [273, 76] on input "21/08/2025" at bounding box center [280, 79] width 64 height 14
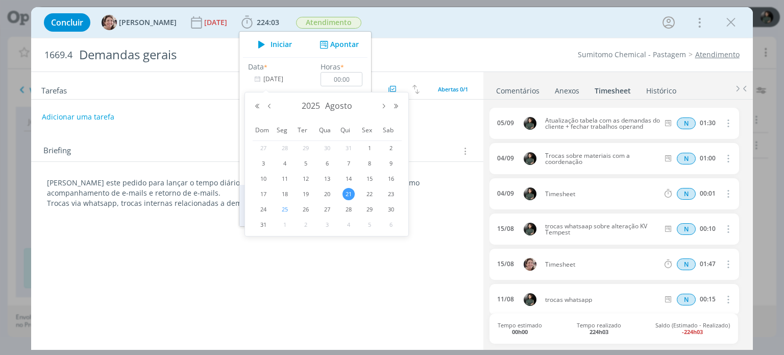
click at [285, 208] on span "25" at bounding box center [285, 209] width 12 height 12
type input "25/08/2025"
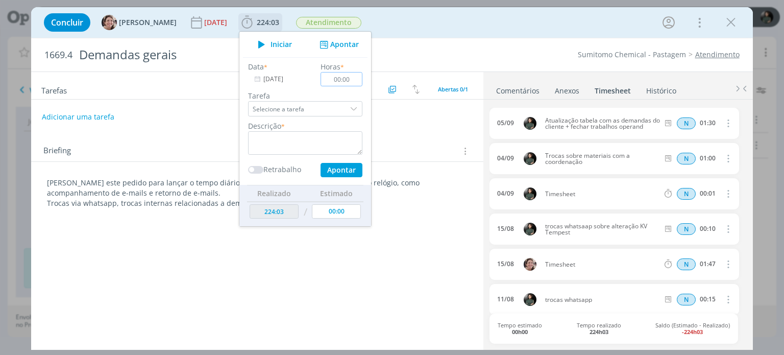
click at [353, 79] on input "00:00" at bounding box center [342, 79] width 42 height 14
type input "00:15"
click at [318, 134] on textarea "dialog" at bounding box center [305, 142] width 114 height 23
type textarea "Trocas demandas whatsapp"
click at [341, 172] on button "Apontar" at bounding box center [341, 170] width 42 height 14
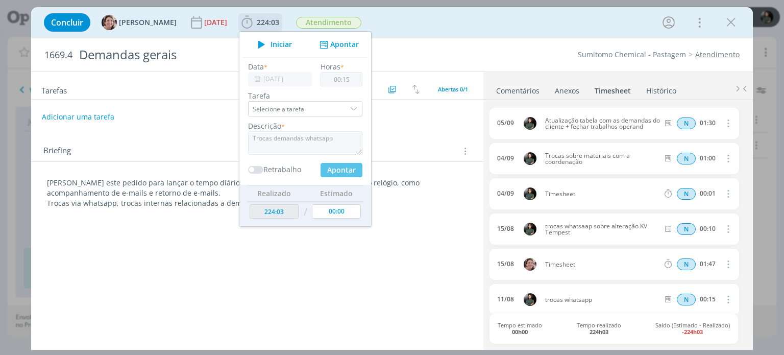
type input "08/09/2025"
type input "00:00"
type input "224:18"
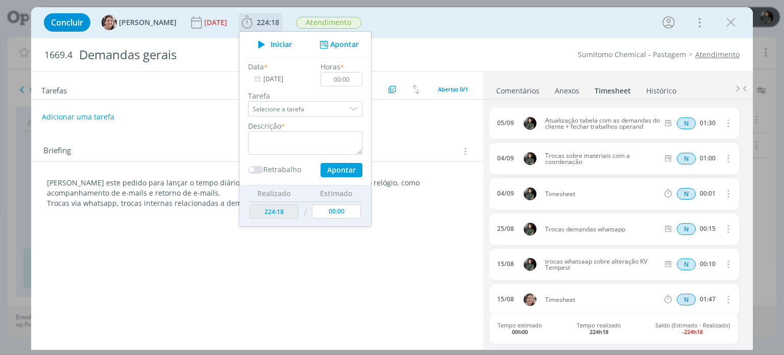
drag, startPoint x: 260, startPoint y: 79, endPoint x: 266, endPoint y: 83, distance: 6.9
click at [261, 79] on input "08/09/2025" at bounding box center [280, 79] width 64 height 14
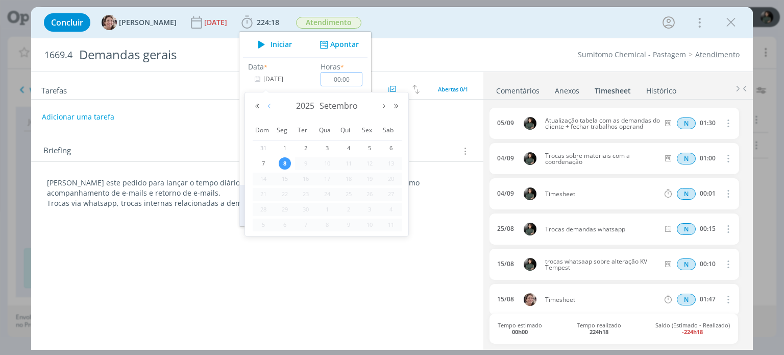
click at [269, 108] on button "Mês anterior" at bounding box center [269, 106] width 12 height 7
click at [287, 193] on span "18" at bounding box center [285, 194] width 12 height 12
type input "18/08/2025"
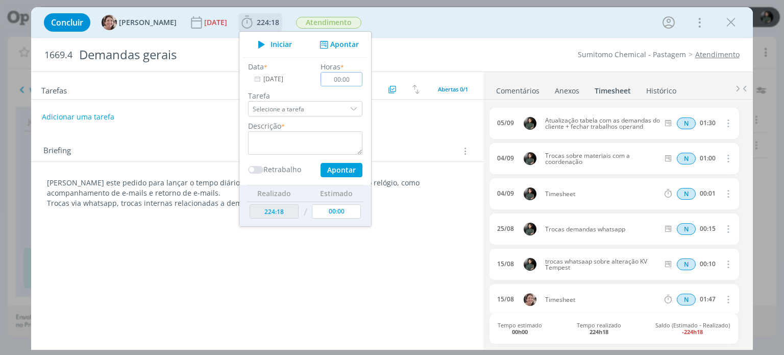
click at [352, 77] on input "00:00" at bounding box center [342, 79] width 42 height 14
type input "00:10"
click at [315, 146] on textarea "dialog" at bounding box center [305, 142] width 114 height 23
type textarea "trocas diversas whatsapp"
click at [342, 173] on button "Apontar" at bounding box center [341, 170] width 42 height 14
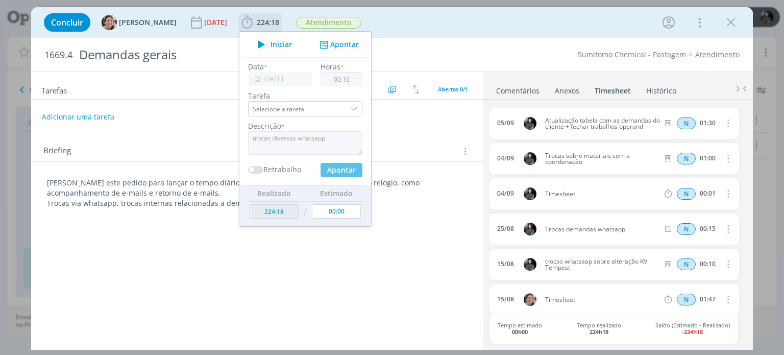
type input "08/09/2025"
type input "00:00"
type input "224:28"
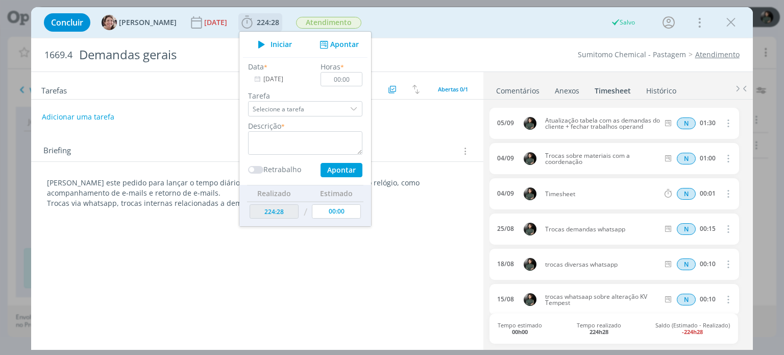
click at [286, 82] on input "08/09/2025" at bounding box center [280, 79] width 64 height 14
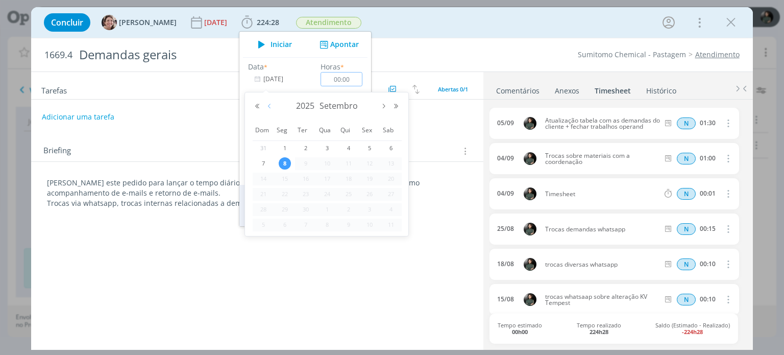
click at [269, 109] on button "Mês anterior" at bounding box center [269, 106] width 12 height 7
click at [306, 208] on span "26" at bounding box center [305, 209] width 12 height 12
type input "26/08/2025"
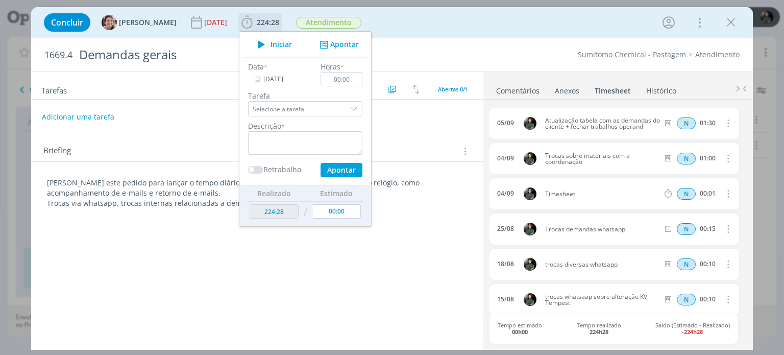
click at [292, 130] on div "Descrição *" at bounding box center [305, 137] width 124 height 34
click at [292, 134] on textarea "dialog" at bounding box center [305, 142] width 114 height 23
type textarea "t"
type textarea "w"
type textarea "trocas whatsapp demanda logo em PNG -"
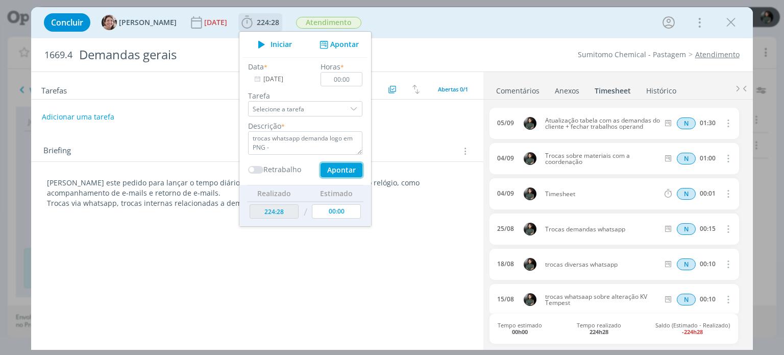
click at [341, 170] on button "Apontar" at bounding box center [341, 170] width 42 height 14
click at [350, 76] on input "00:00" at bounding box center [342, 79] width 42 height 14
type input "00:20"
click at [336, 171] on button "Apontar" at bounding box center [341, 170] width 42 height 14
type textarea "trocas whatsapp demanda logo em PNG -"
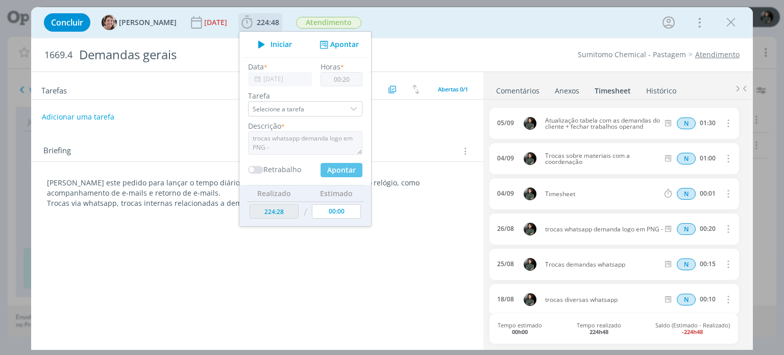
type input "224:48"
type input "08/09/2025"
type input "00:00"
click at [267, 77] on input "08/09/2025" at bounding box center [280, 79] width 64 height 14
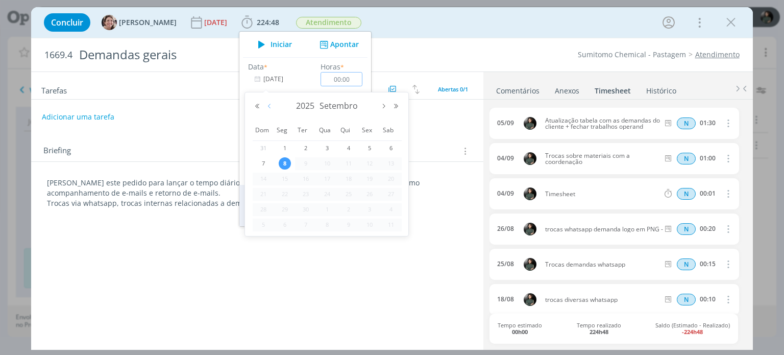
click at [270, 105] on button "Mês anterior" at bounding box center [269, 106] width 12 height 7
click at [328, 212] on span "27" at bounding box center [327, 209] width 12 height 12
type input "27/08/2025"
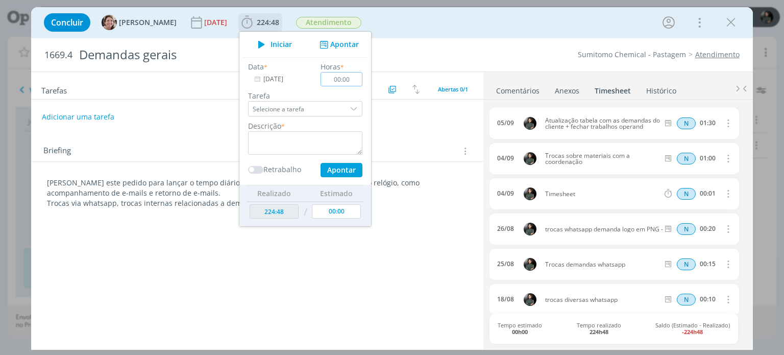
click at [349, 81] on input "00:00" at bounding box center [342, 79] width 42 height 14
type input "00:15"
click at [275, 136] on textarea "dialog" at bounding box center [305, 142] width 114 height 23
type textarea "trocas sobre as alterações peças do enxoval"
click at [326, 166] on button "Apontar" at bounding box center [341, 170] width 42 height 14
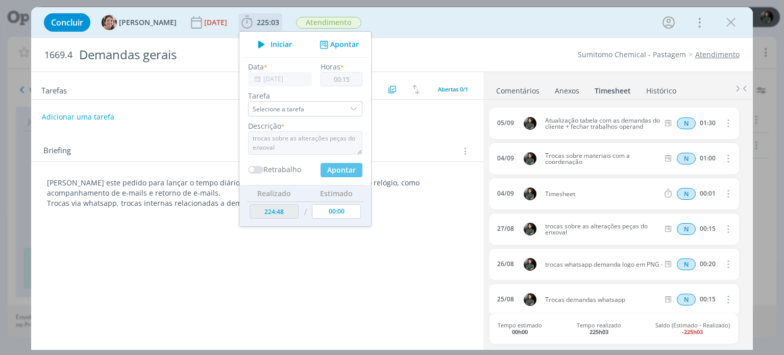
type input "225:03"
type input "08/09/2025"
type input "00:00"
click at [398, 128] on div "Tarefas Usar Job de template Criar template a partir deste job Visualizar Templ…" at bounding box center [256, 208] width 451 height 272
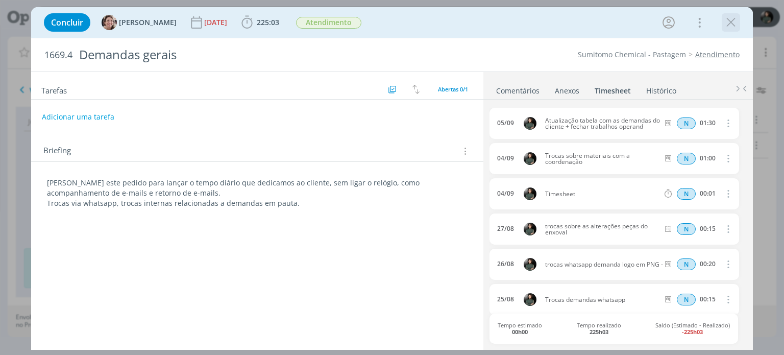
click at [728, 24] on icon "dialog" at bounding box center [730, 22] width 15 height 15
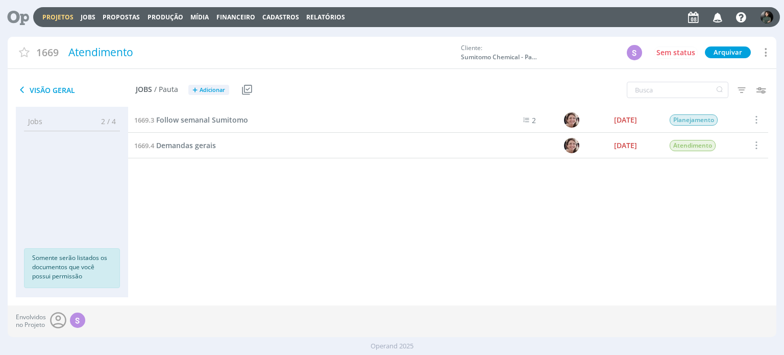
click at [47, 14] on link "Projetos" at bounding box center [57, 17] width 31 height 9
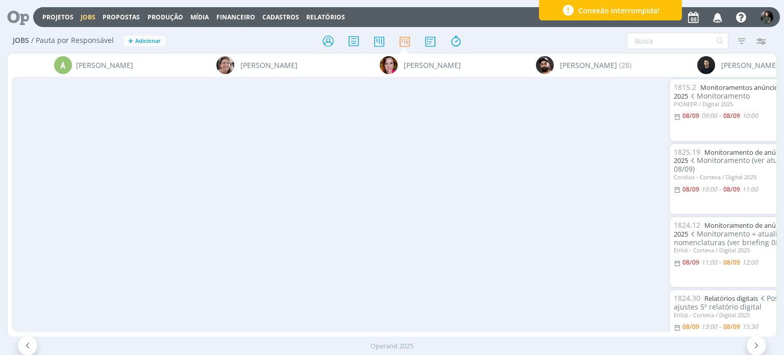
scroll to position [255, 0]
